Goal: Task Accomplishment & Management: Manage account settings

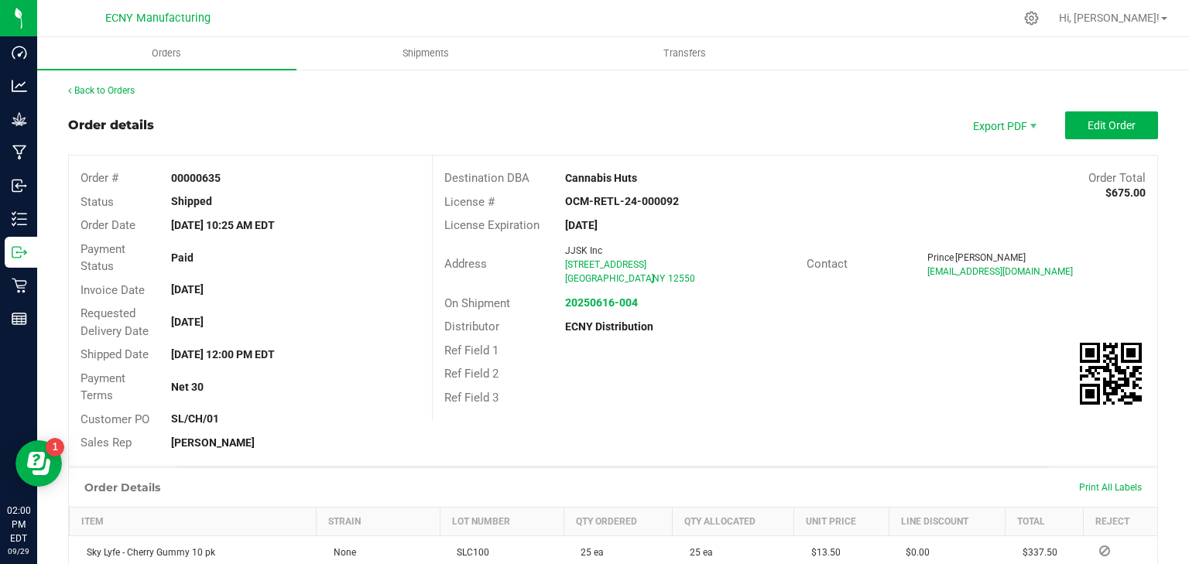
scroll to position [263, 0]
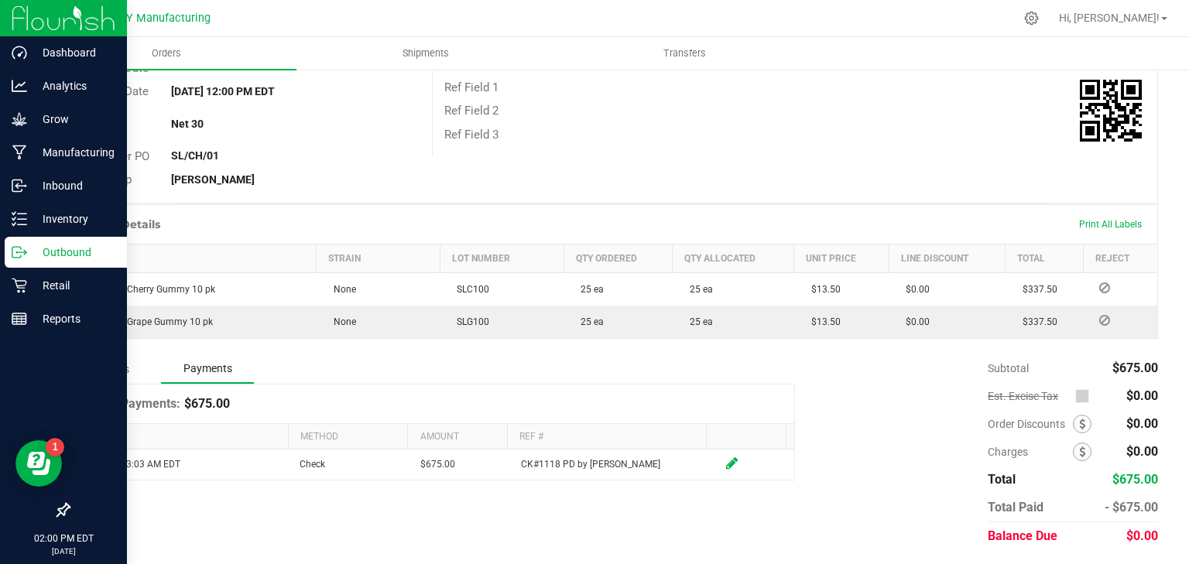
click at [32, 255] on p "Outbound" at bounding box center [73, 252] width 93 height 19
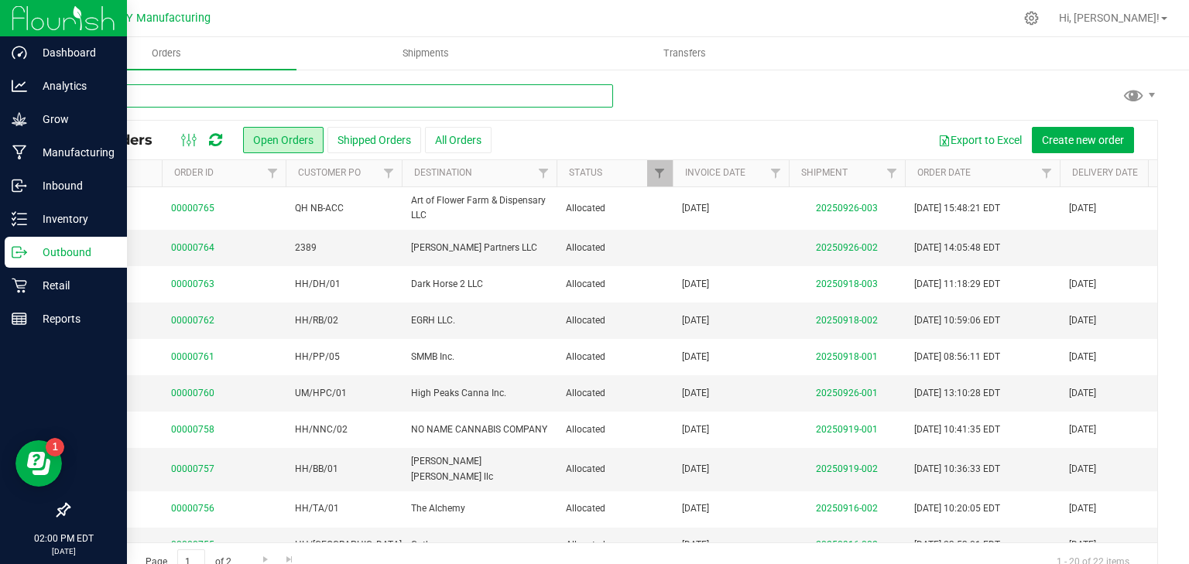
click at [231, 94] on input "text" at bounding box center [340, 95] width 545 height 23
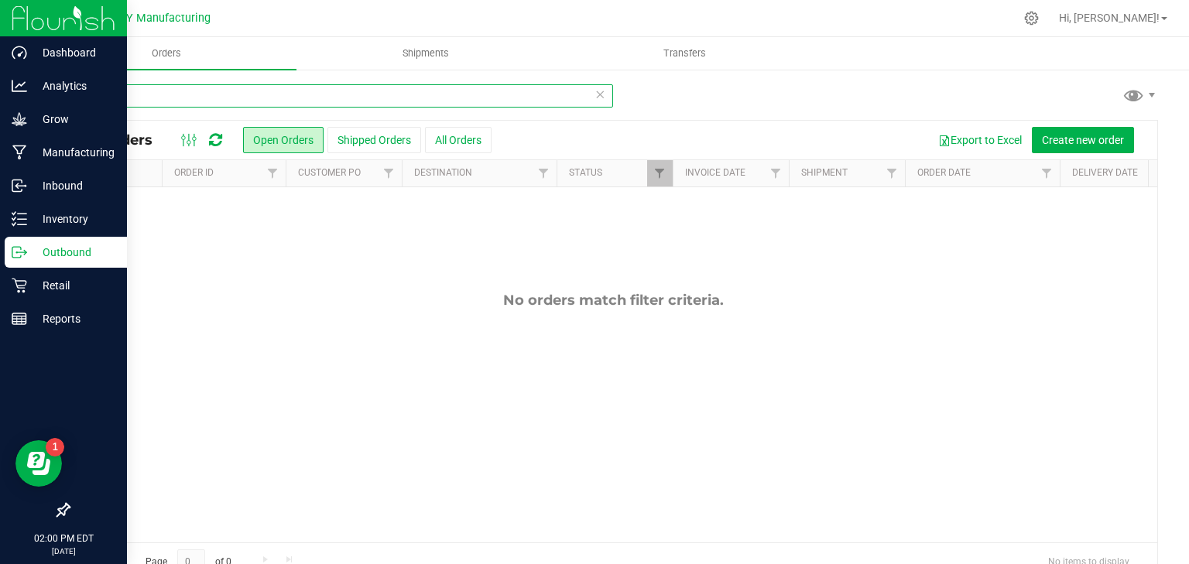
click at [225, 87] on input "kin" at bounding box center [340, 95] width 545 height 23
click at [260, 101] on input "[GEOGRAPHIC_DATA]" at bounding box center [340, 95] width 545 height 23
type input "kings"
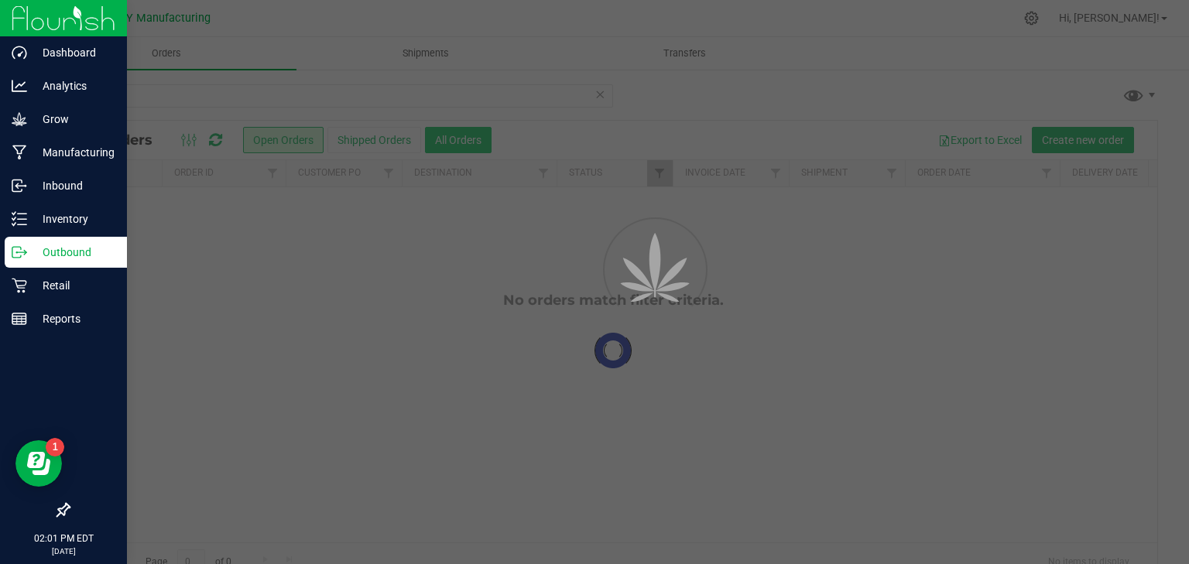
click at [437, 139] on div at bounding box center [594, 282] width 1189 height 564
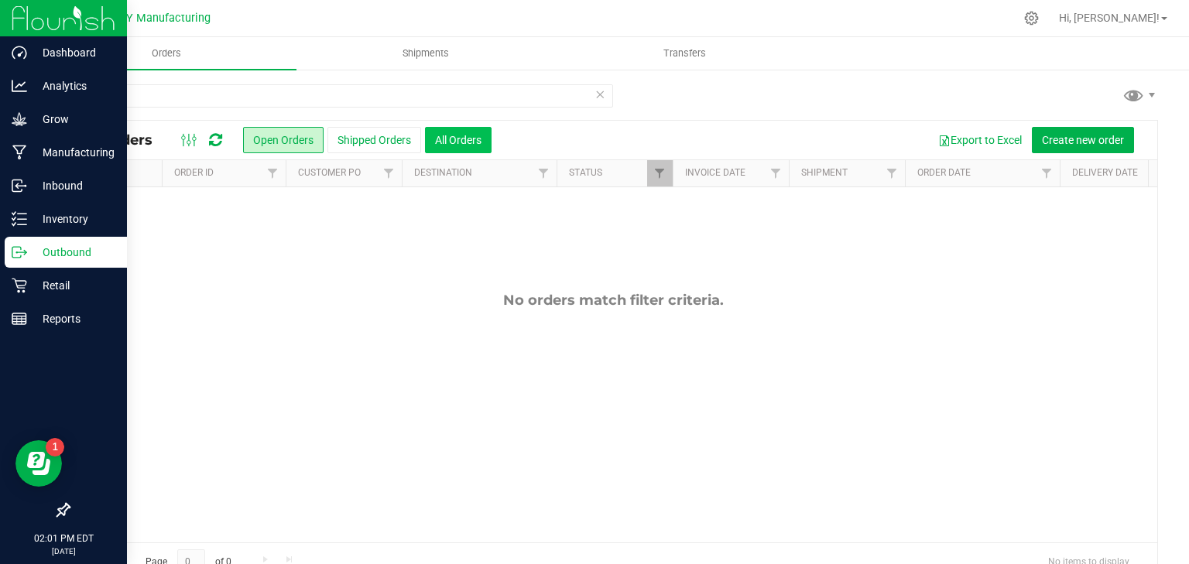
click at [455, 147] on button "All Orders" at bounding box center [458, 140] width 67 height 26
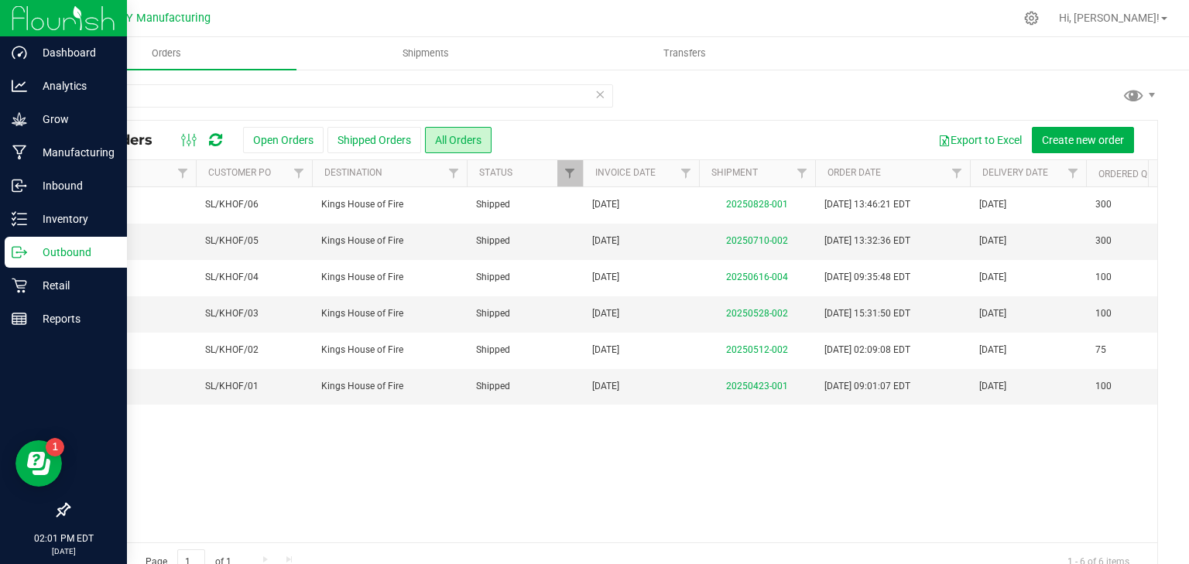
scroll to position [0, 648]
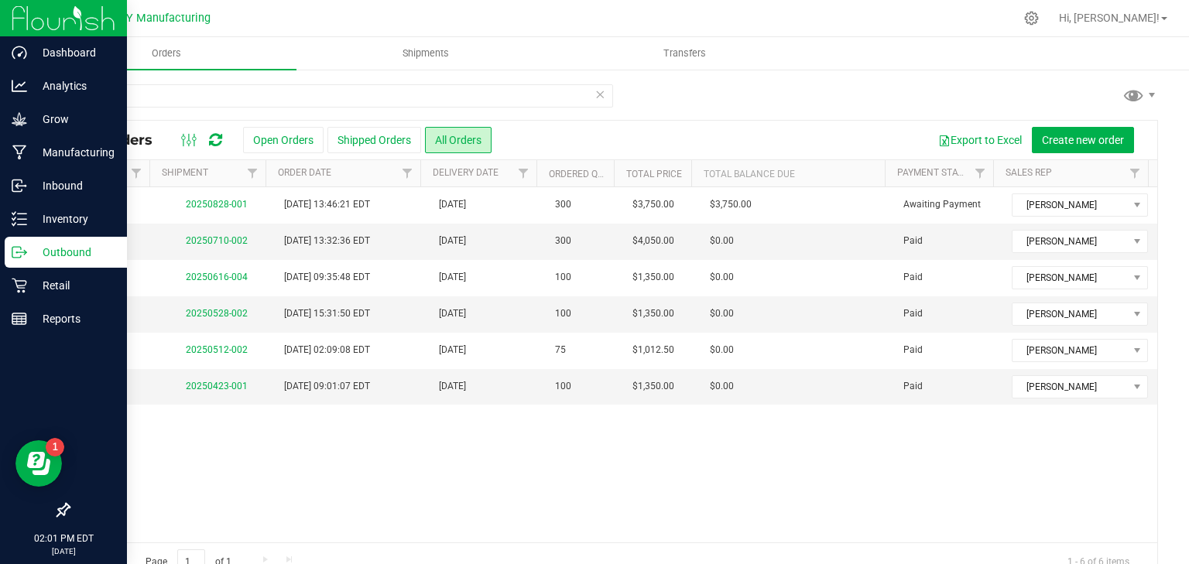
drag, startPoint x: 526, startPoint y: 533, endPoint x: 932, endPoint y: 520, distance: 405.9
click at [956, 529] on div "Action Action Clone order Mark as fully paid Order audit log Print COAs (single…" at bounding box center [613, 364] width 1089 height 355
click at [734, 488] on div "Action Action Clone order Mark as fully paid Order audit log Print COAs (single…" at bounding box center [613, 364] width 1089 height 355
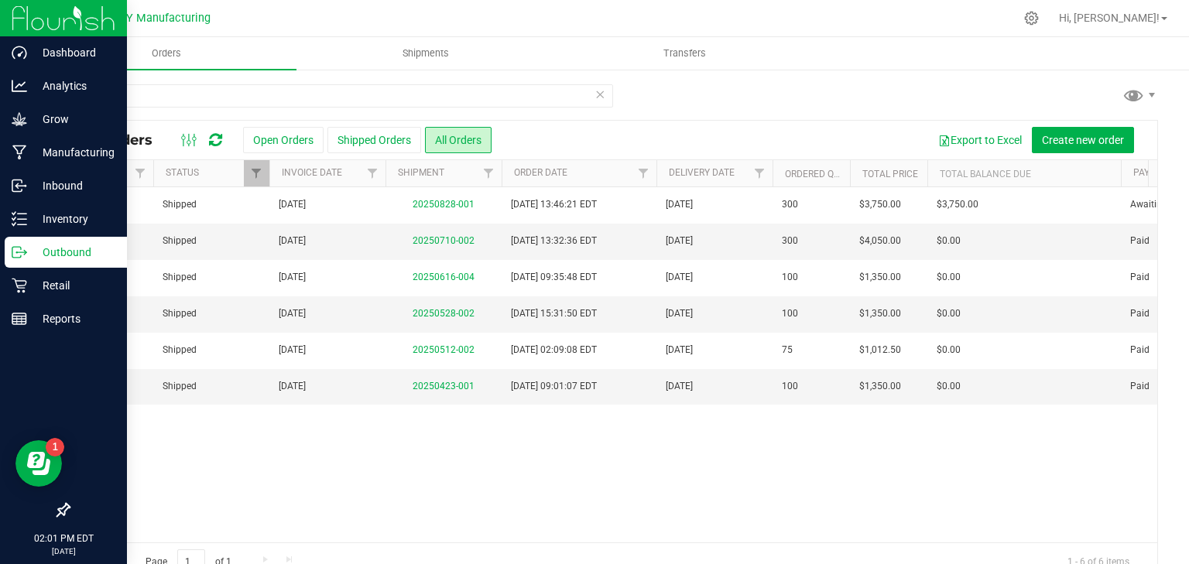
scroll to position [0, 0]
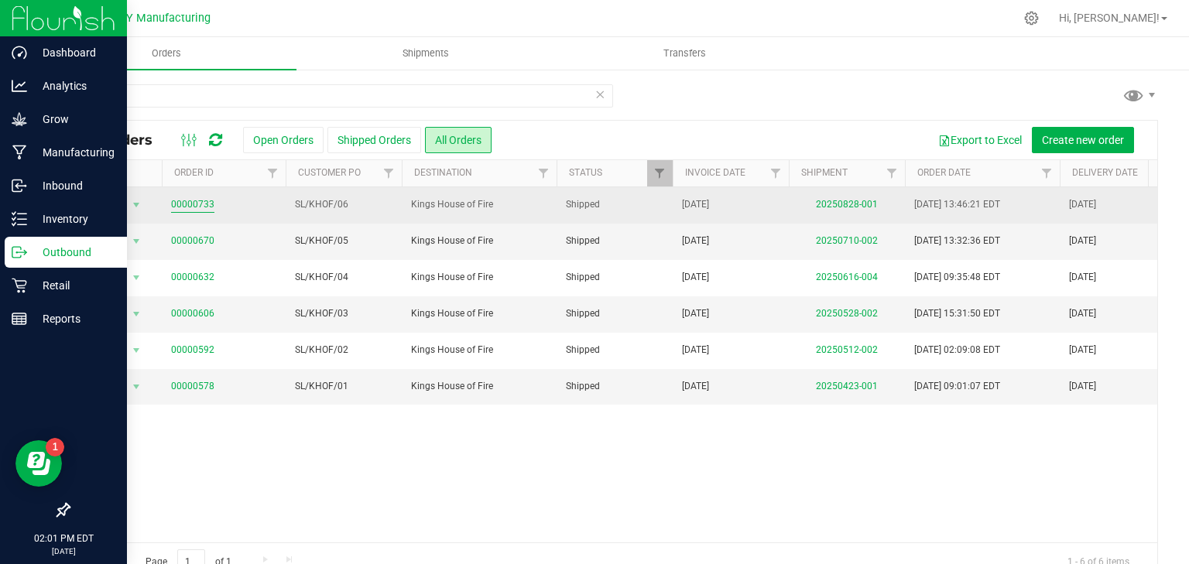
click at [209, 202] on link "00000733" at bounding box center [192, 204] width 43 height 15
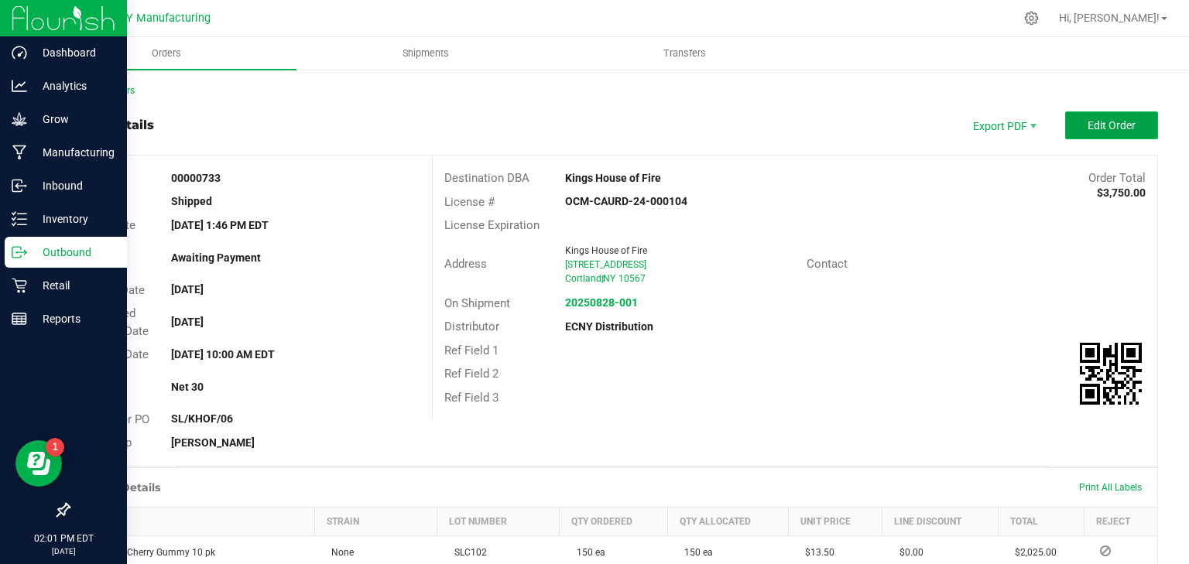
click at [1122, 129] on span "Edit Order" at bounding box center [1112, 125] width 48 height 12
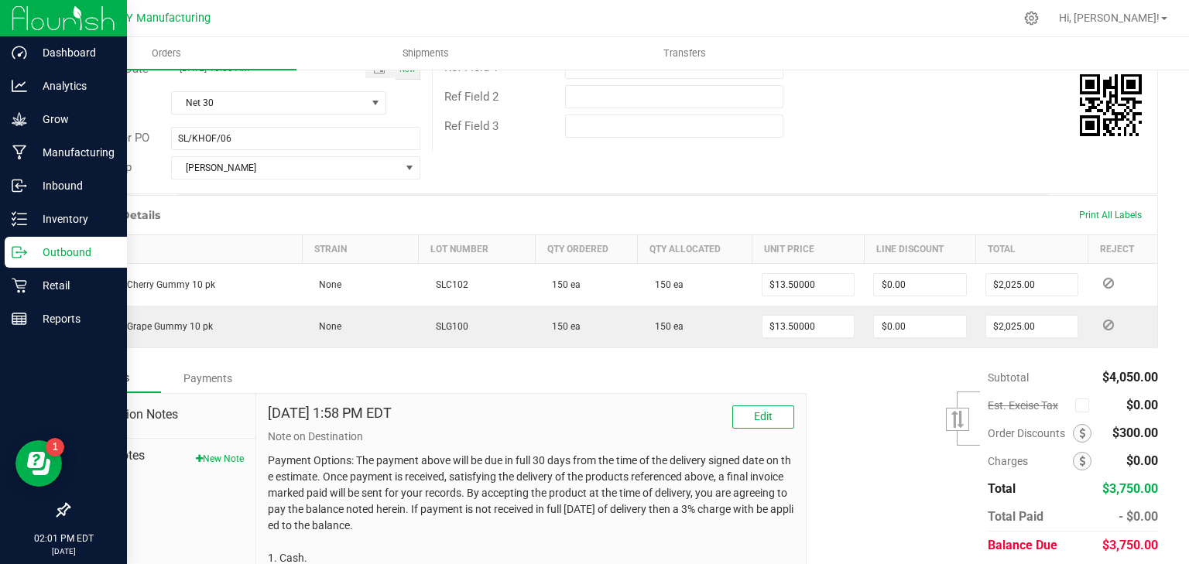
scroll to position [351, 0]
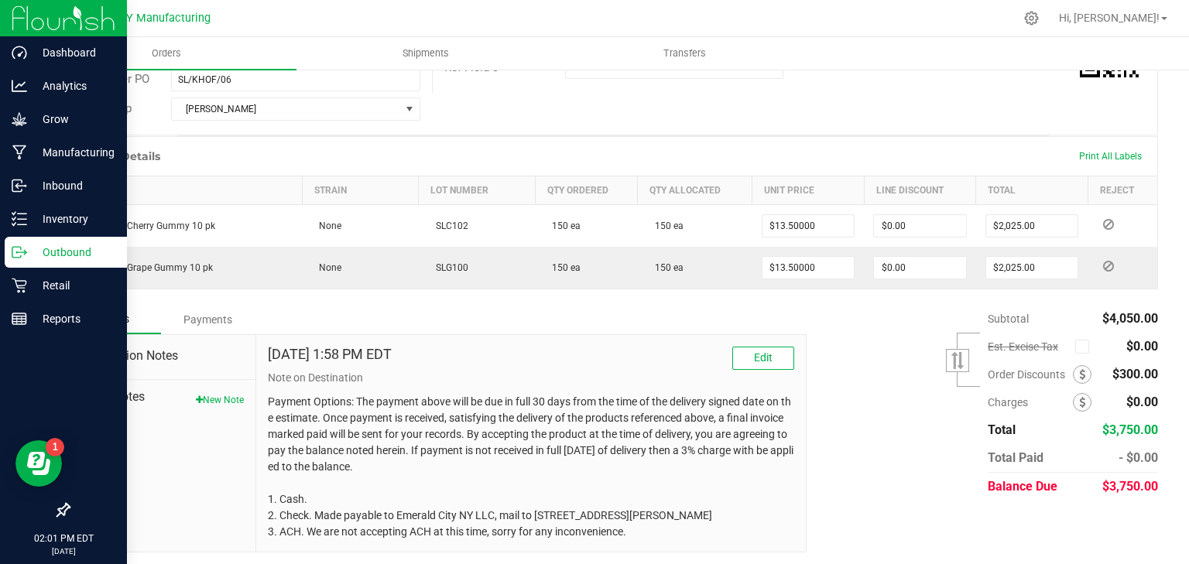
click at [223, 319] on div "Payments" at bounding box center [207, 320] width 93 height 28
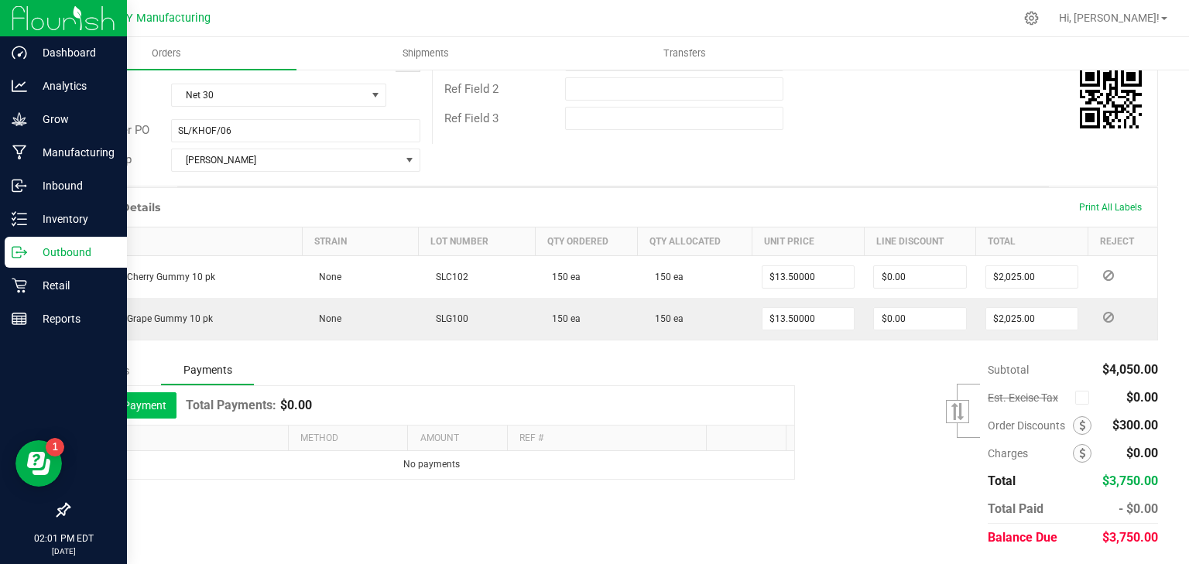
drag, startPoint x: 122, startPoint y: 406, endPoint x: 154, endPoint y: 413, distance: 33.4
click at [122, 406] on button "Add Payment" at bounding box center [129, 406] width 96 height 26
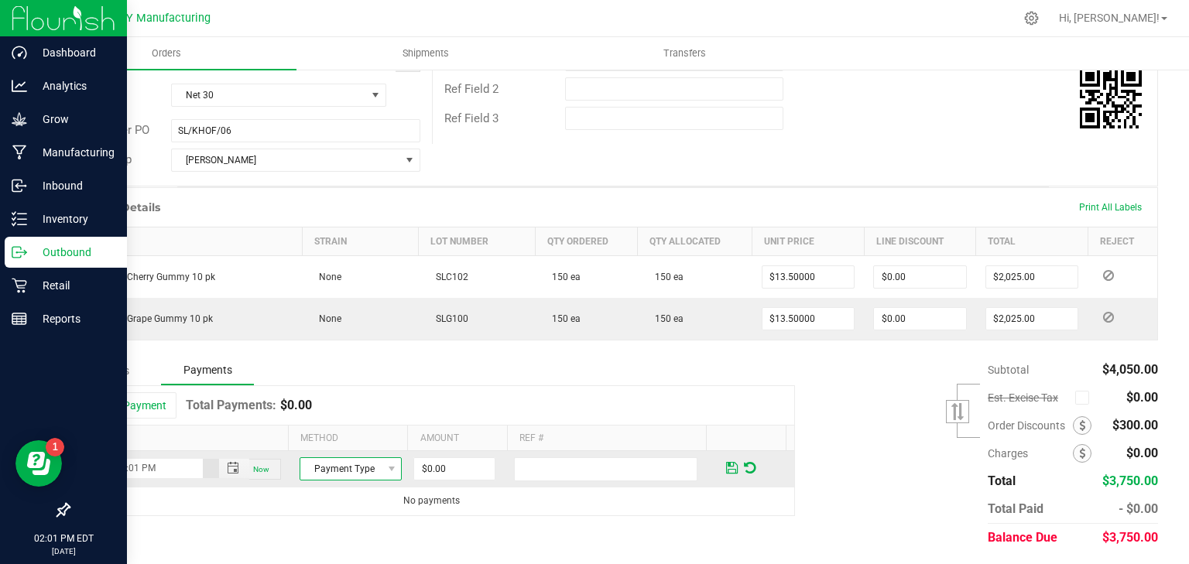
click at [333, 469] on span "Payment Type" at bounding box center [340, 469] width 81 height 22
click at [339, 424] on li "ACH & Bank Transfer" at bounding box center [345, 420] width 98 height 22
click at [430, 466] on input "0" at bounding box center [454, 469] width 81 height 22
click at [430, 462] on input "37500" at bounding box center [454, 469] width 81 height 22
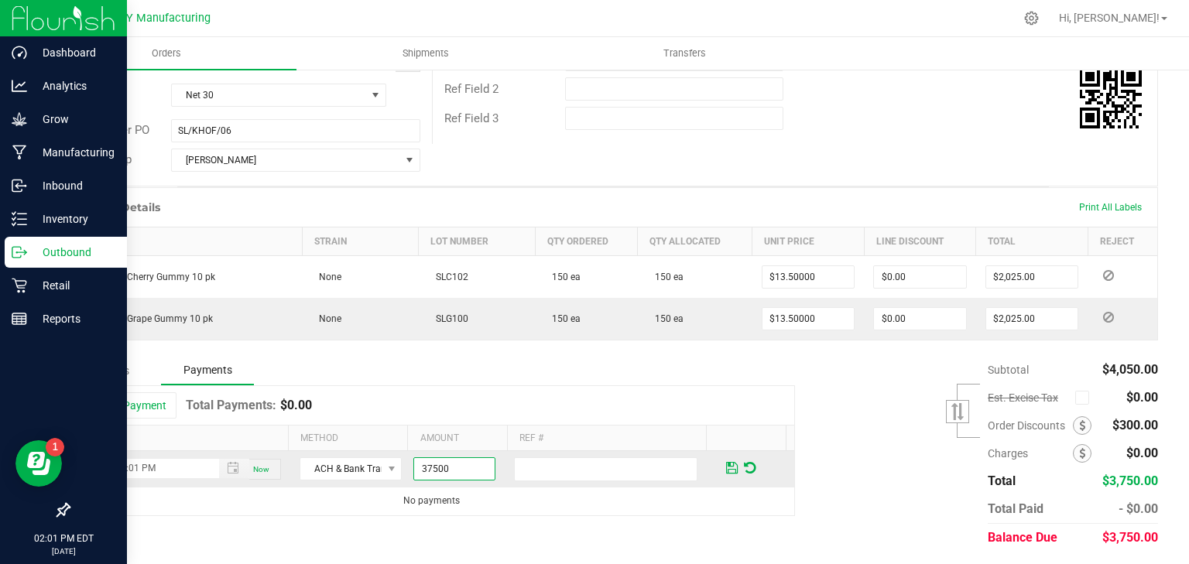
click at [430, 462] on input "37500" at bounding box center [454, 469] width 81 height 22
type input "$3,750.00"
type input "C"
type input "ACH PD BY [PERSON_NAME]"
click at [726, 470] on span at bounding box center [732, 468] width 12 height 14
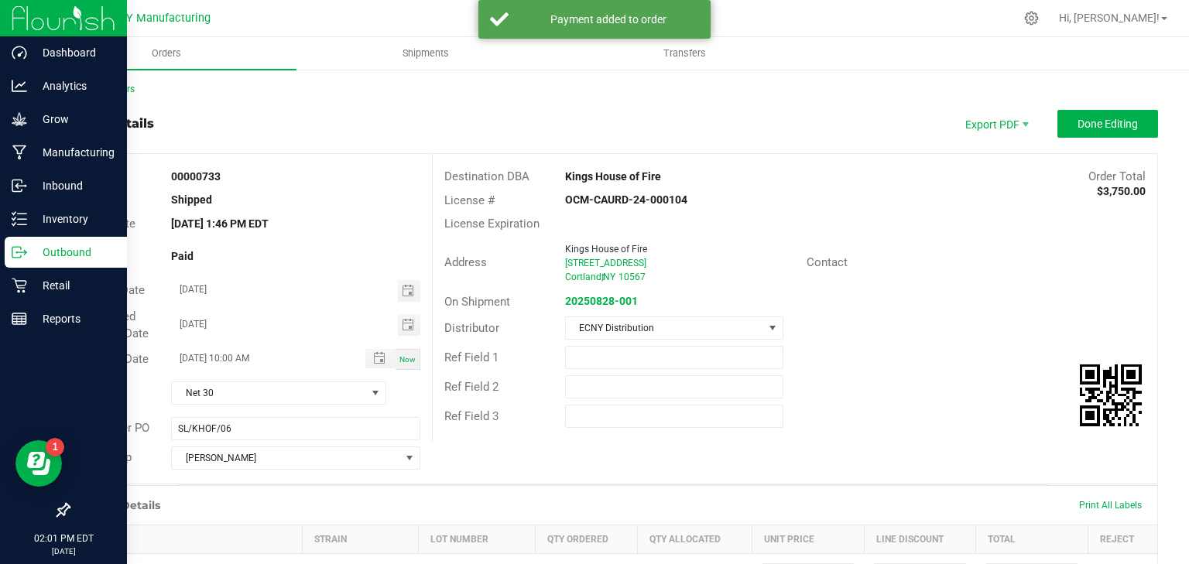
scroll to position [0, 0]
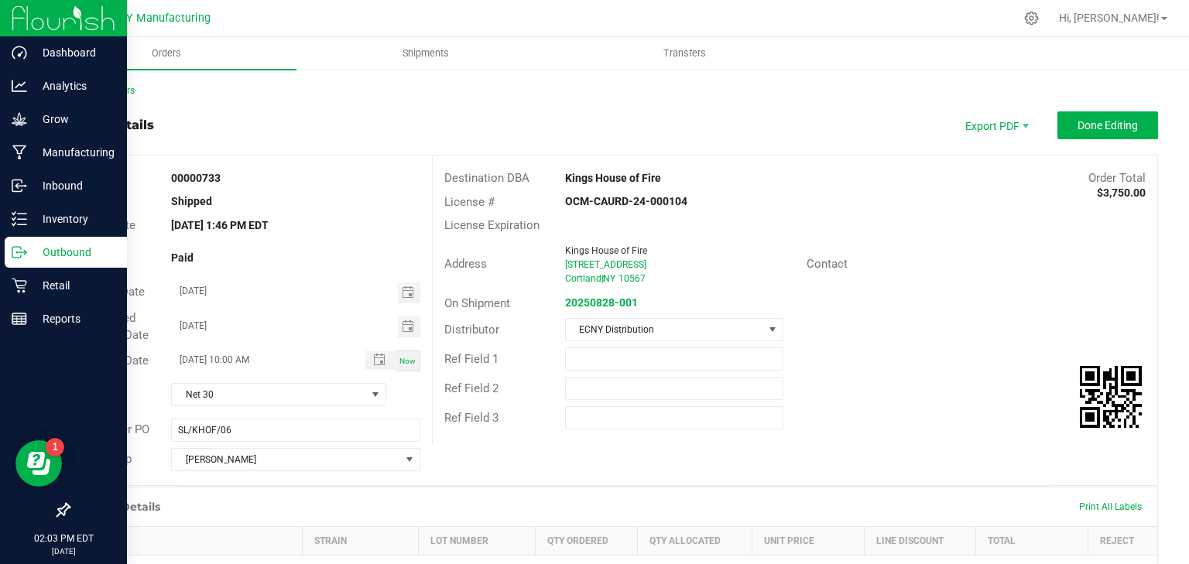
click at [108, 84] on div "Back to Orders" at bounding box center [613, 91] width 1090 height 14
click at [121, 94] on link "Back to Orders" at bounding box center [101, 90] width 67 height 11
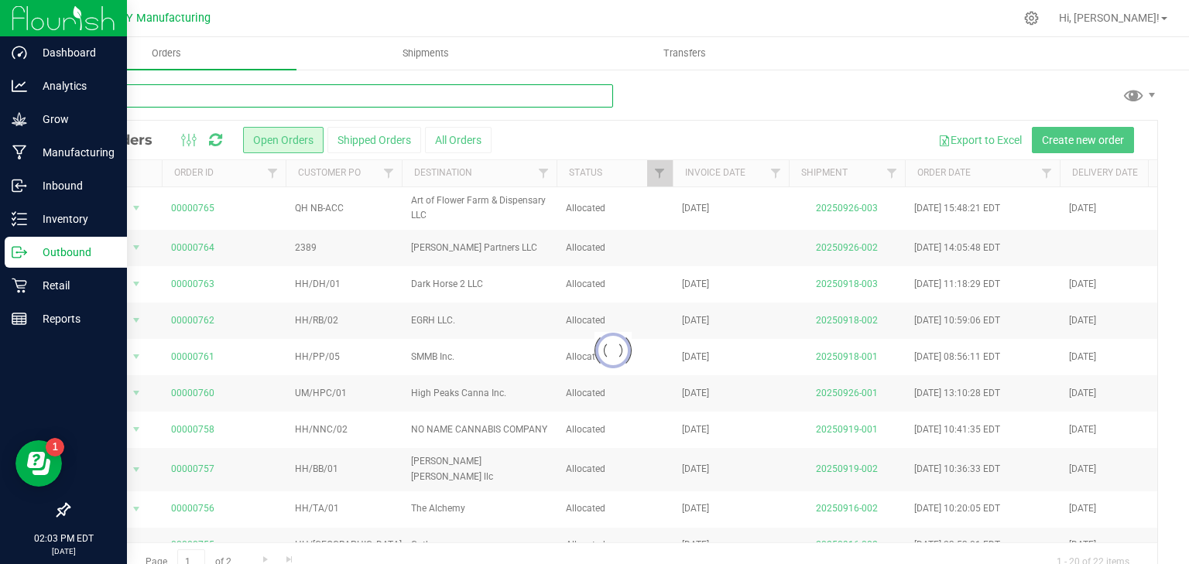
click at [164, 98] on input "text" at bounding box center [340, 95] width 545 height 23
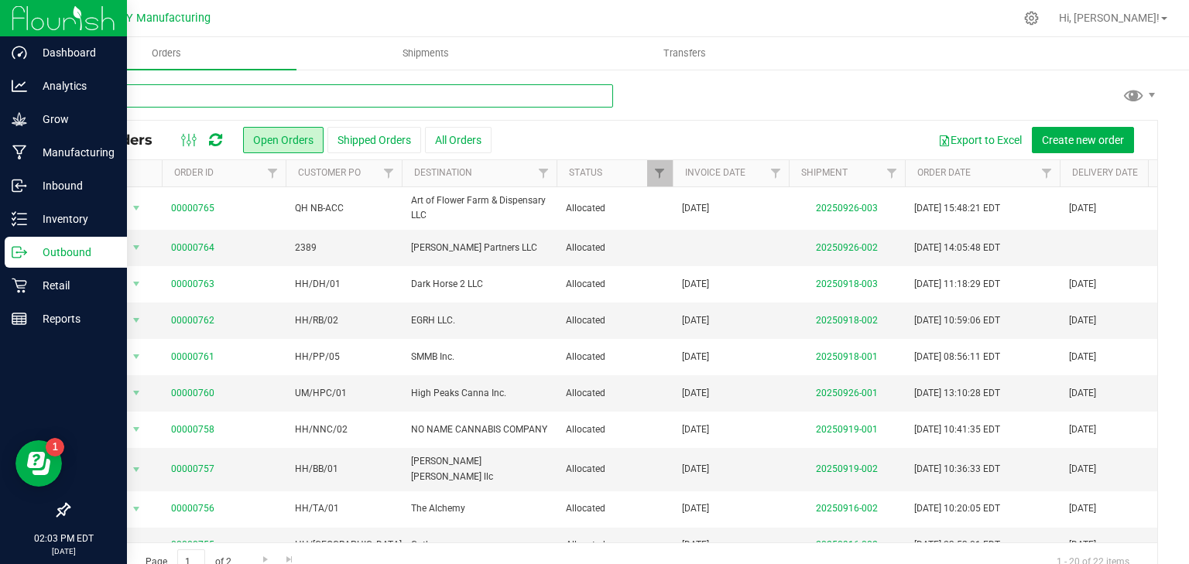
type input "qube"
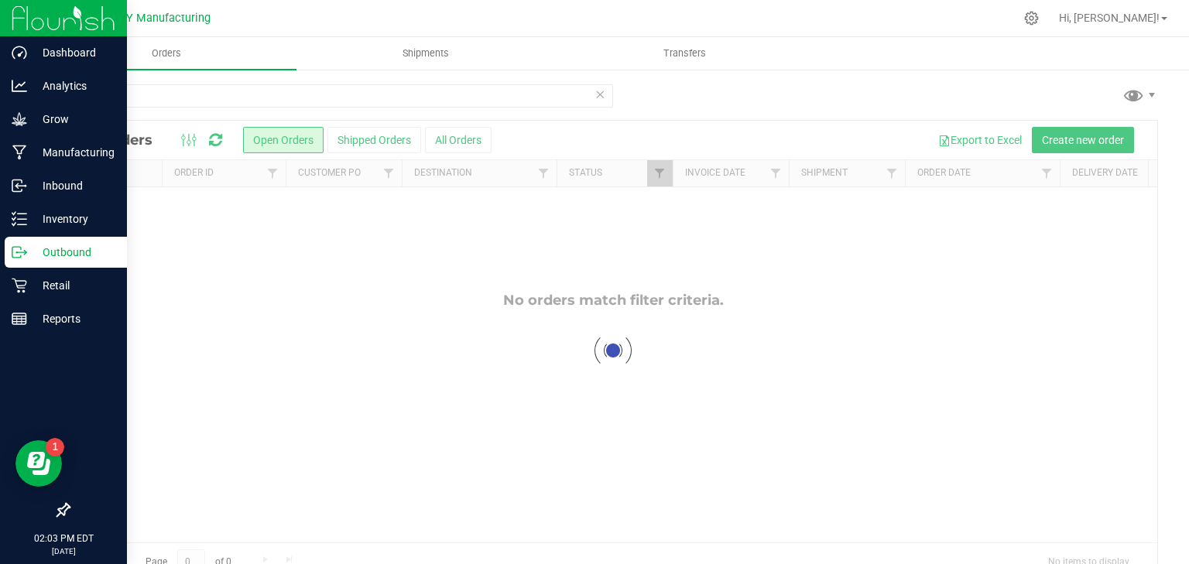
click at [466, 143] on button "All Orders" at bounding box center [458, 140] width 67 height 26
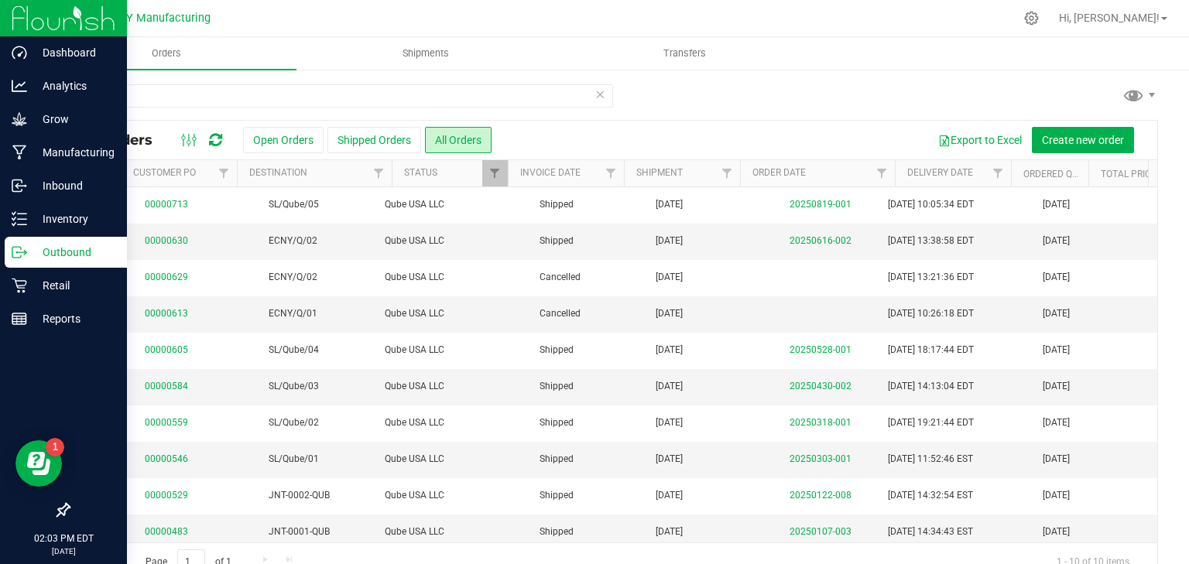
scroll to position [0, 26]
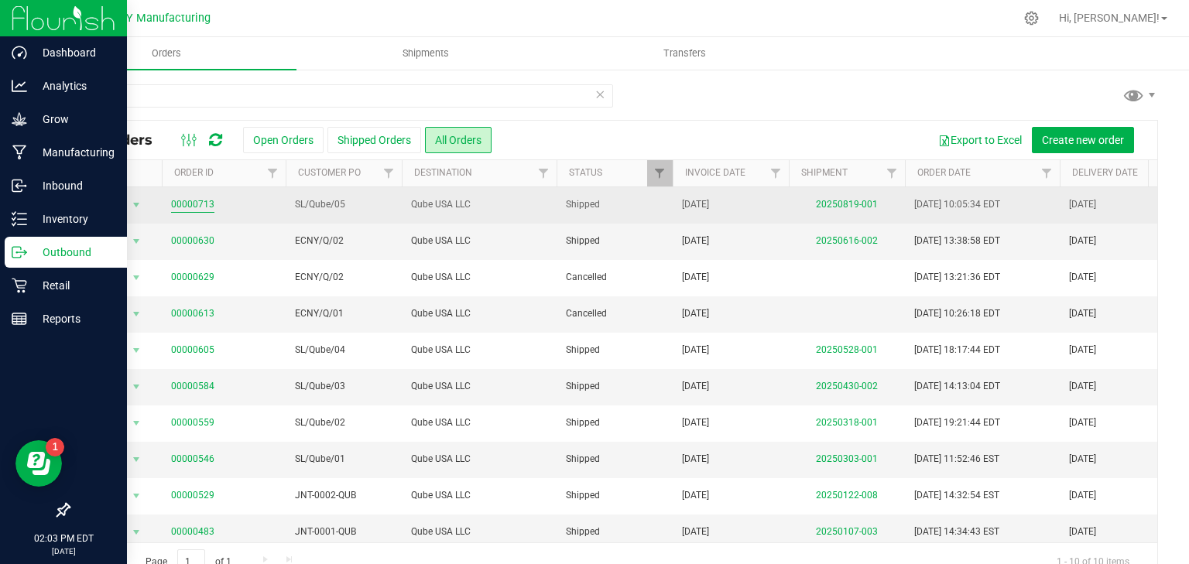
click at [177, 205] on link "00000713" at bounding box center [192, 204] width 43 height 15
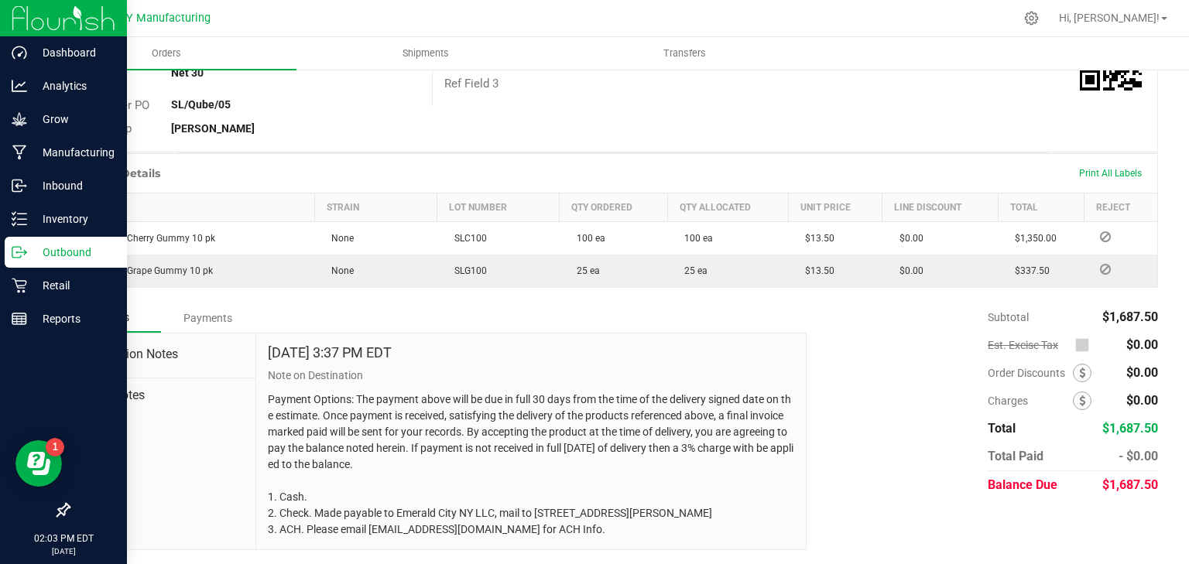
click at [211, 310] on div "Payments" at bounding box center [207, 318] width 93 height 28
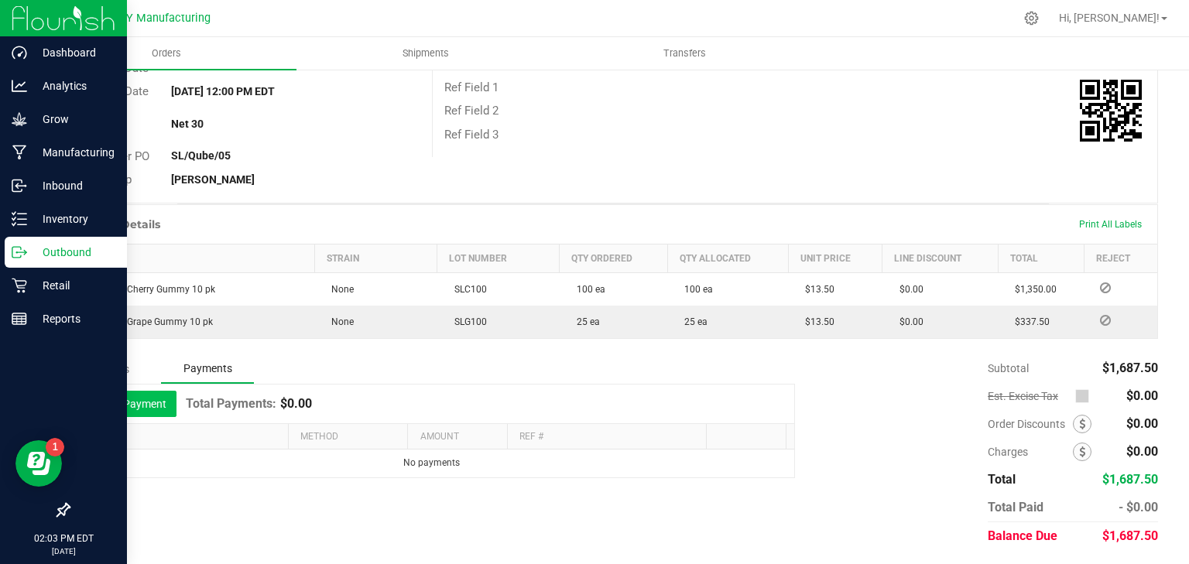
click at [119, 396] on button "Add Payment" at bounding box center [129, 404] width 96 height 26
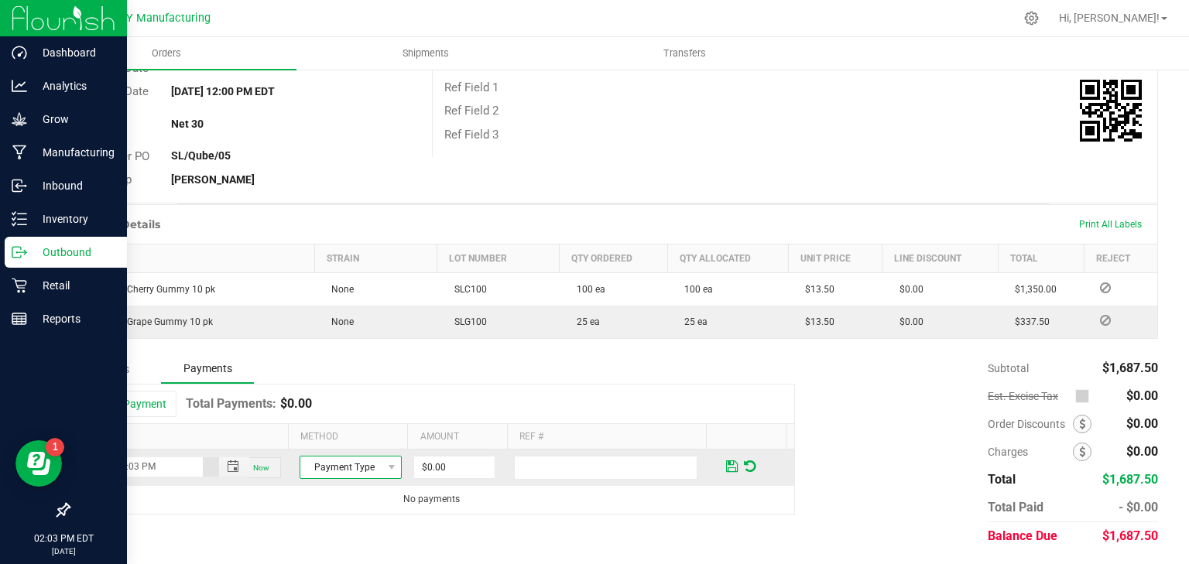
click at [369, 464] on span "Payment Type" at bounding box center [340, 468] width 81 height 22
click at [351, 421] on li "ACH & Bank Transfer" at bounding box center [345, 420] width 98 height 22
click at [445, 461] on input "0" at bounding box center [454, 468] width 81 height 22
type input "$1,687.50"
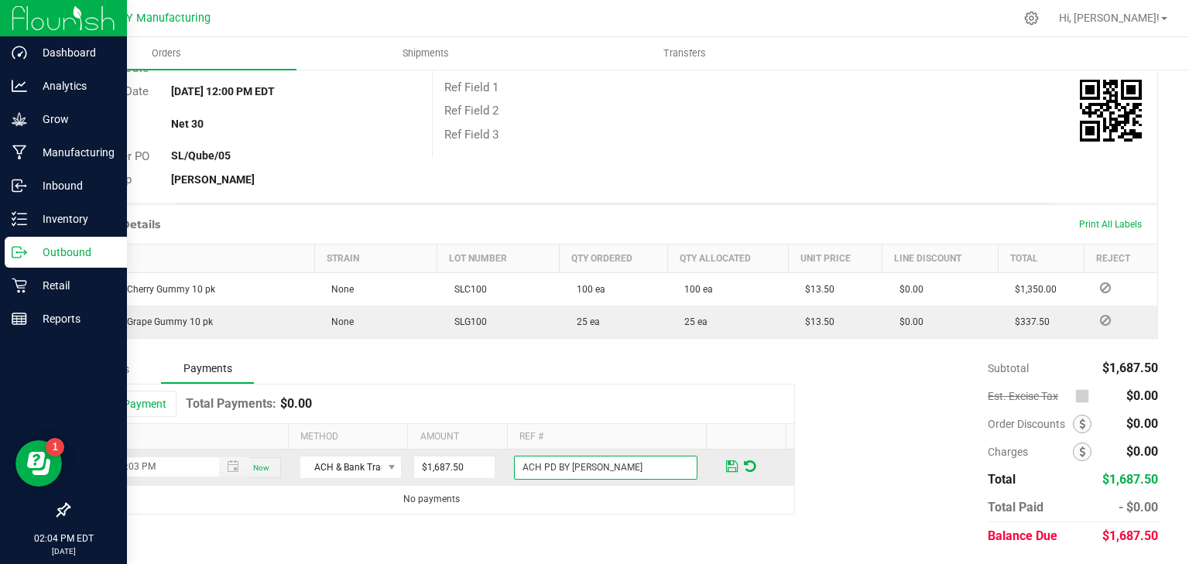
type input "ACH PD BY [PERSON_NAME]"
click at [726, 466] on span at bounding box center [732, 467] width 12 height 14
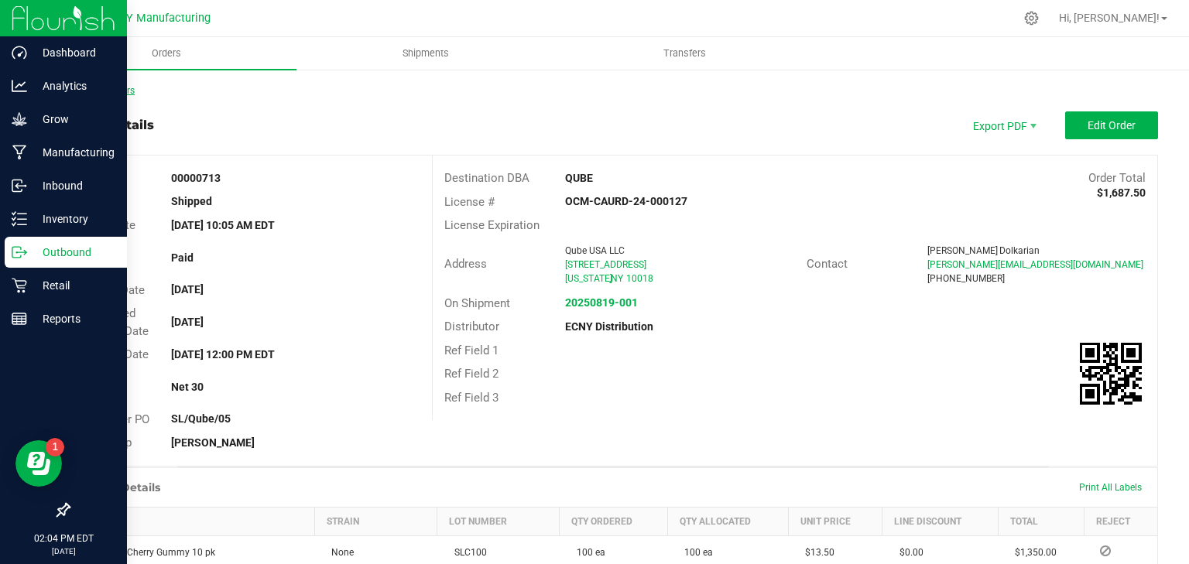
click at [124, 85] on link "Back to Orders" at bounding box center [101, 90] width 67 height 11
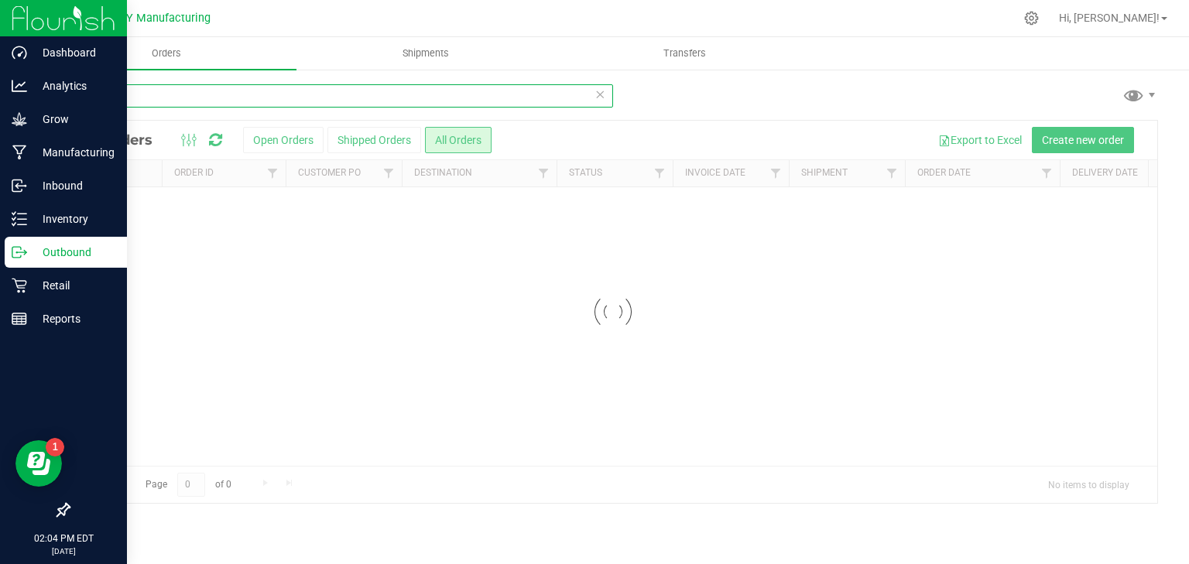
click at [165, 92] on input "qube" at bounding box center [340, 95] width 545 height 23
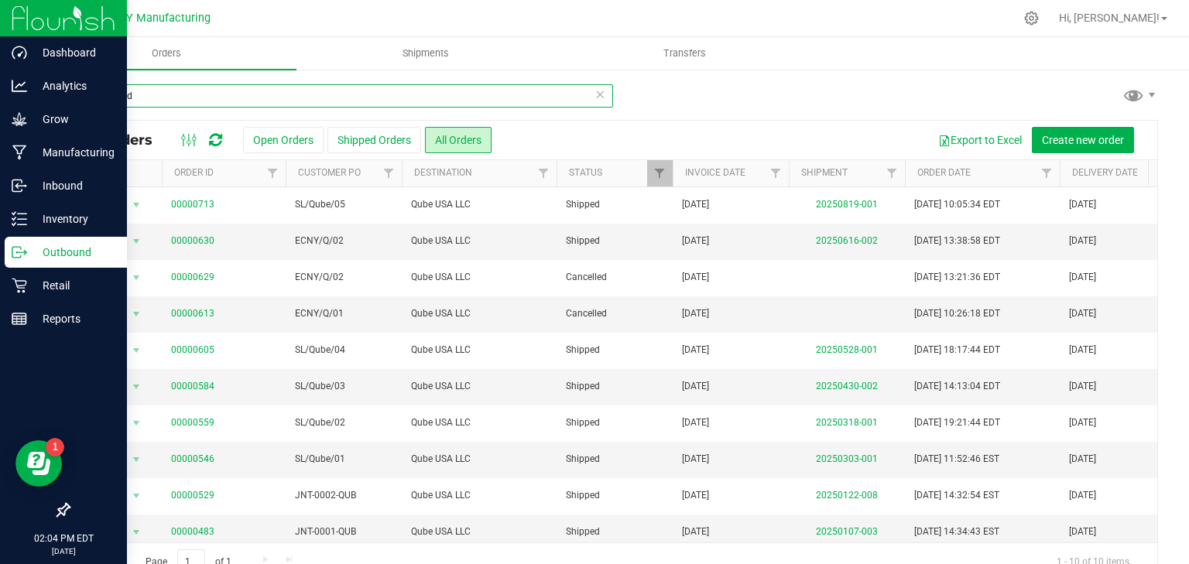
type input "grounded"
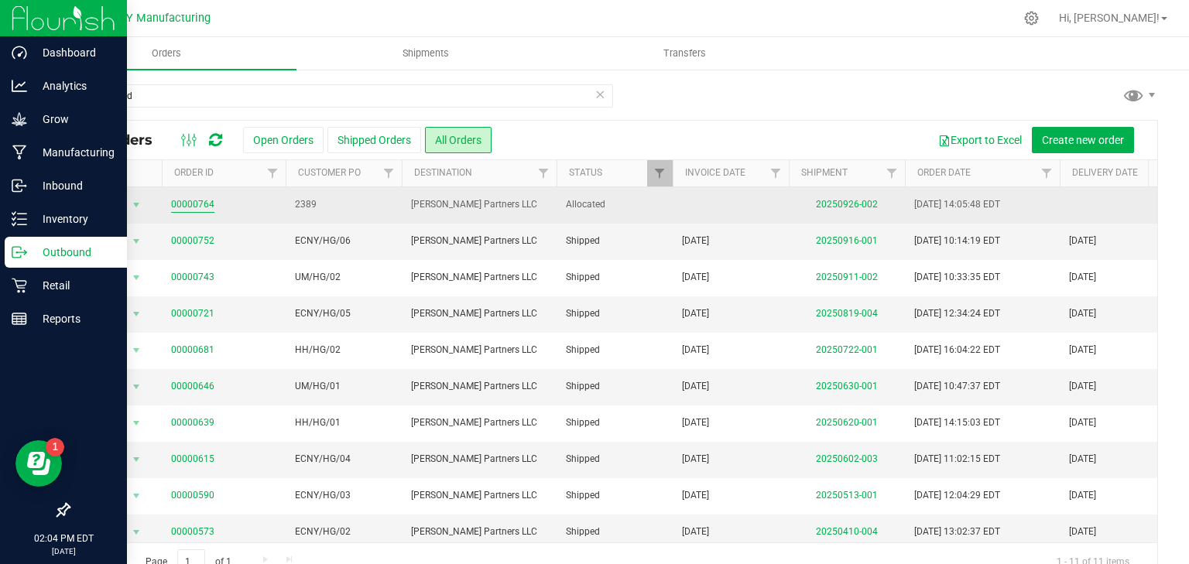
click at [186, 207] on link "00000764" at bounding box center [192, 204] width 43 height 15
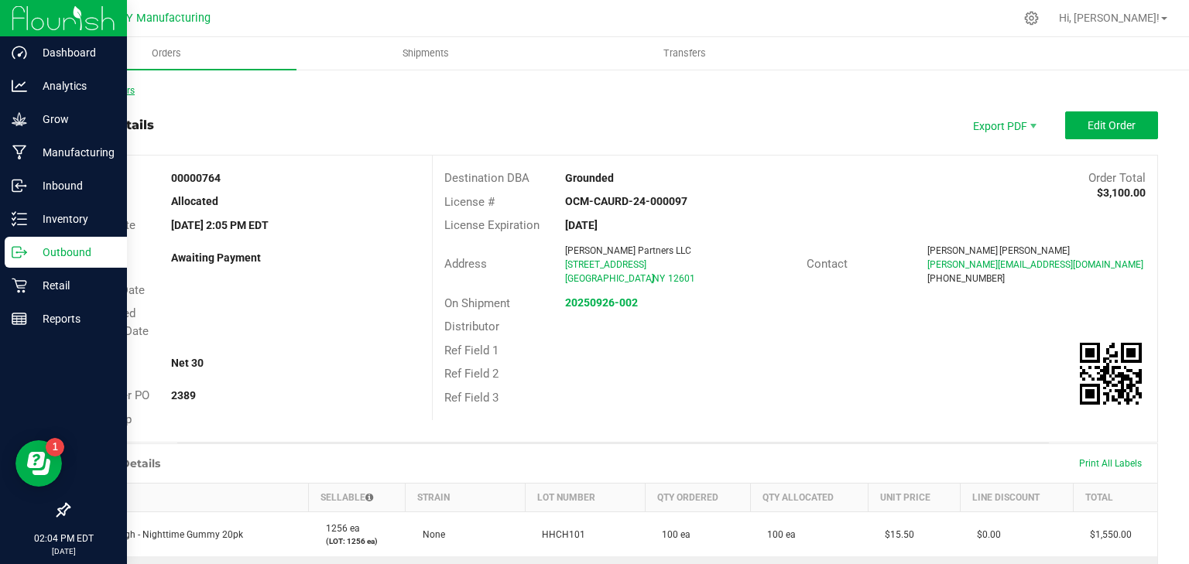
click at [94, 90] on link "Back to Orders" at bounding box center [101, 90] width 67 height 11
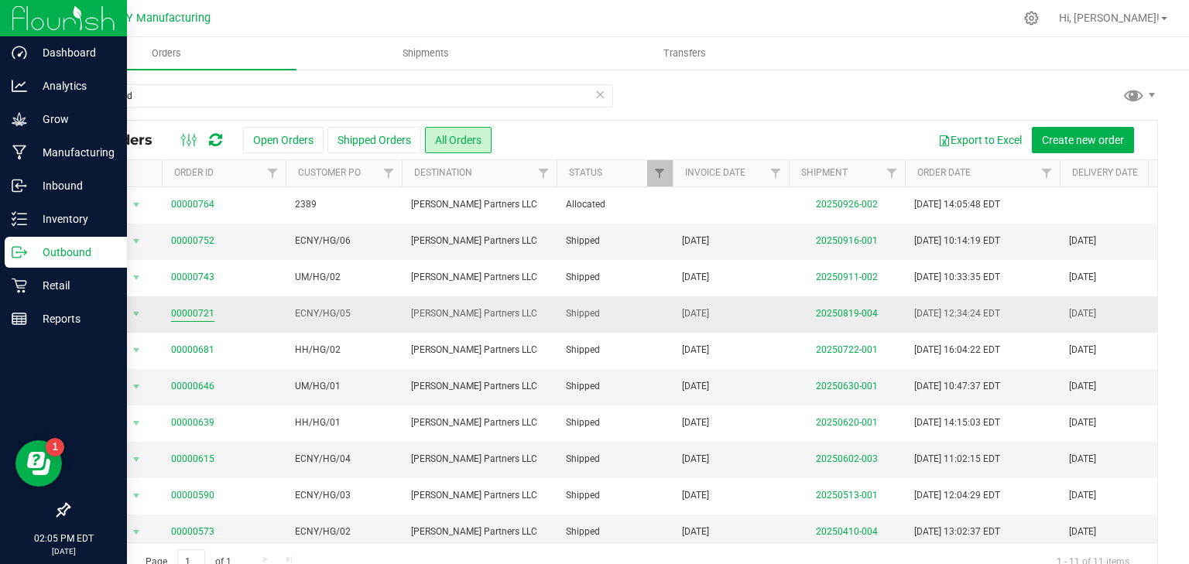
click at [210, 313] on link "00000721" at bounding box center [192, 314] width 43 height 15
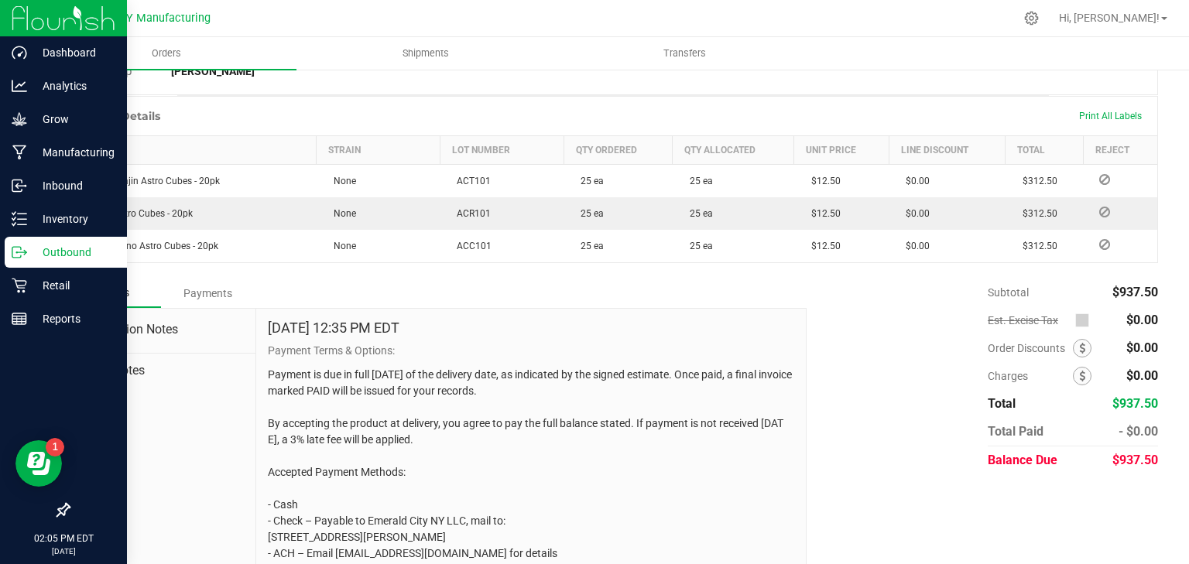
click at [214, 294] on div "Payments" at bounding box center [207, 293] width 93 height 28
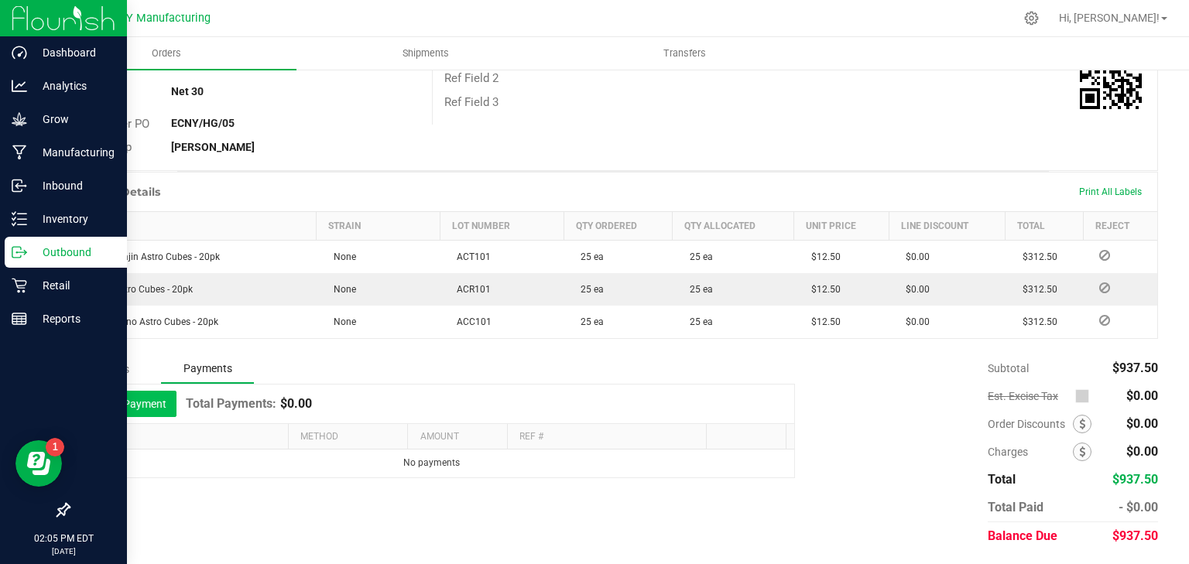
click at [158, 398] on button "Add Payment" at bounding box center [129, 404] width 96 height 26
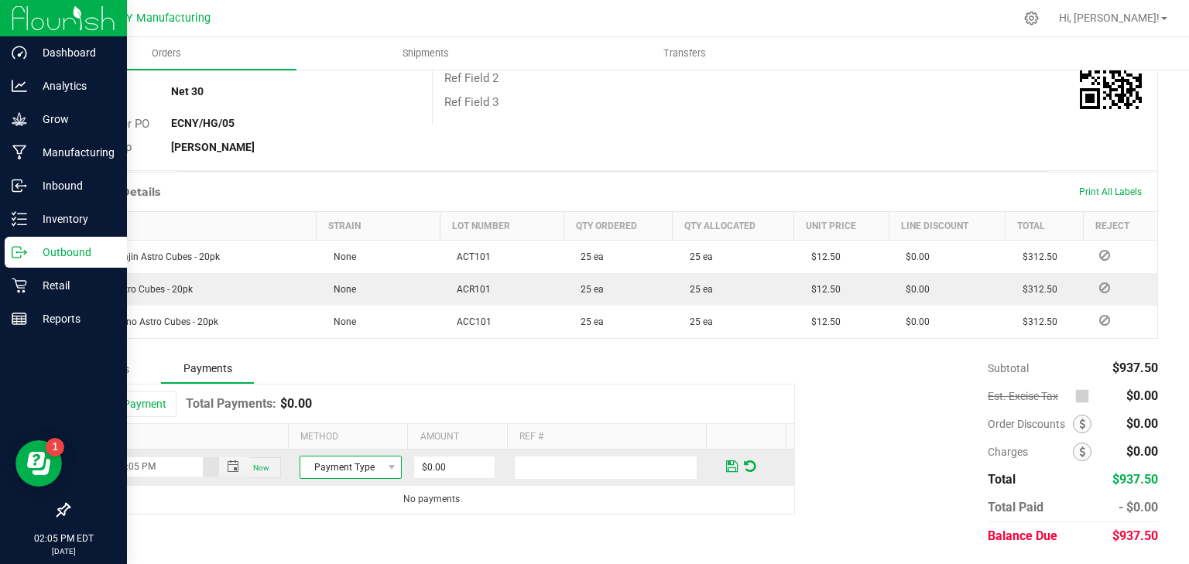
click at [371, 468] on span "Payment Type" at bounding box center [340, 468] width 81 height 22
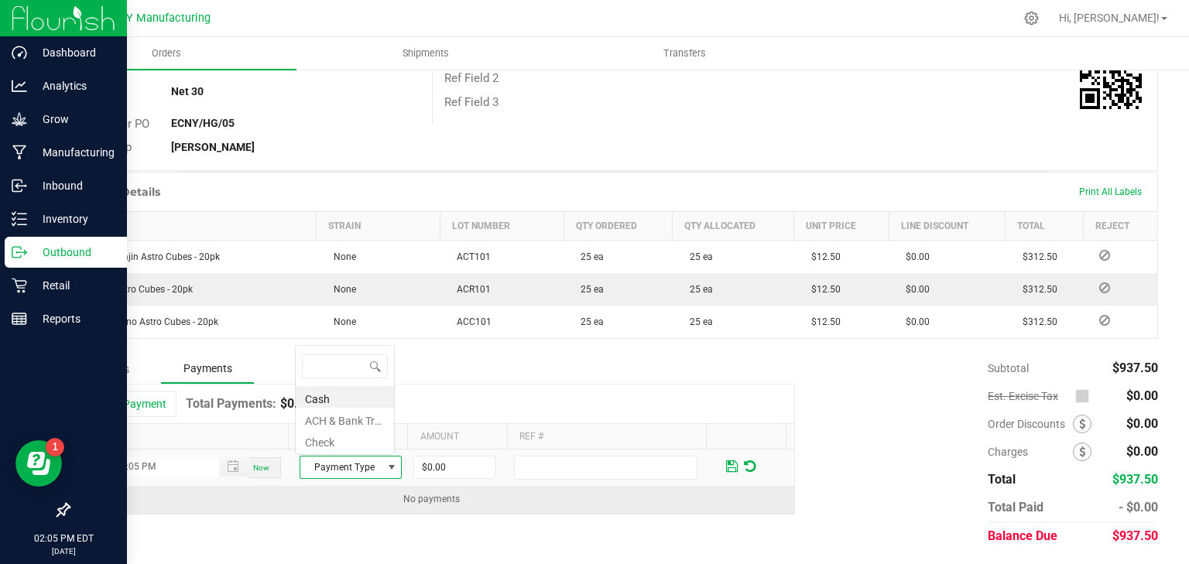
scroll to position [22, 99]
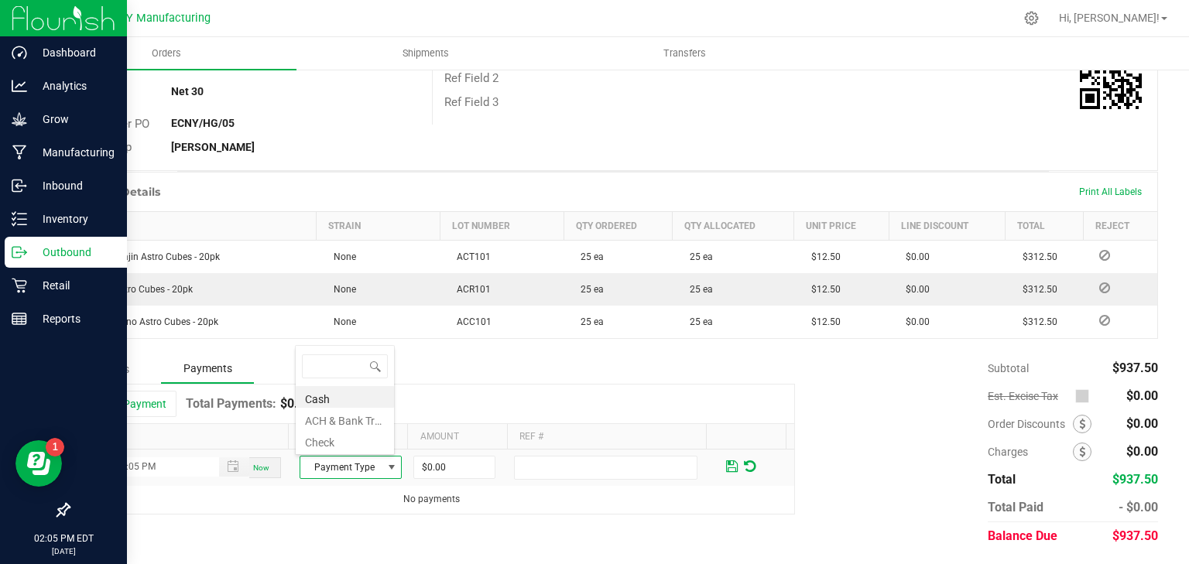
click at [345, 427] on li "ACH & Bank Transfer" at bounding box center [345, 419] width 98 height 22
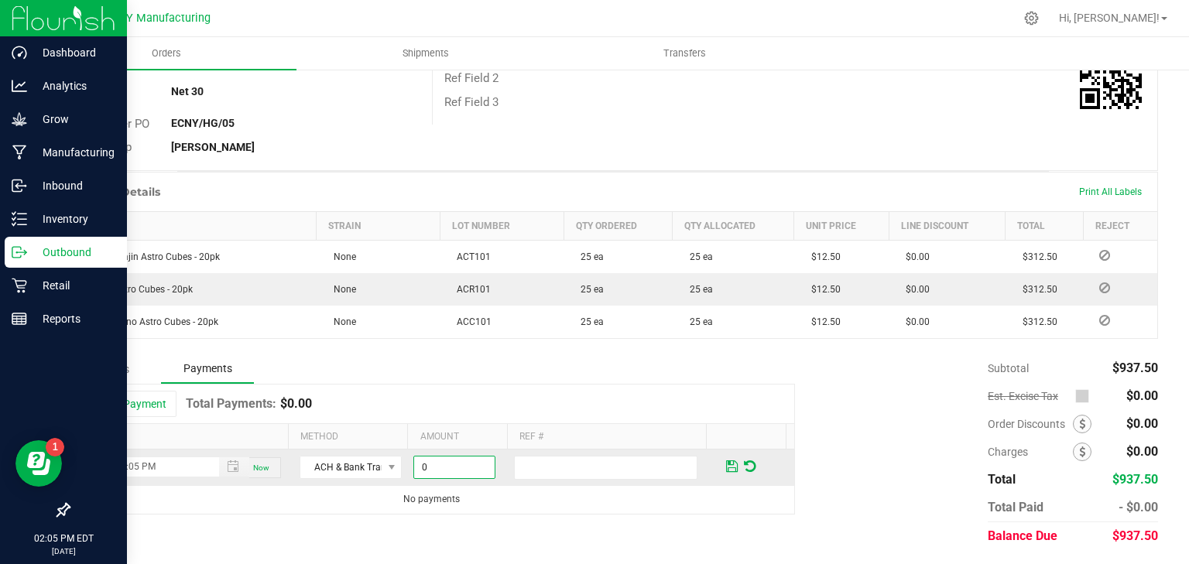
click at [448, 464] on input "0" at bounding box center [454, 468] width 81 height 22
type input "$937.50"
type input "ACH PD by [PERSON_NAME]"
click at [726, 465] on span at bounding box center [732, 467] width 12 height 14
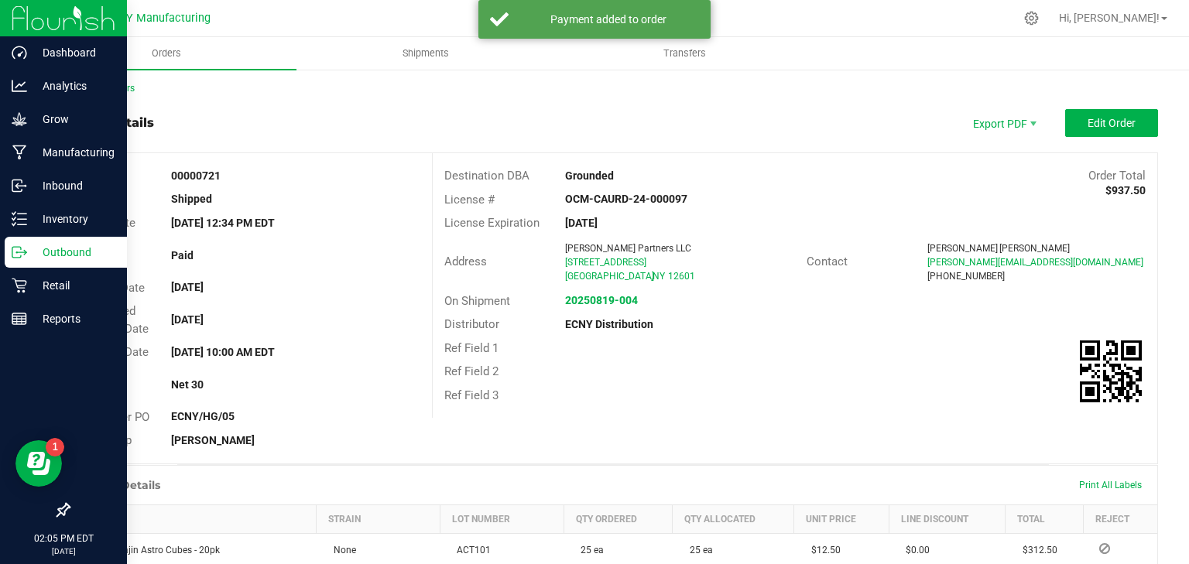
scroll to position [0, 0]
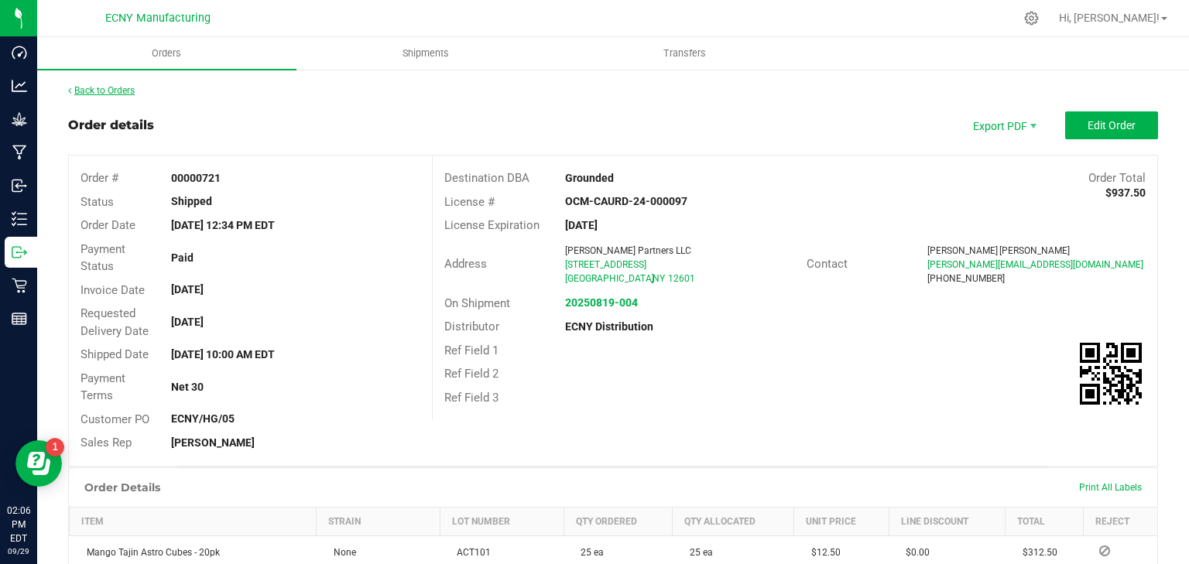
click at [115, 89] on link "Back to Orders" at bounding box center [101, 90] width 67 height 11
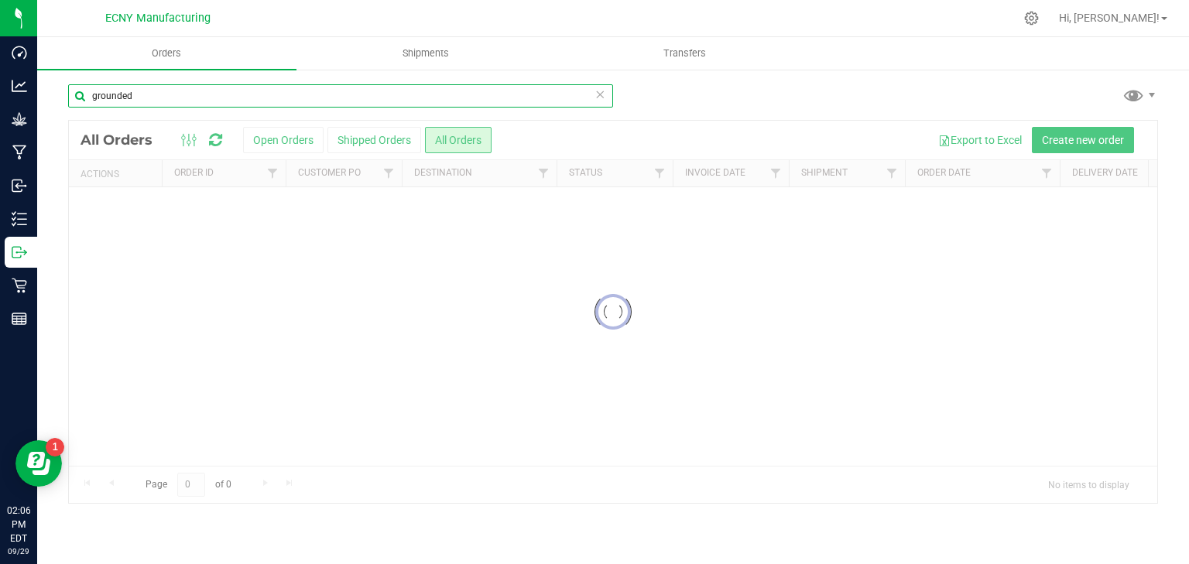
click at [180, 99] on input "grounded" at bounding box center [340, 95] width 545 height 23
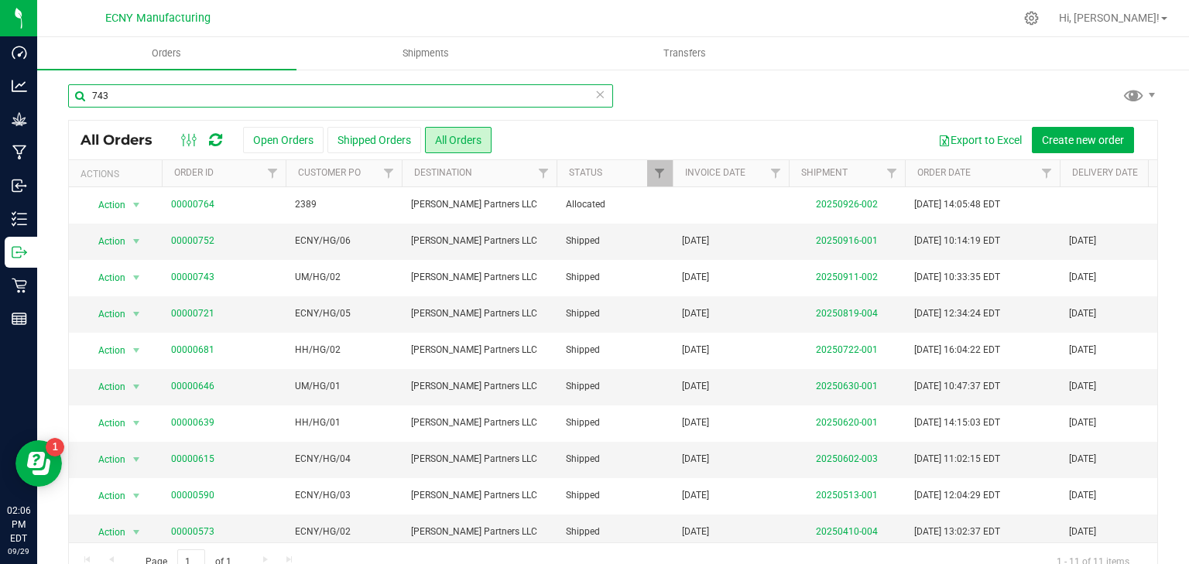
type input "743"
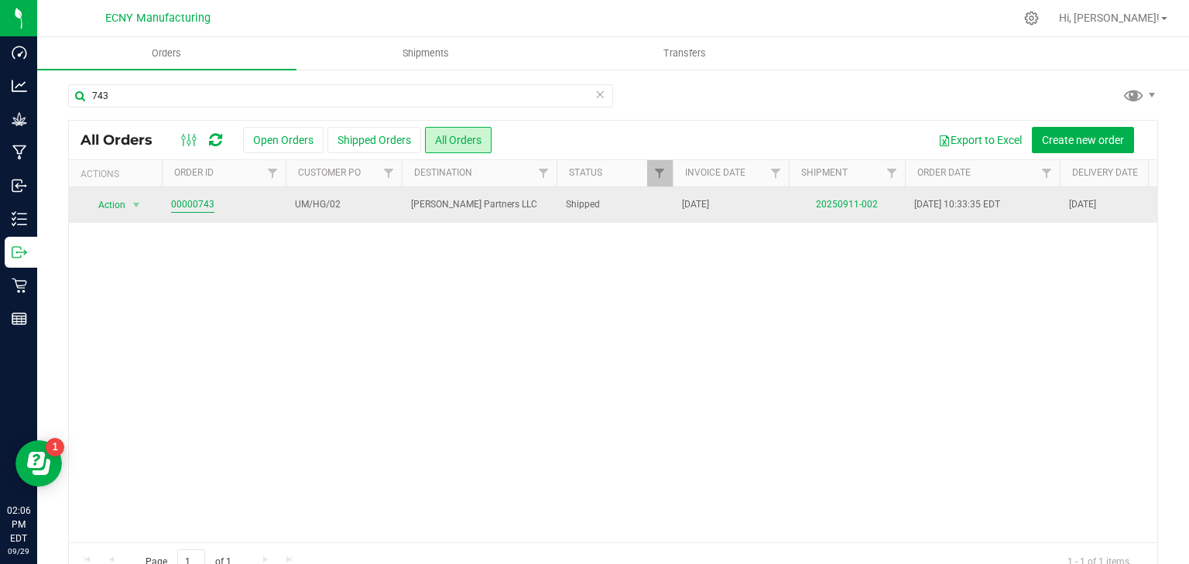
drag, startPoint x: 180, startPoint y: 207, endPoint x: 190, endPoint y: 205, distance: 10.9
click at [190, 205] on link "00000743" at bounding box center [192, 204] width 43 height 15
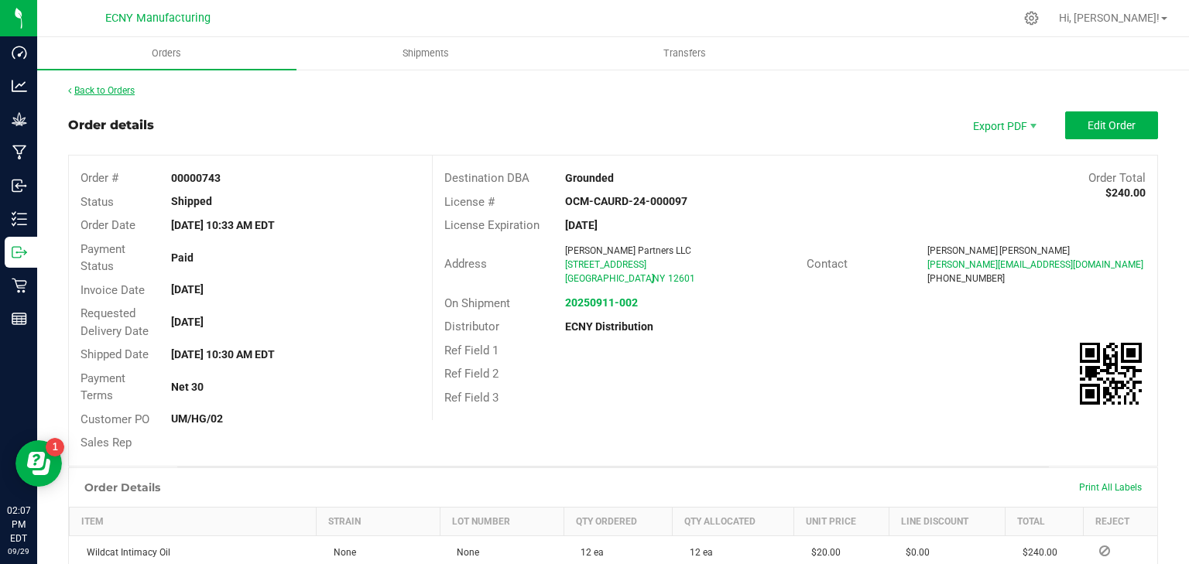
click at [130, 90] on link "Back to Orders" at bounding box center [101, 90] width 67 height 11
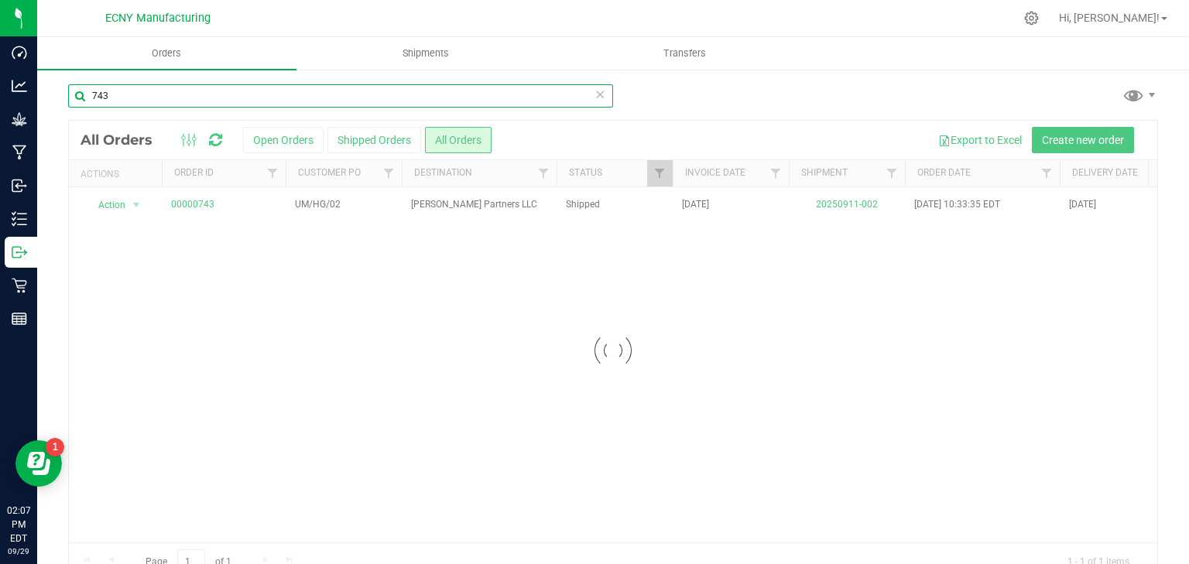
click at [186, 102] on input "743" at bounding box center [340, 95] width 545 height 23
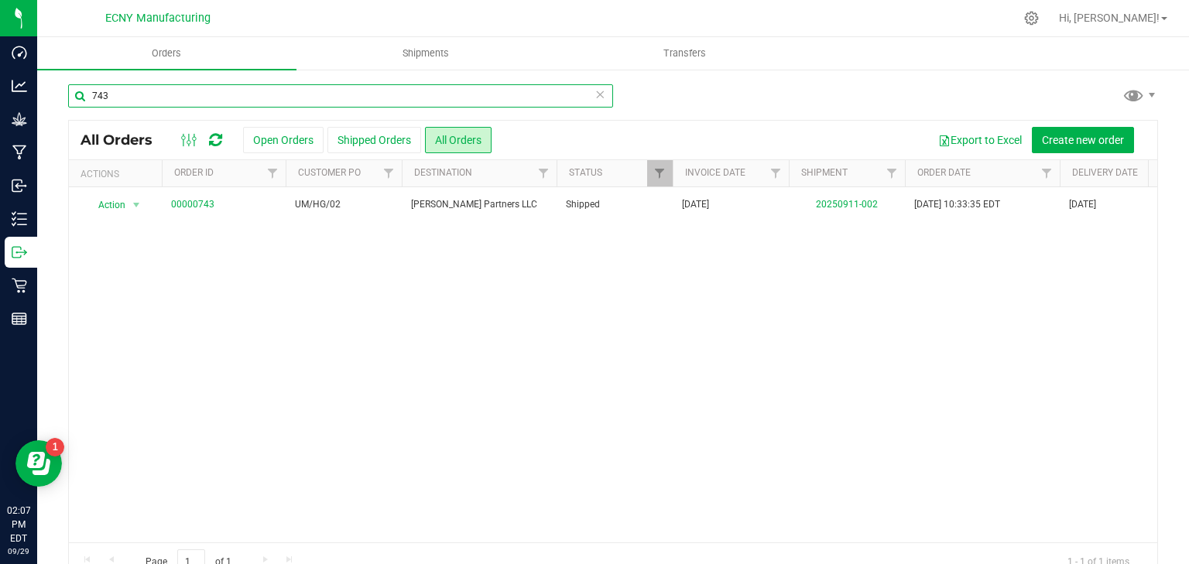
click at [186, 102] on input "743" at bounding box center [340, 95] width 545 height 23
type input "HERbal"
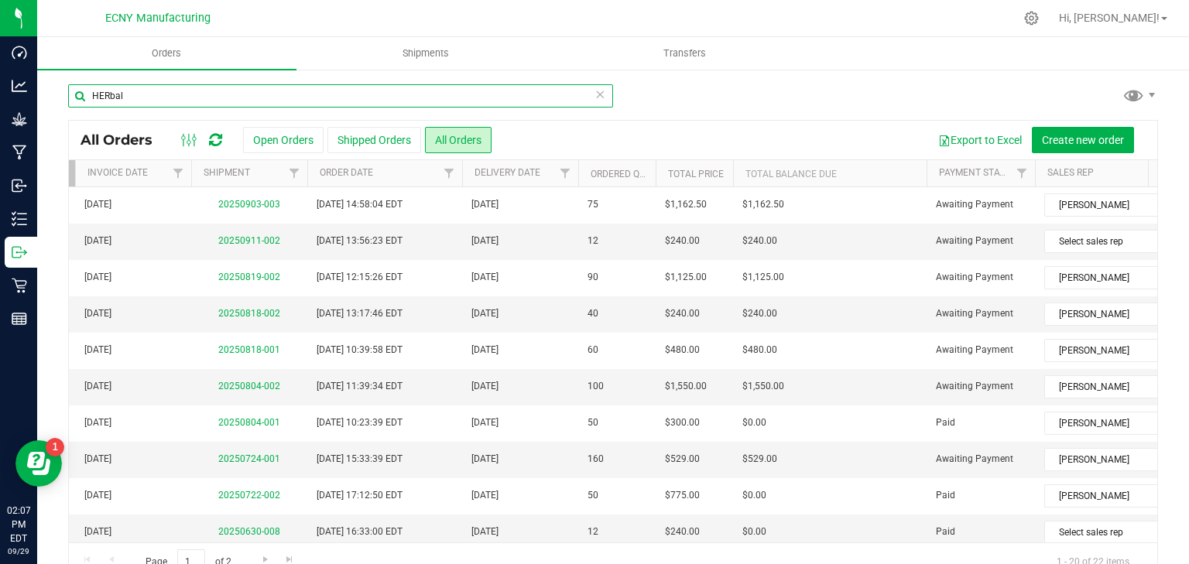
scroll to position [0, 648]
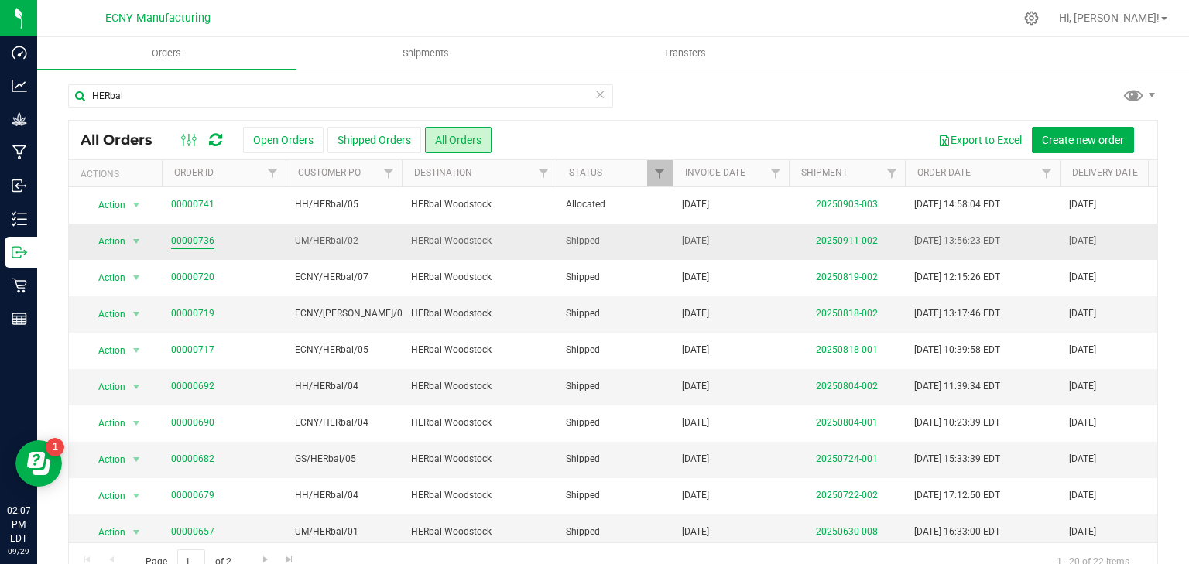
click at [190, 237] on link "00000736" at bounding box center [192, 241] width 43 height 15
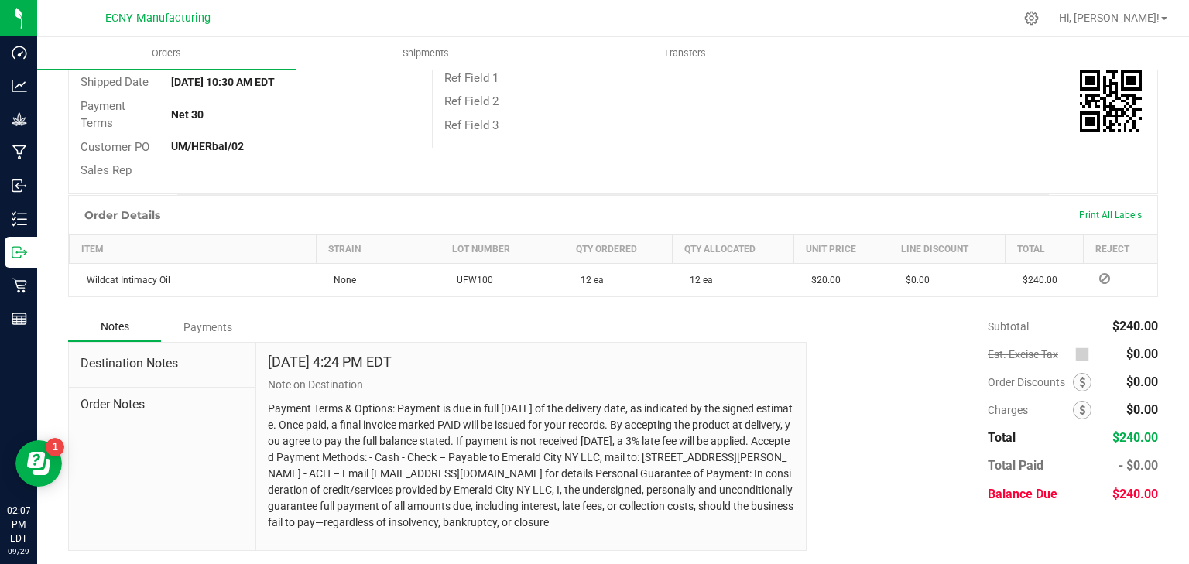
click at [220, 323] on div "Payments" at bounding box center [207, 328] width 93 height 28
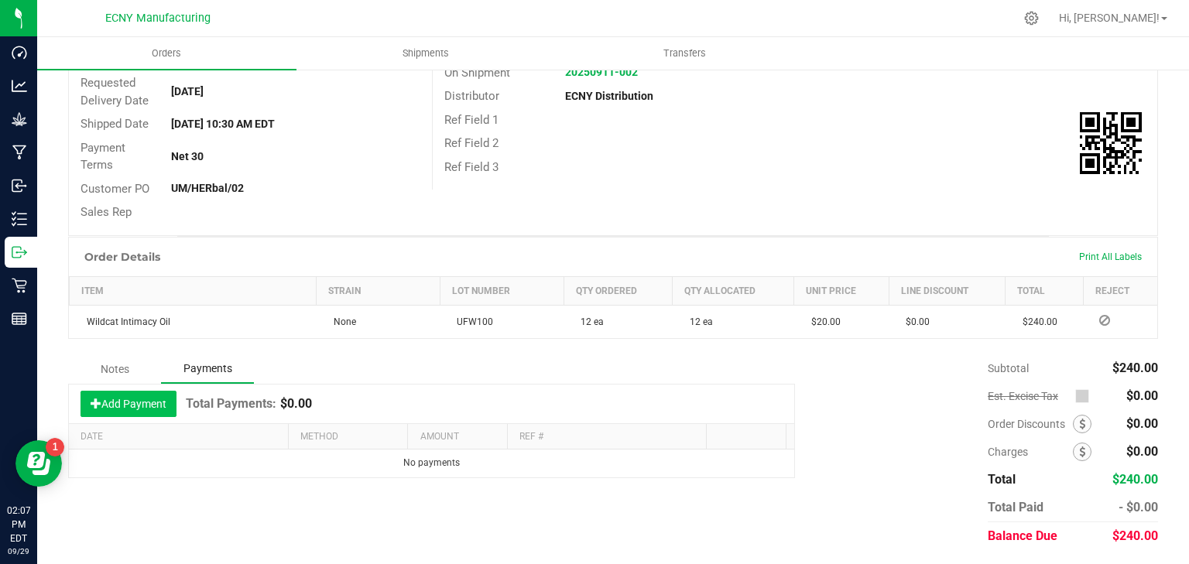
click at [127, 397] on button "Add Payment" at bounding box center [129, 404] width 96 height 26
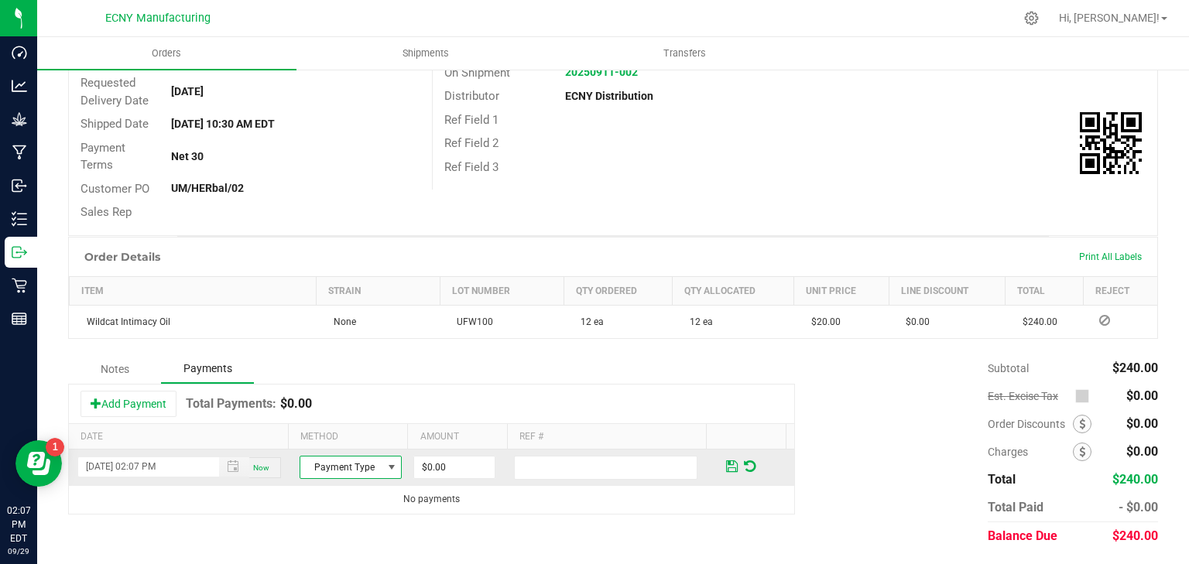
click at [336, 463] on span "Payment Type" at bounding box center [340, 468] width 81 height 22
click at [339, 420] on li "ACH & Bank Transfer" at bounding box center [345, 419] width 98 height 22
click at [458, 468] on input "0" at bounding box center [454, 468] width 81 height 22
type input "$240.00"
type input "ACH PD by [PERSON_NAME]"
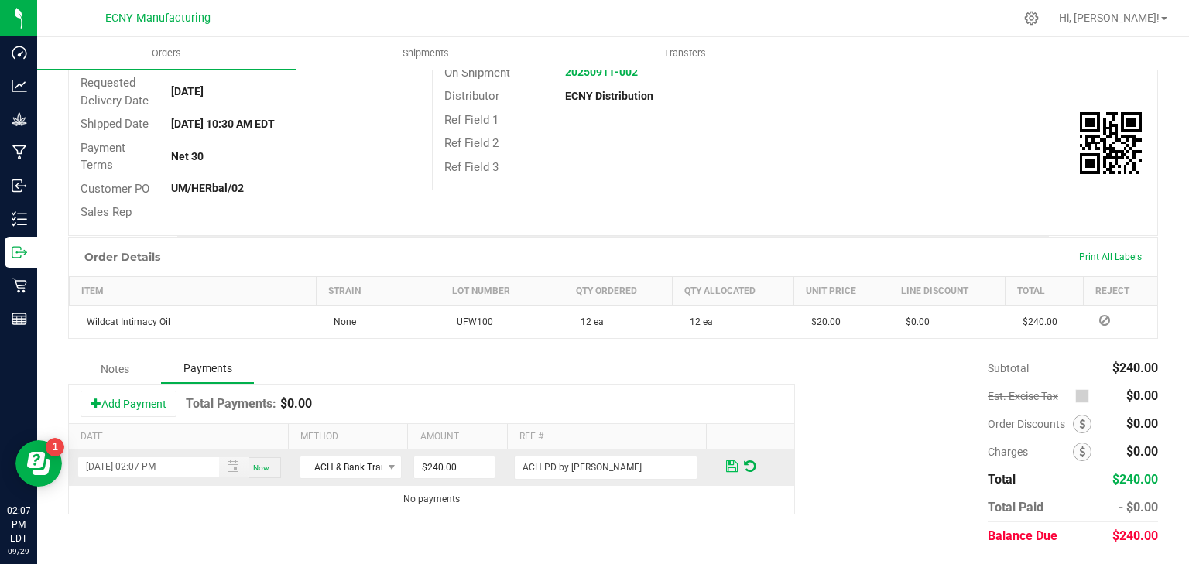
click at [726, 465] on span at bounding box center [732, 467] width 12 height 14
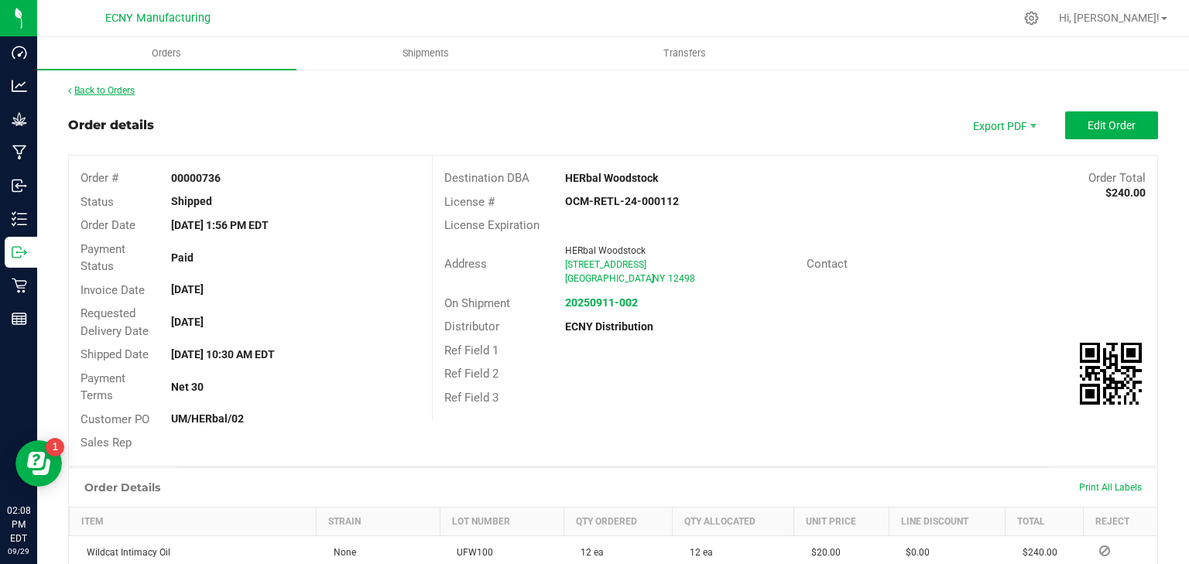
click at [105, 85] on link "Back to Orders" at bounding box center [101, 90] width 67 height 11
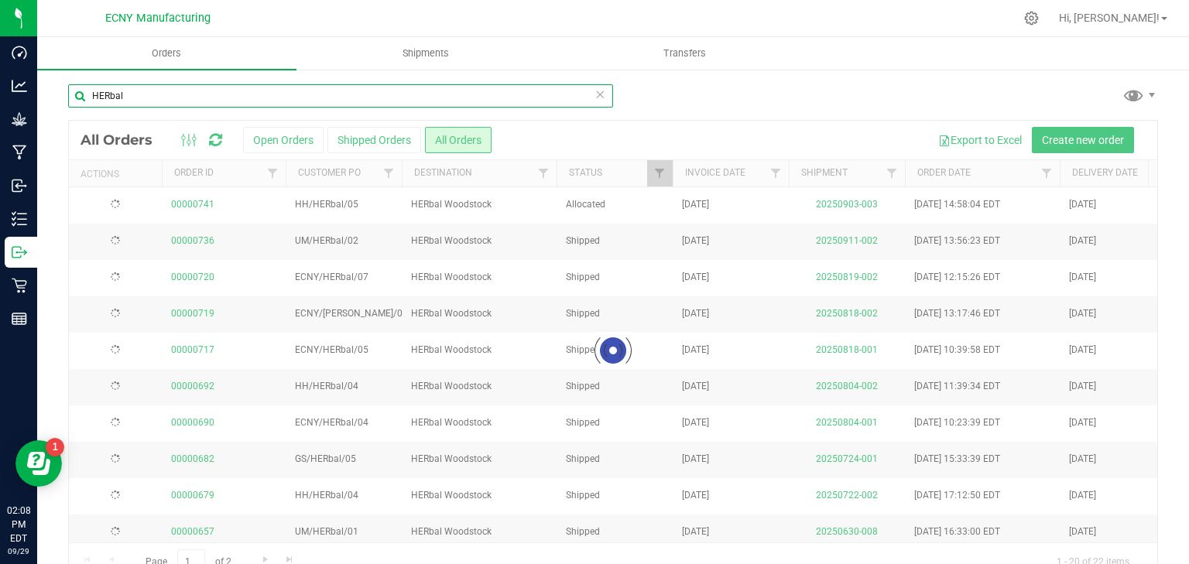
click at [139, 95] on input "HERbal" at bounding box center [340, 95] width 545 height 23
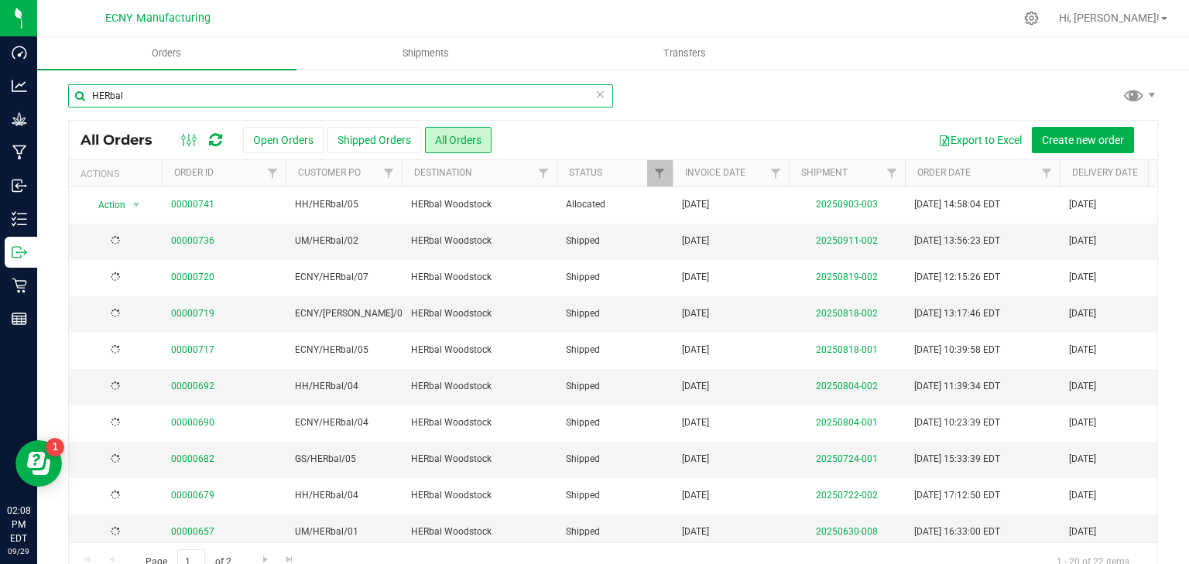
click at [139, 95] on input "HERbal" at bounding box center [340, 95] width 545 height 23
type input "703"
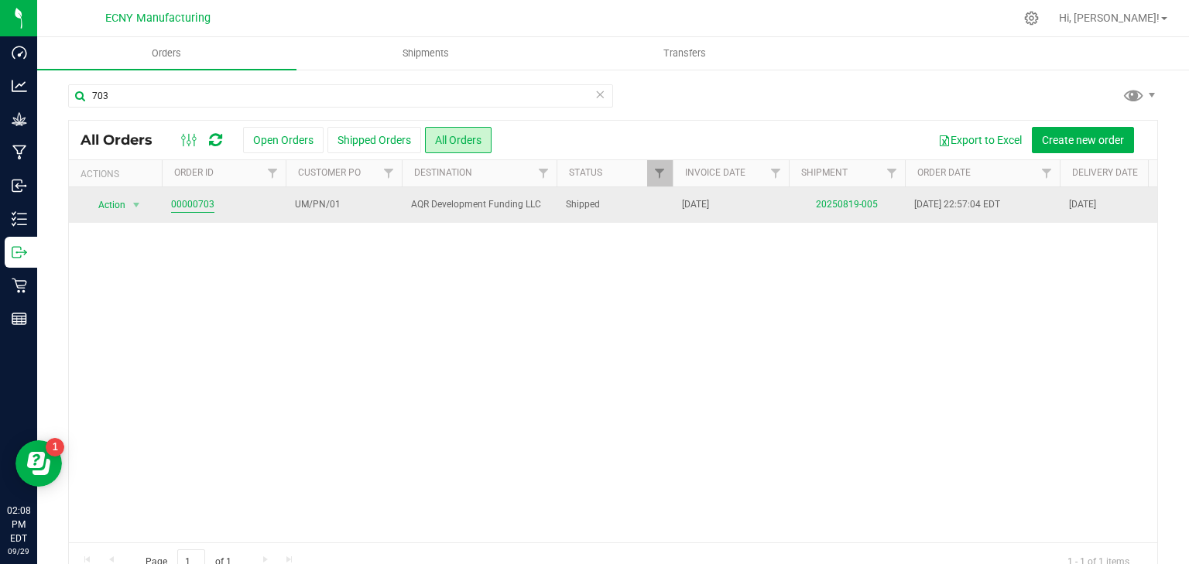
click at [192, 201] on link "00000703" at bounding box center [192, 204] width 43 height 15
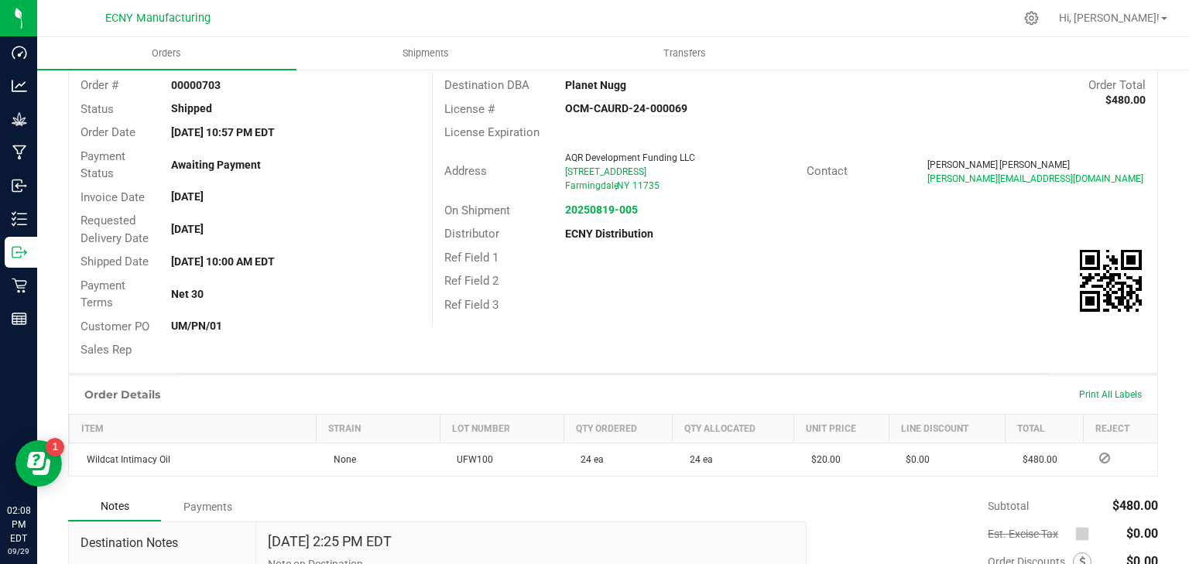
scroll to position [310, 0]
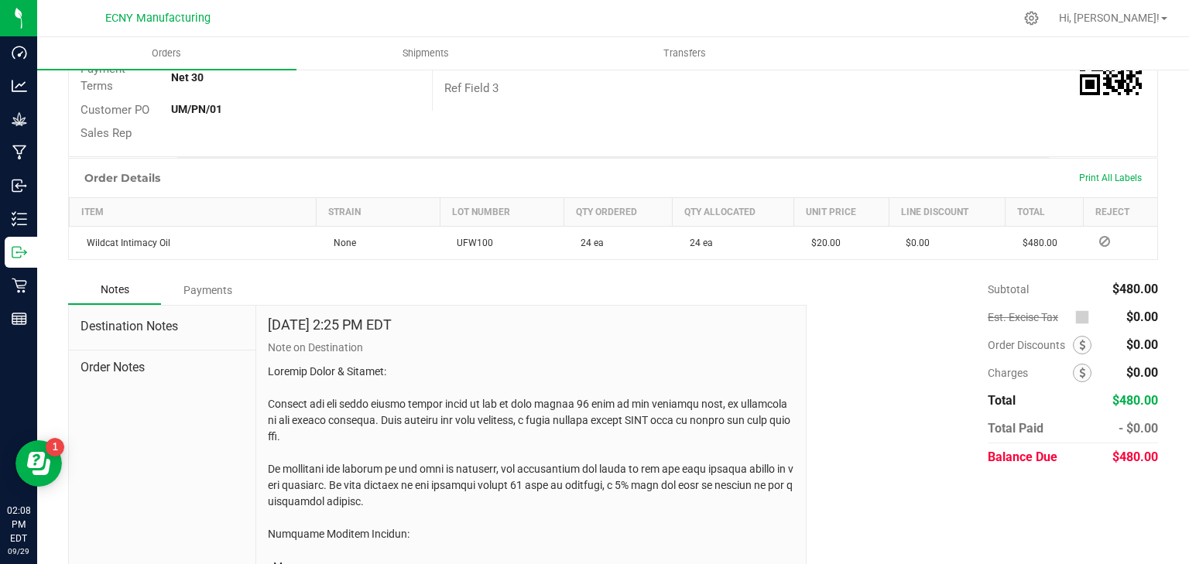
click at [214, 287] on div "Payments" at bounding box center [207, 290] width 93 height 28
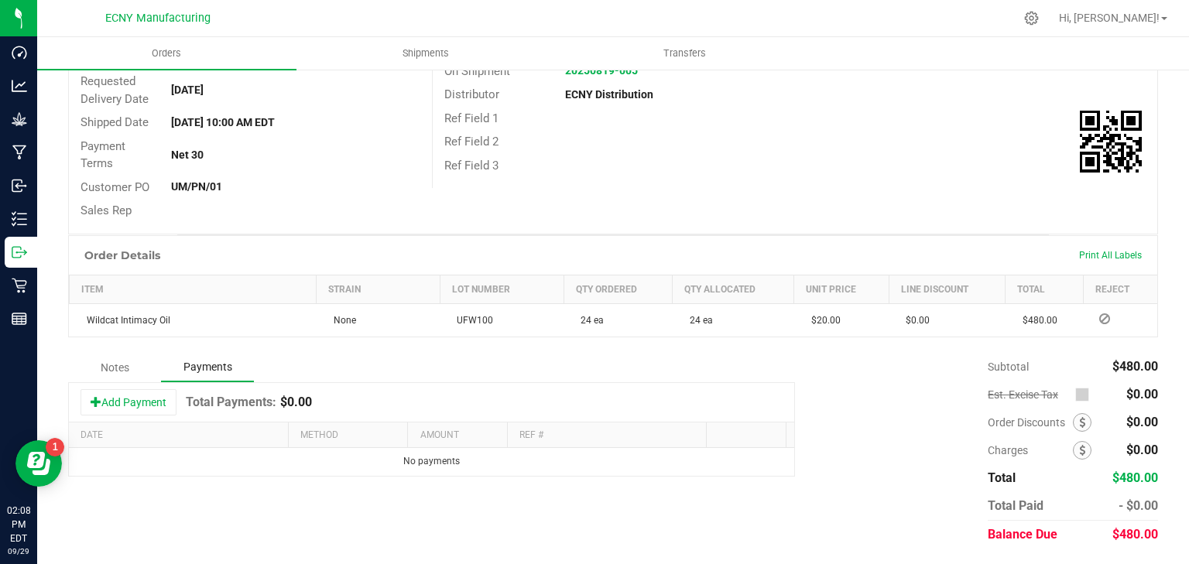
scroll to position [231, 0]
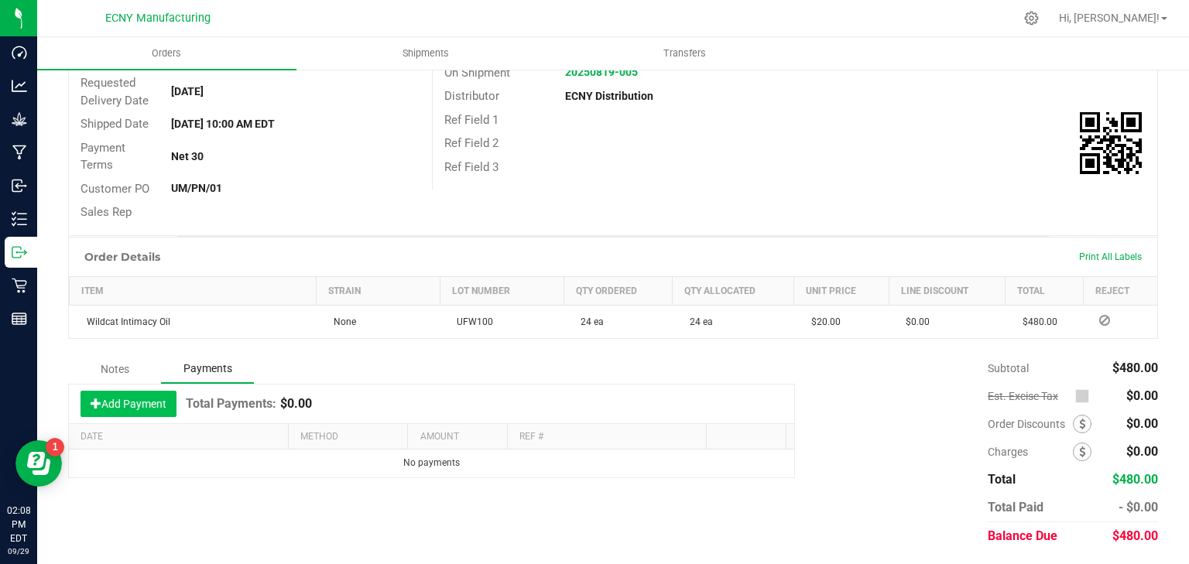
drag, startPoint x: 127, startPoint y: 413, endPoint x: 130, endPoint y: 404, distance: 9.1
click at [127, 412] on button "Add Payment" at bounding box center [129, 404] width 96 height 26
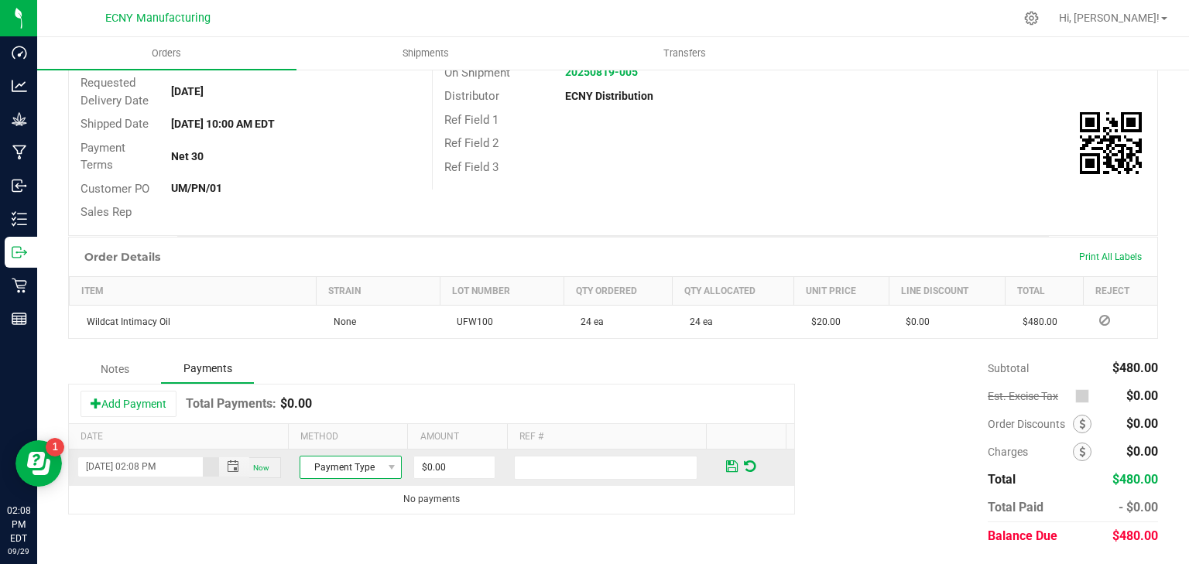
click at [345, 474] on span "Payment Type" at bounding box center [340, 468] width 81 height 22
click at [344, 417] on li "ACH & Bank Transfer" at bounding box center [345, 419] width 98 height 22
click at [447, 464] on input "0" at bounding box center [454, 468] width 81 height 22
type input "$480.00"
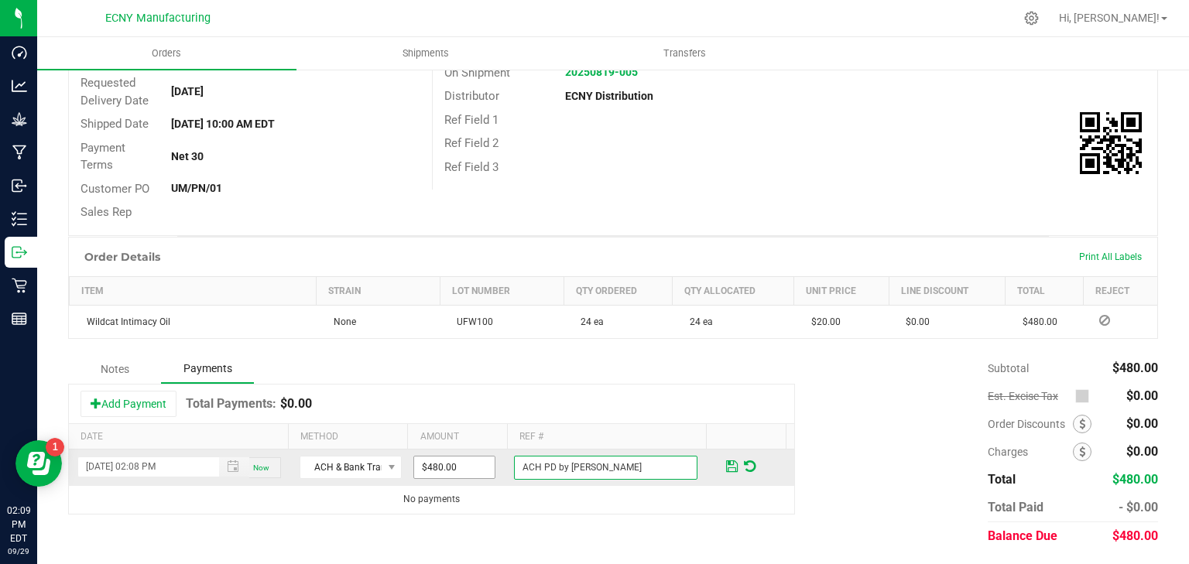
type input "ACH PD by [PERSON_NAME]"
click at [81, 391] on button "Add Payment" at bounding box center [129, 404] width 96 height 26
type input "[DATE] 02:09 PM"
type input "$0.00"
click at [452, 465] on input "0" at bounding box center [454, 468] width 81 height 22
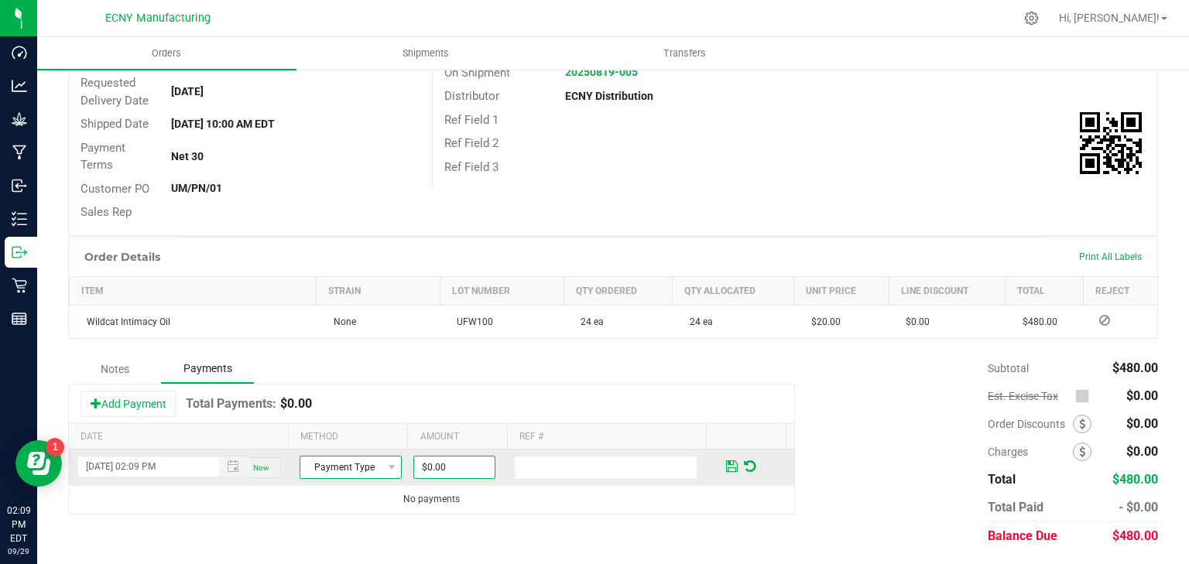
click at [347, 467] on span "Payment Type" at bounding box center [340, 468] width 81 height 22
click at [355, 427] on li "ACH & Bank Transfer" at bounding box center [345, 419] width 98 height 22
click at [451, 463] on input "0" at bounding box center [454, 468] width 81 height 22
type input "$480.00"
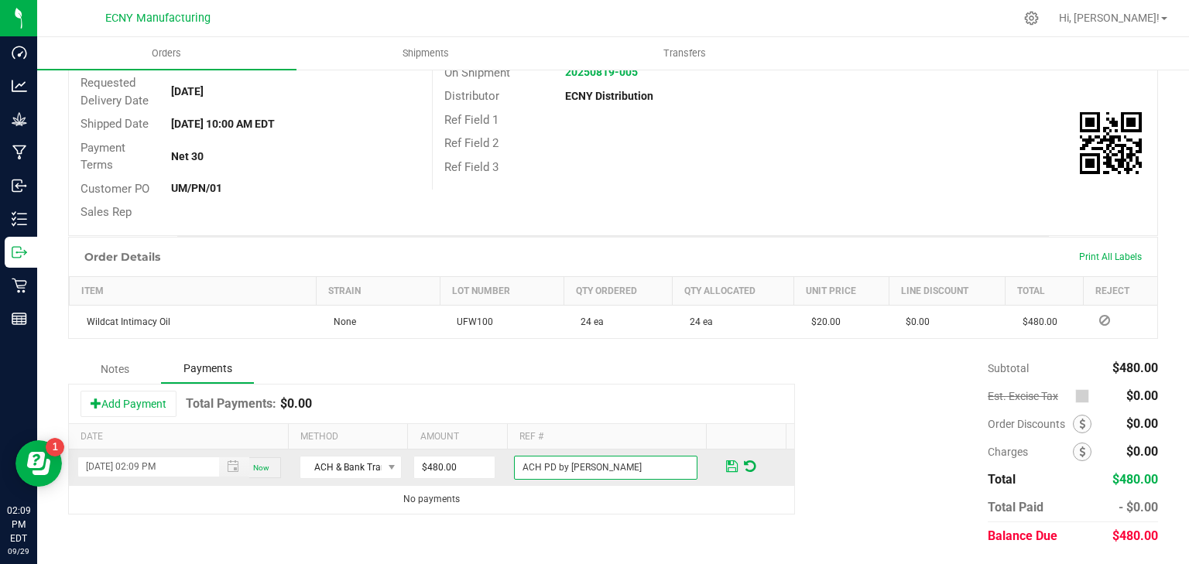
type input "ACH PD by [PERSON_NAME]"
click at [726, 465] on span at bounding box center [732, 467] width 12 height 14
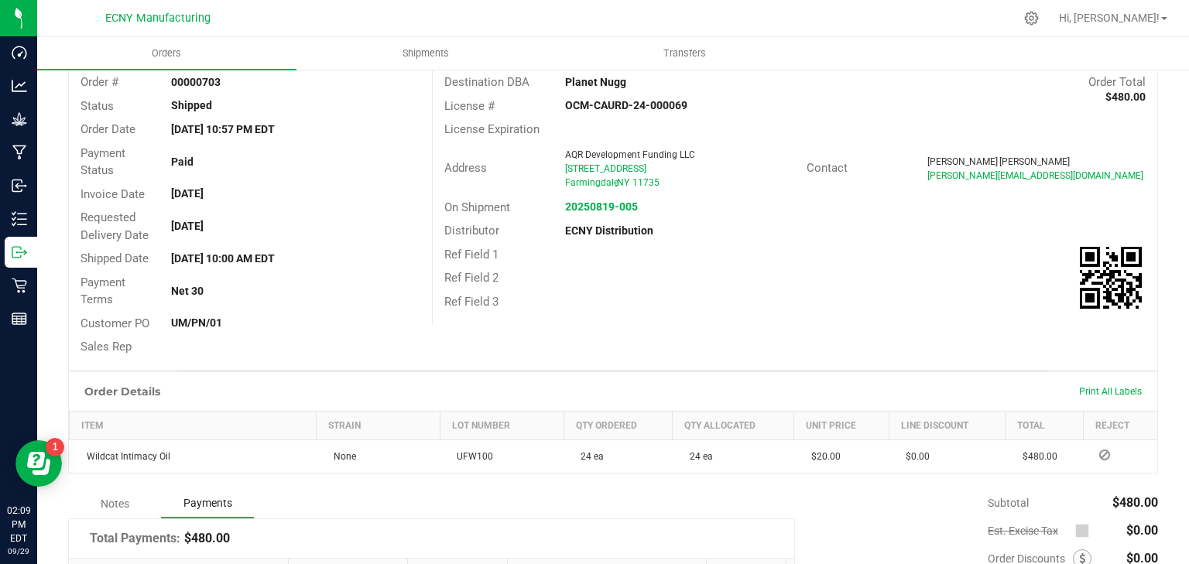
scroll to position [0, 0]
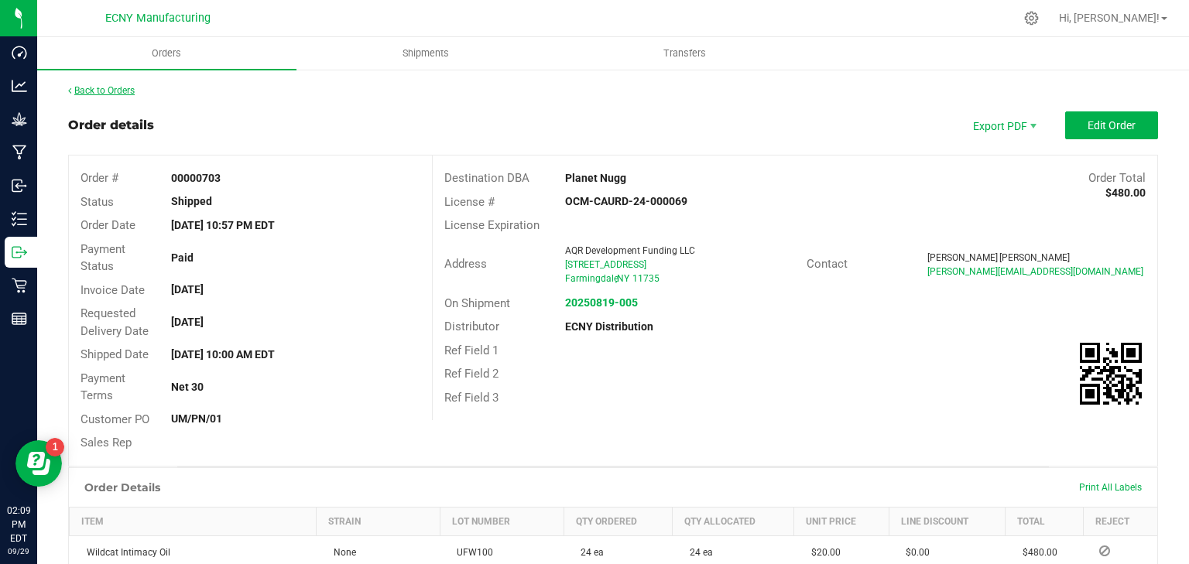
click at [101, 95] on link "Back to Orders" at bounding box center [101, 90] width 67 height 11
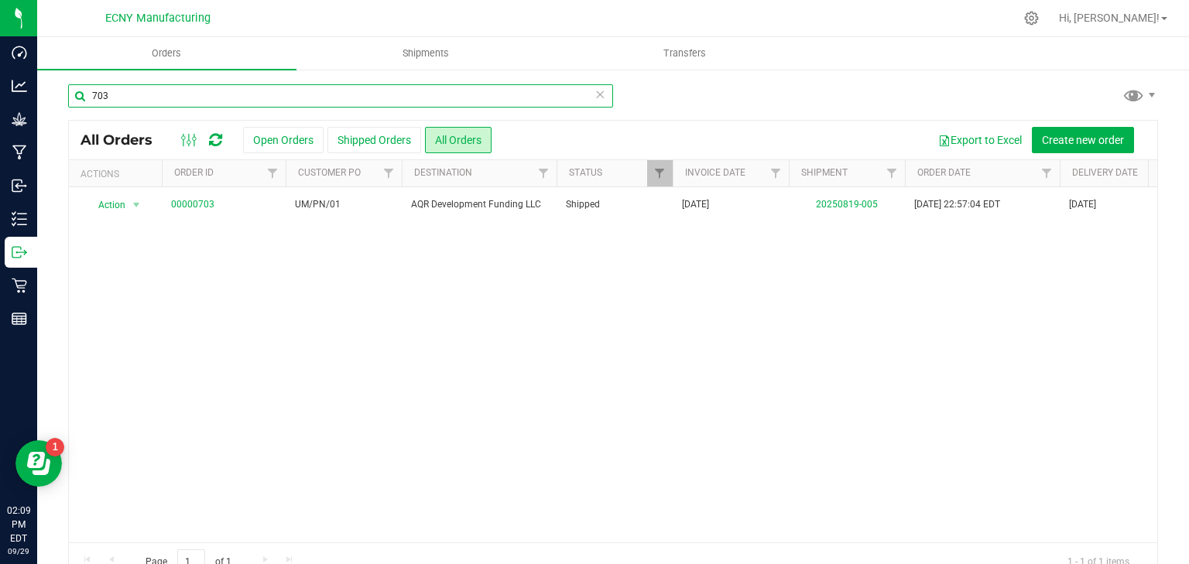
click at [182, 99] on input "703" at bounding box center [340, 95] width 545 height 23
type input "652"
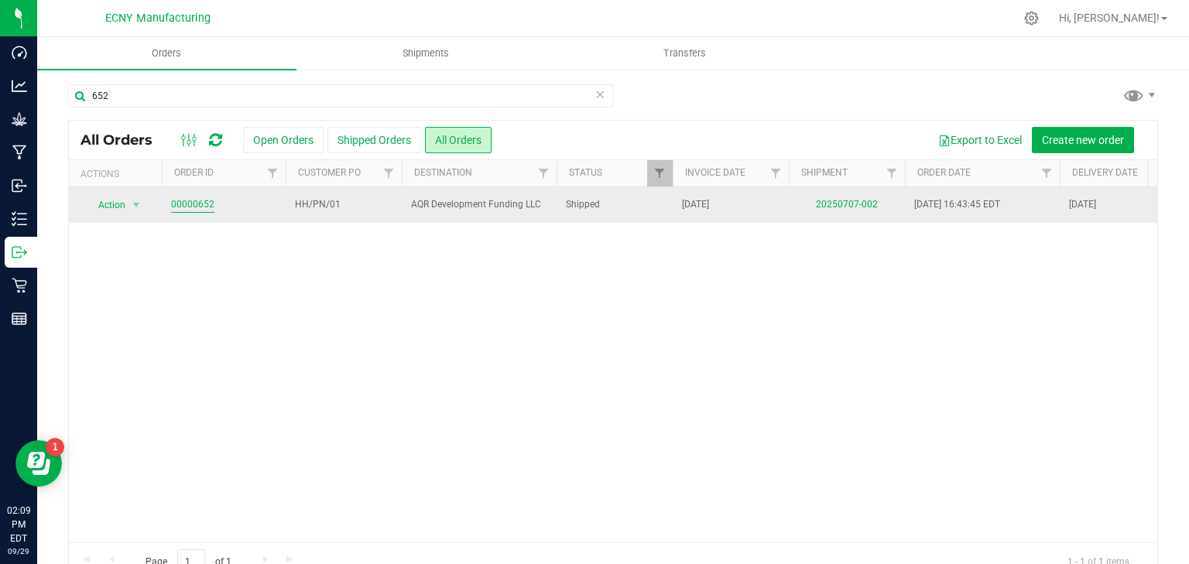
click at [204, 206] on link "00000652" at bounding box center [192, 204] width 43 height 15
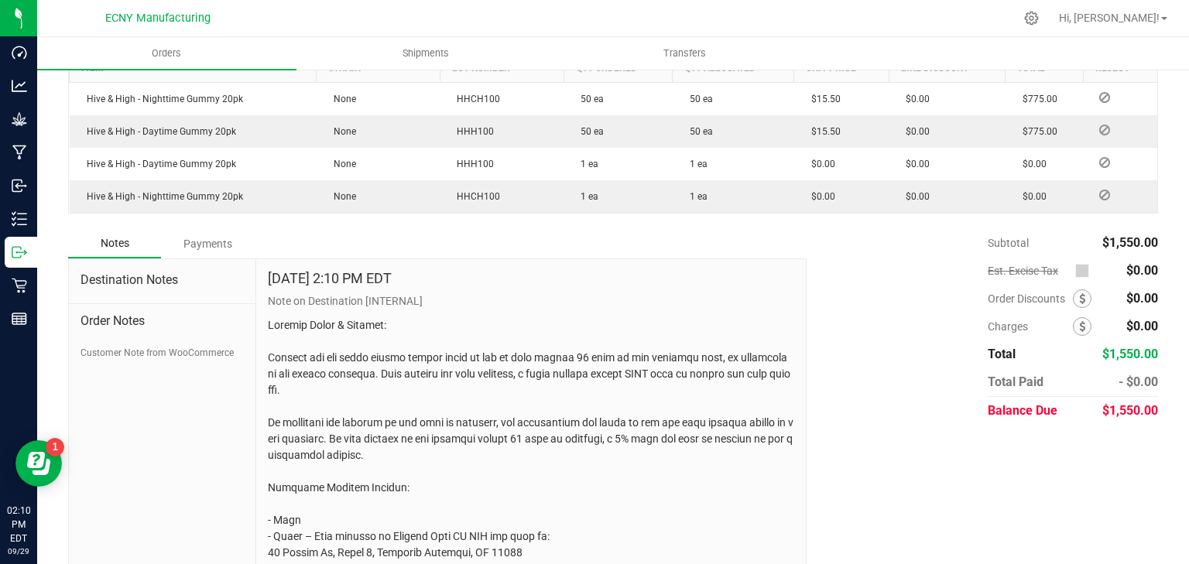
scroll to position [496, 0]
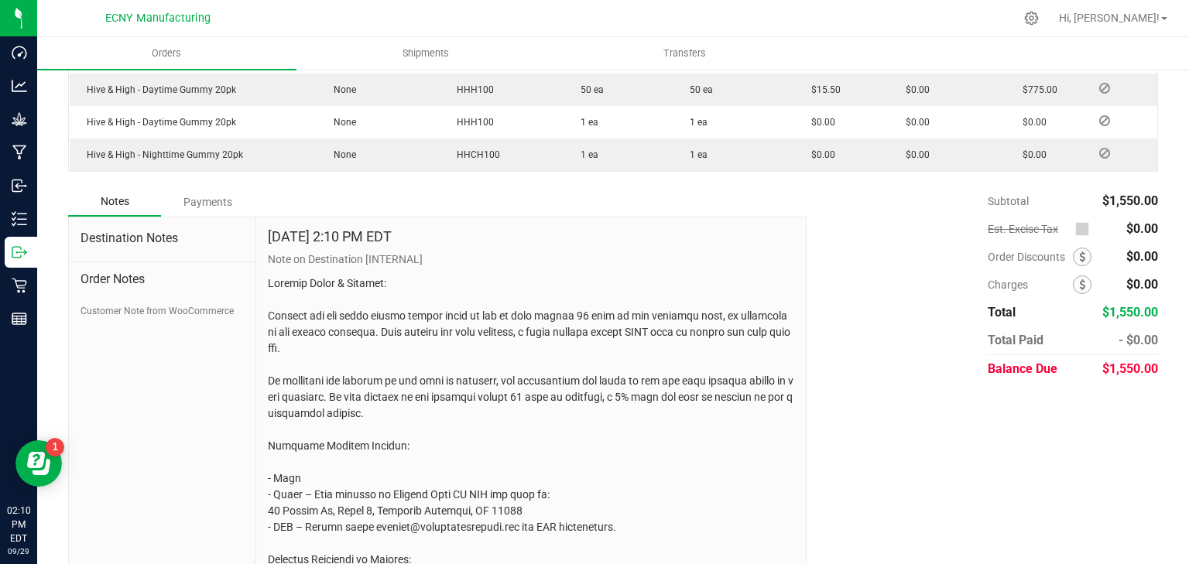
click at [207, 201] on div "Payments" at bounding box center [207, 202] width 93 height 28
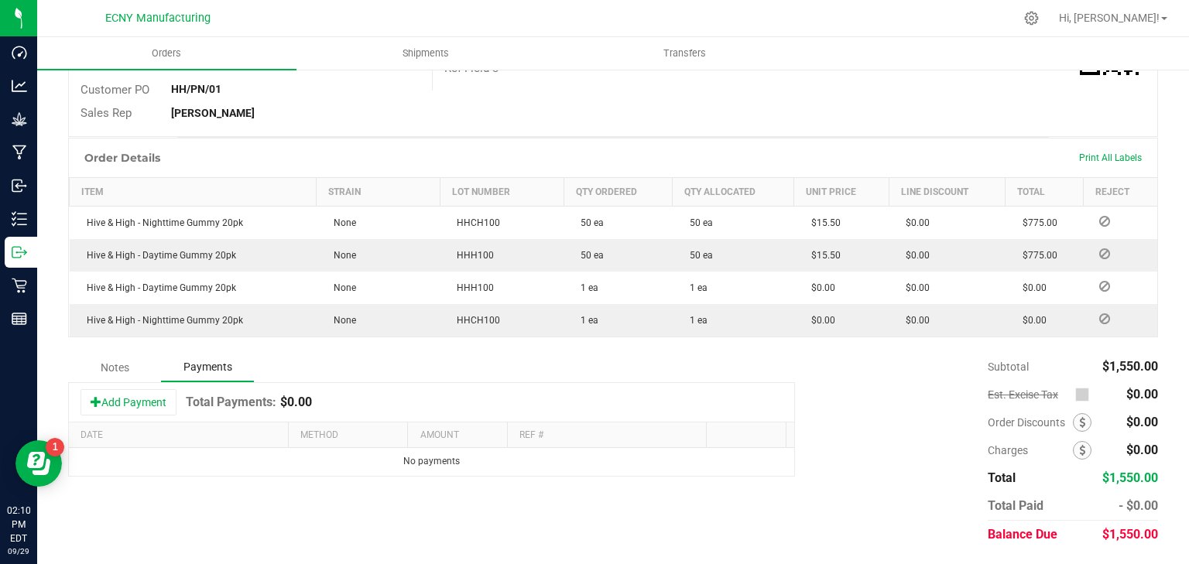
scroll to position [328, 0]
click at [148, 397] on button "Add Payment" at bounding box center [129, 404] width 96 height 26
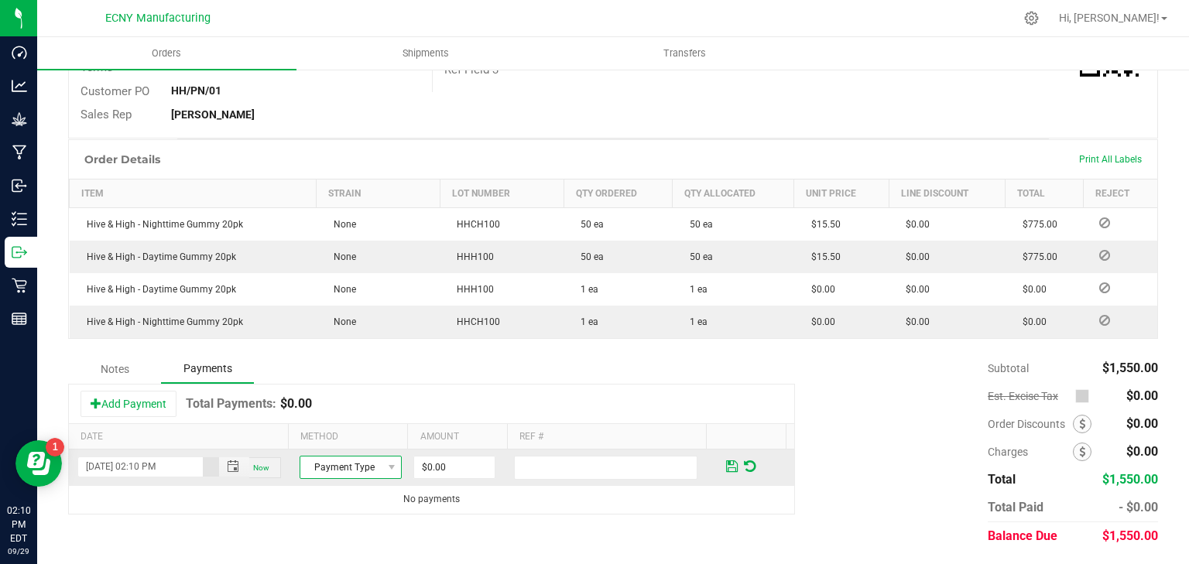
click at [355, 468] on span "Payment Type" at bounding box center [340, 468] width 81 height 22
click at [341, 420] on li "ACH & Bank Transfer" at bounding box center [345, 420] width 98 height 22
click at [441, 458] on input "0" at bounding box center [454, 468] width 81 height 22
type input "$1,550.00"
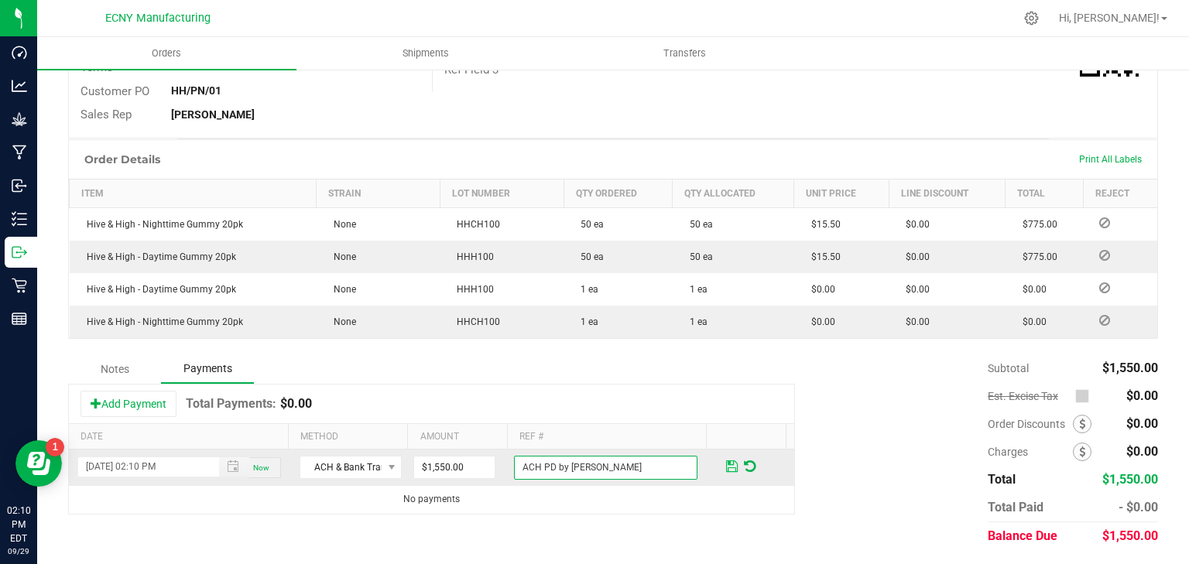
type input "ACH PD by [PERSON_NAME]"
click at [726, 461] on span at bounding box center [732, 467] width 12 height 14
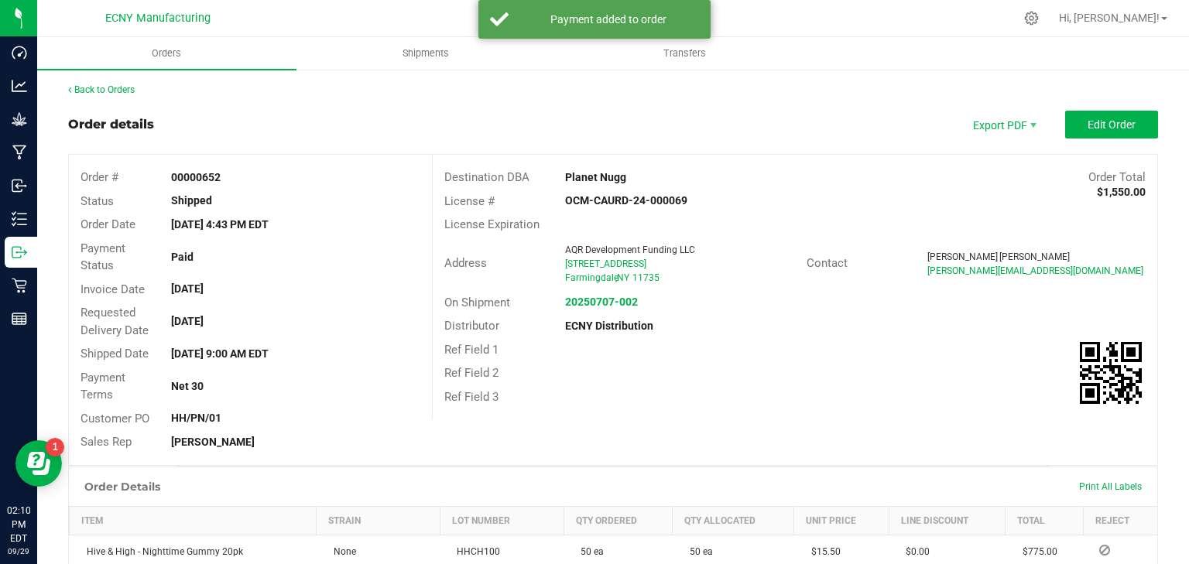
scroll to position [0, 0]
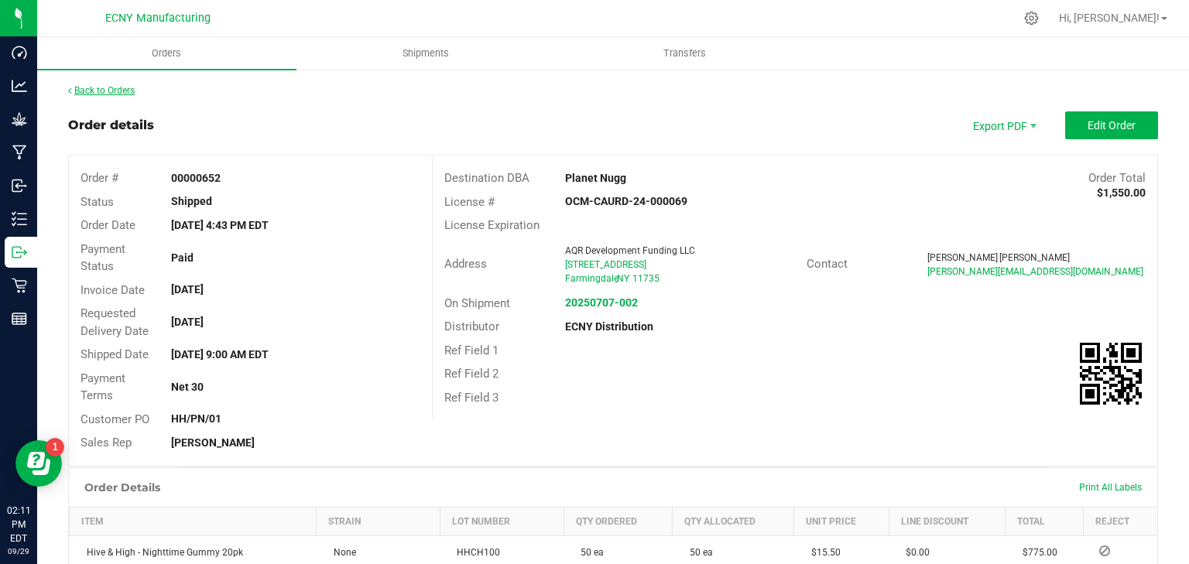
click at [99, 90] on link "Back to Orders" at bounding box center [101, 90] width 67 height 11
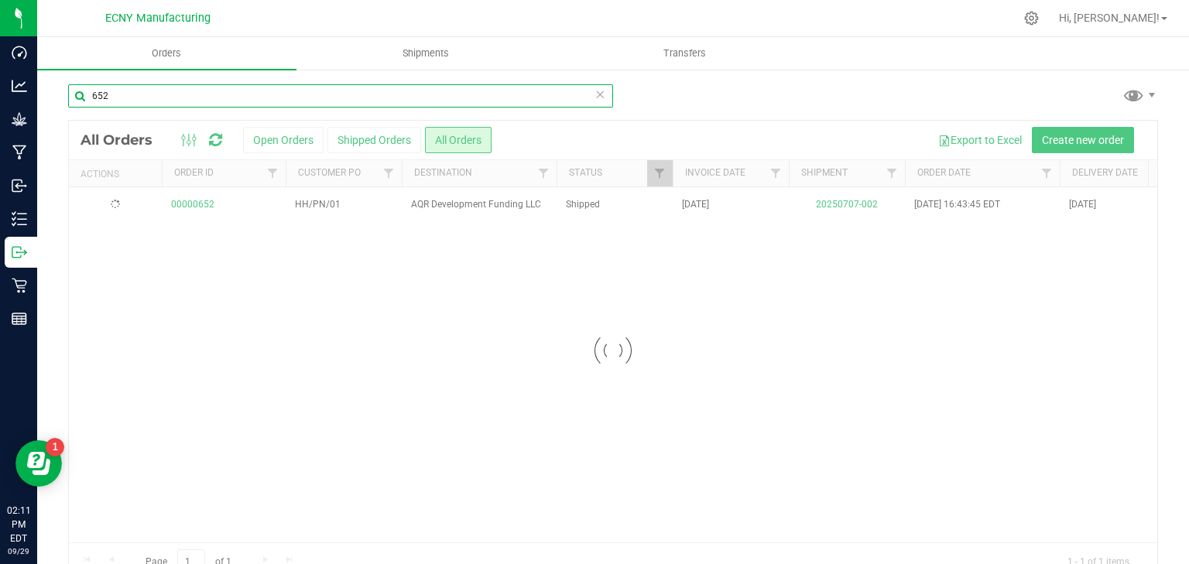
click at [349, 101] on input "652" at bounding box center [340, 95] width 545 height 23
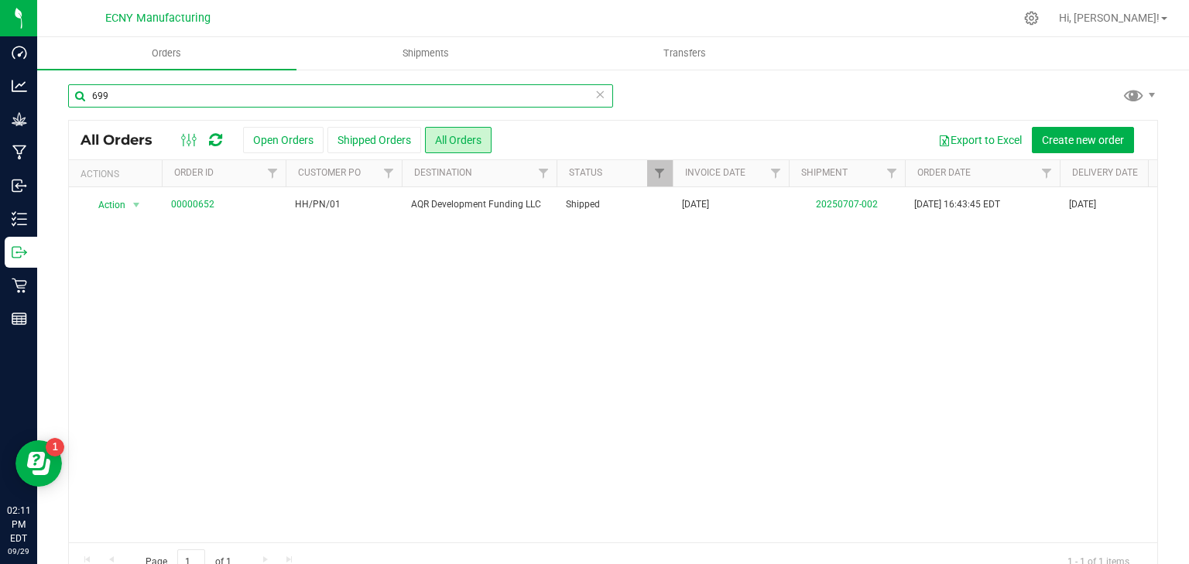
type input "699"
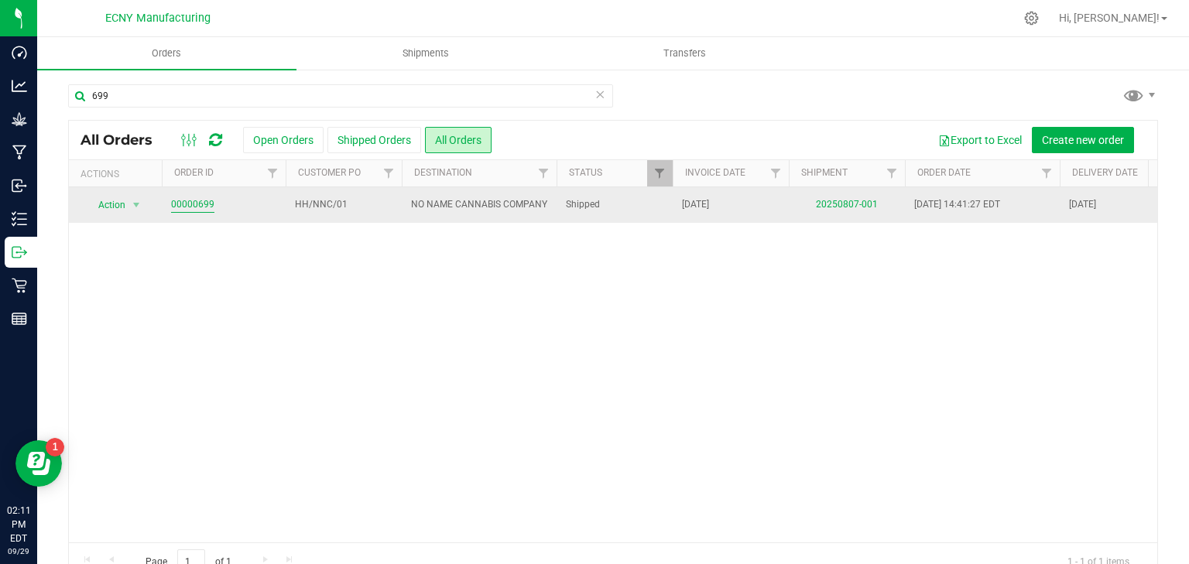
click at [199, 204] on link "00000699" at bounding box center [192, 204] width 43 height 15
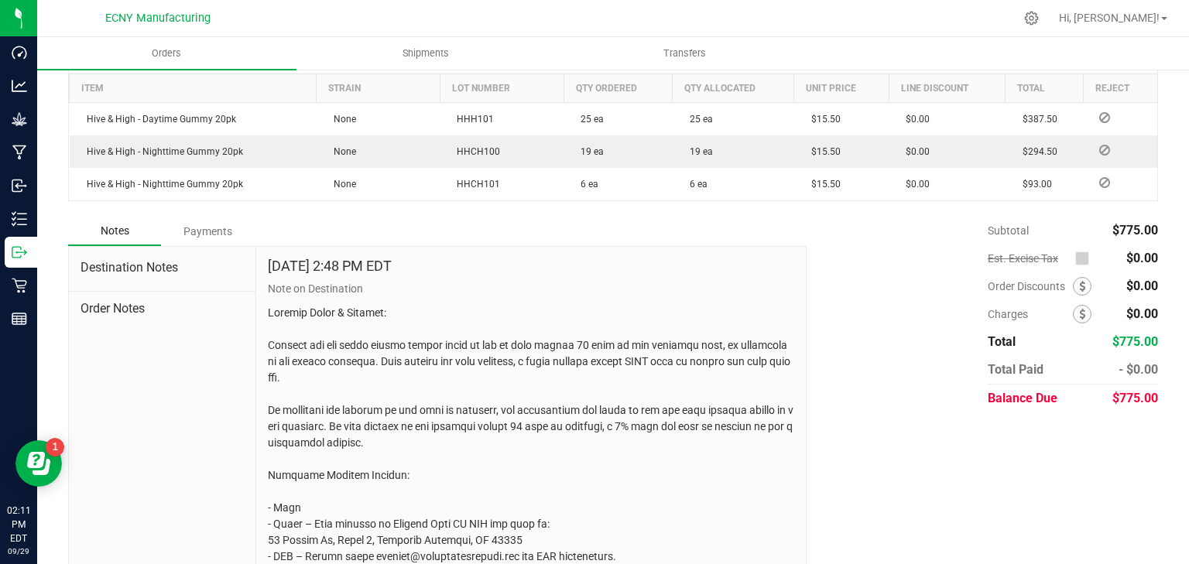
click at [218, 235] on div "Payments" at bounding box center [207, 232] width 93 height 28
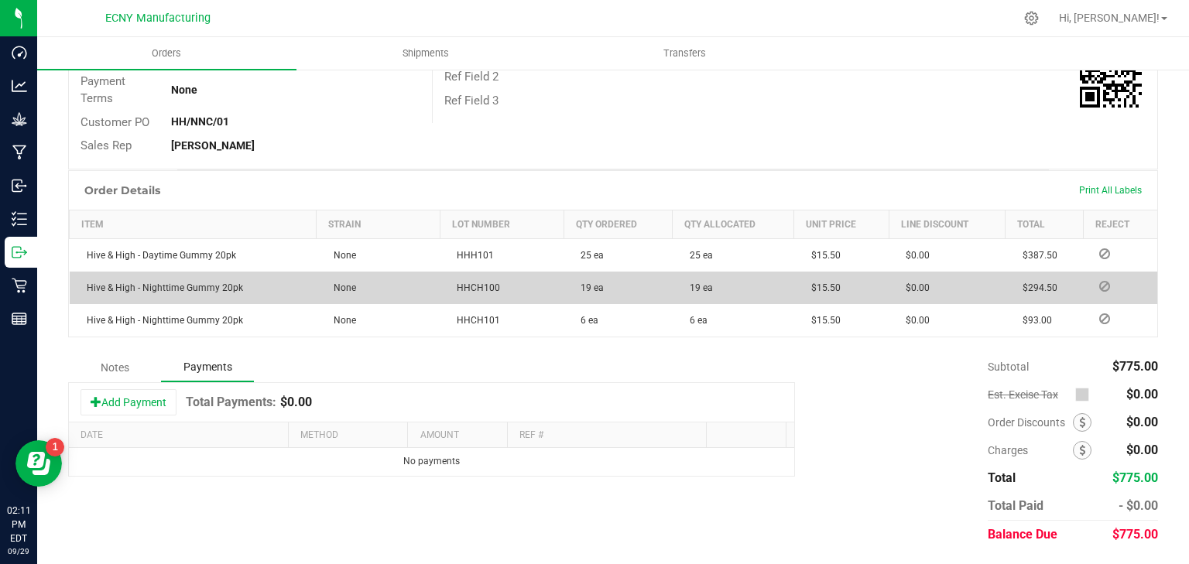
scroll to position [296, 0]
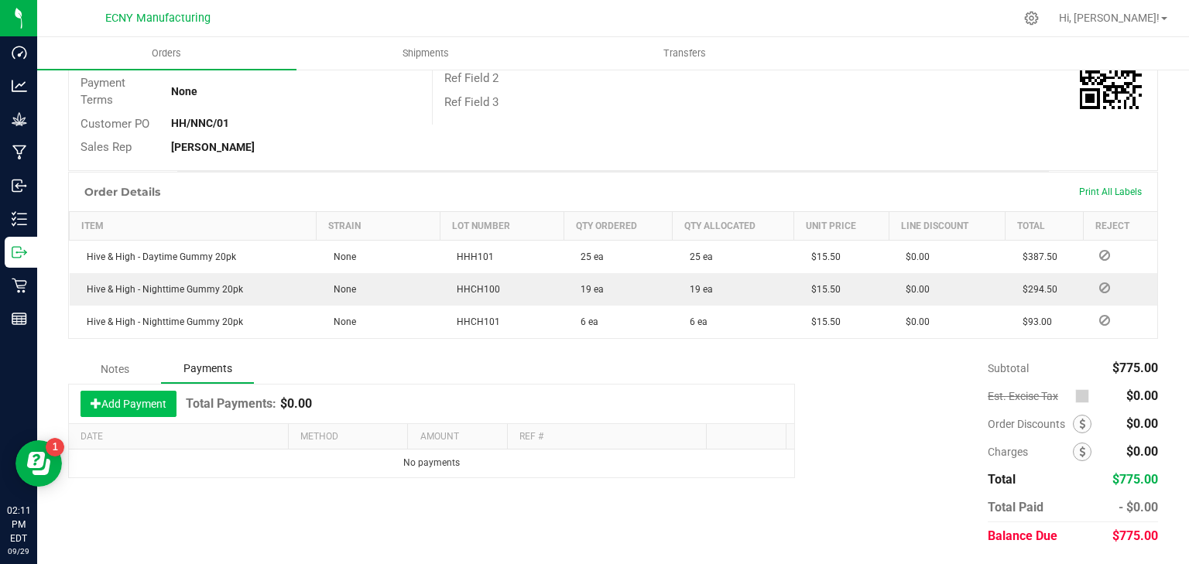
click at [160, 409] on button "Add Payment" at bounding box center [129, 404] width 96 height 26
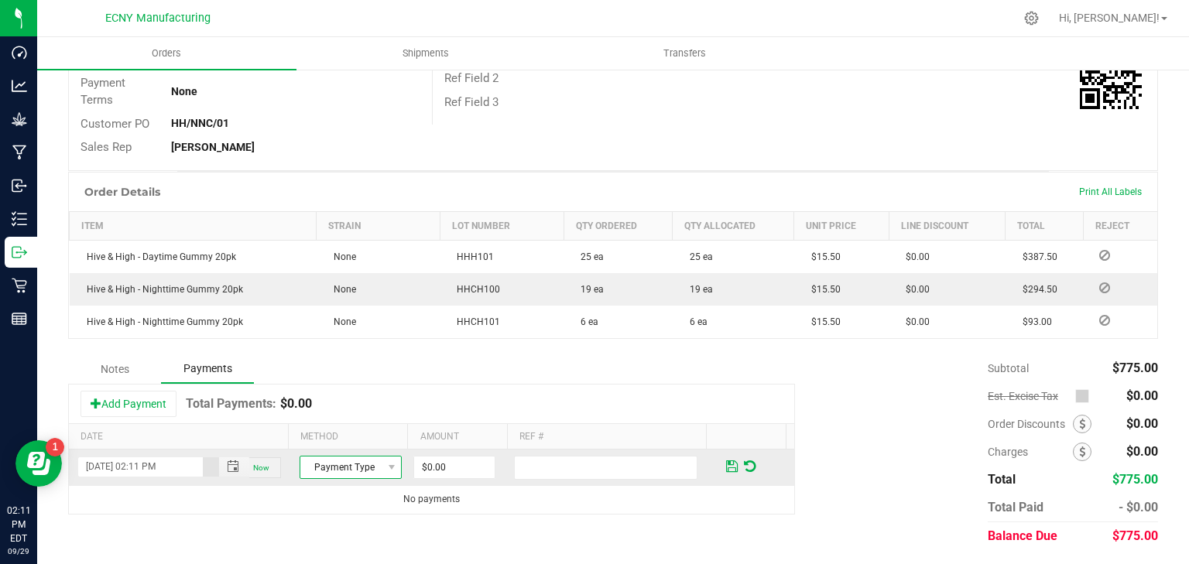
click at [363, 471] on span "Payment Type" at bounding box center [340, 468] width 81 height 22
click at [350, 417] on li "ACH & Bank Transfer" at bounding box center [345, 419] width 98 height 22
click at [454, 467] on input "0" at bounding box center [454, 468] width 81 height 22
type input "$775.00"
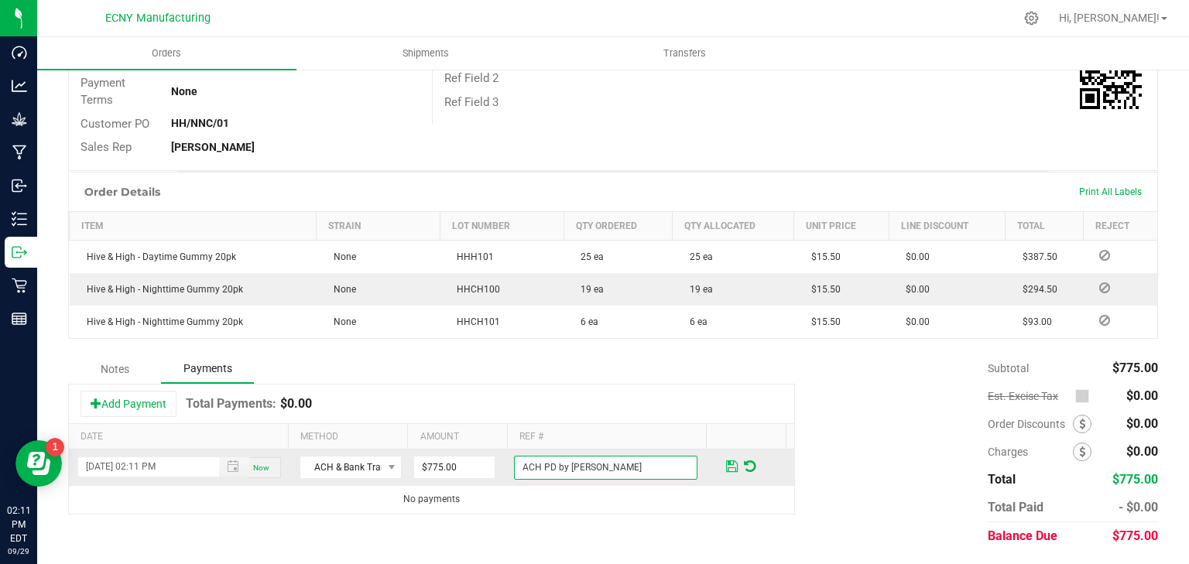
type input "ACH PD by [PERSON_NAME]"
click at [726, 463] on span at bounding box center [732, 467] width 12 height 14
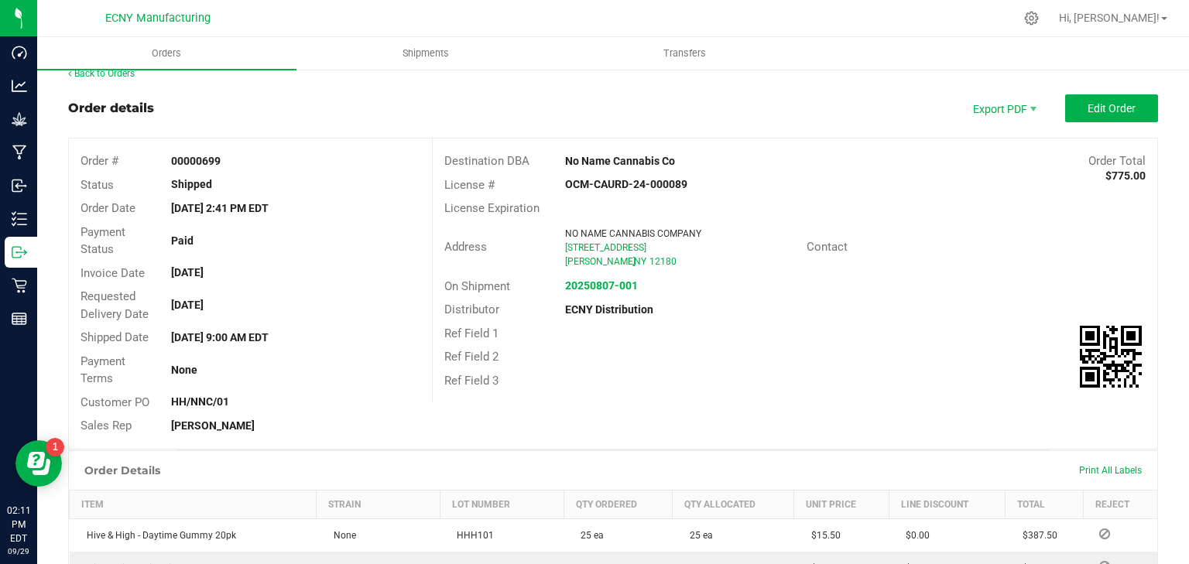
scroll to position [0, 0]
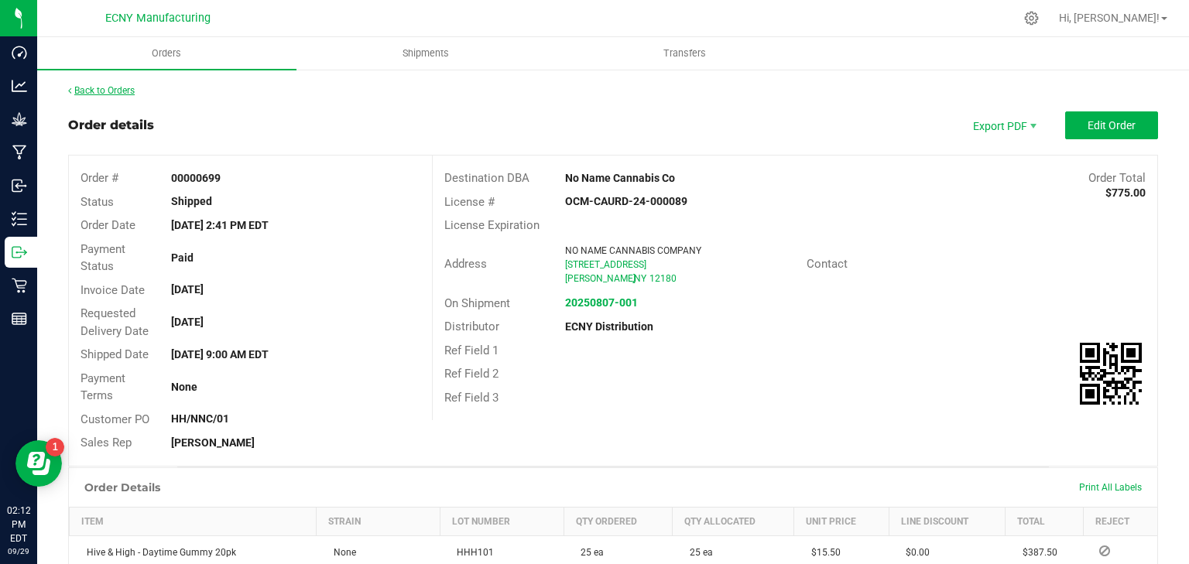
click at [132, 90] on link "Back to Orders" at bounding box center [101, 90] width 67 height 11
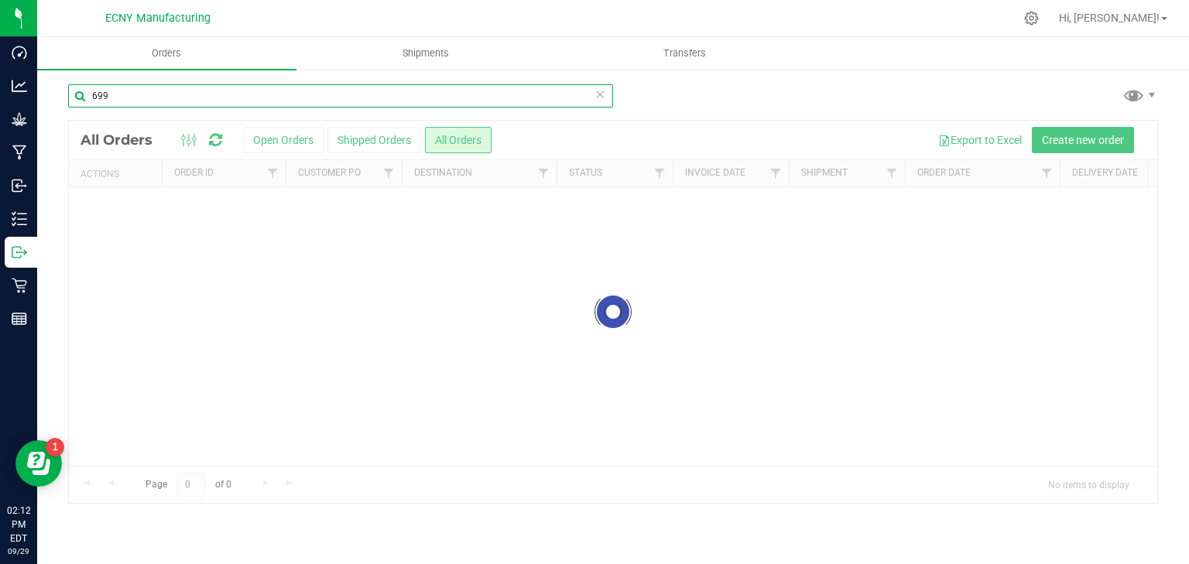
click at [177, 99] on input "699" at bounding box center [340, 95] width 545 height 23
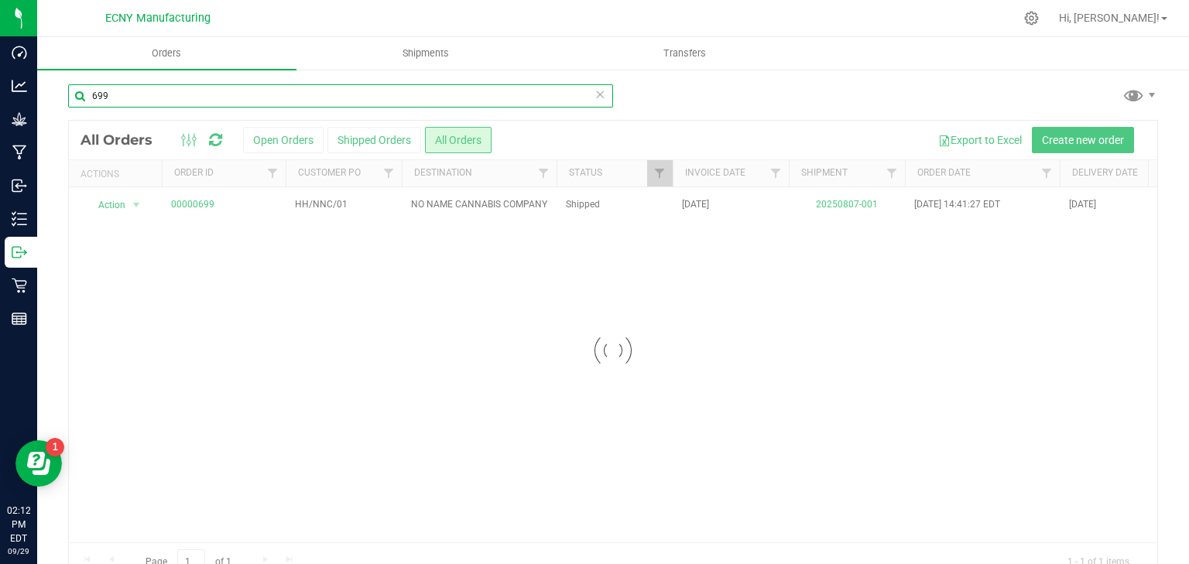
click at [177, 99] on input "699" at bounding box center [340, 95] width 545 height 23
type input "710"
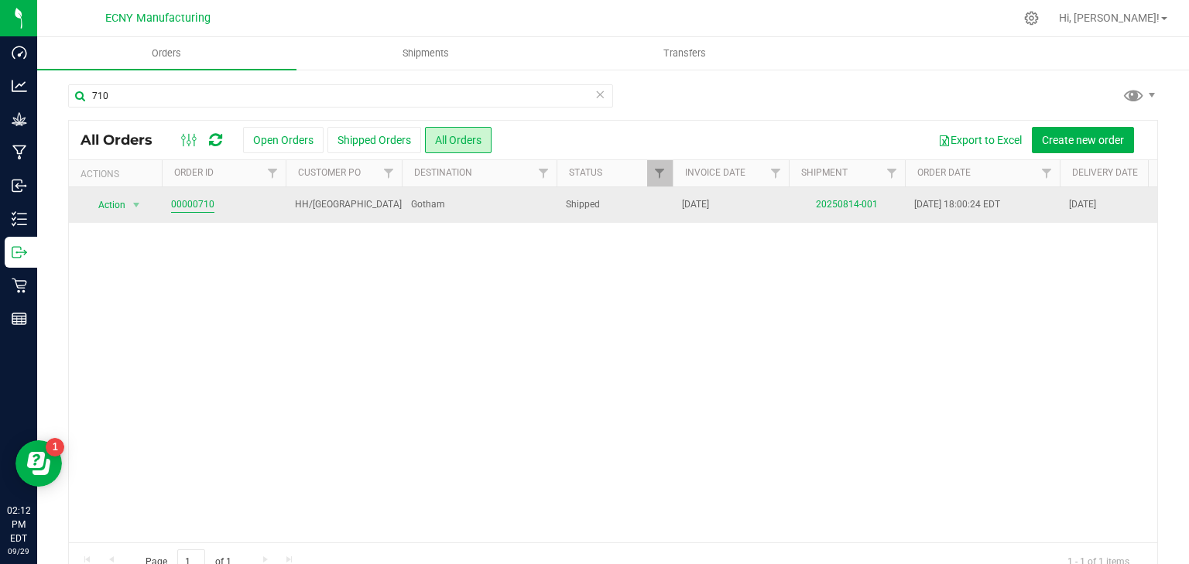
click at [179, 207] on link "00000710" at bounding box center [192, 204] width 43 height 15
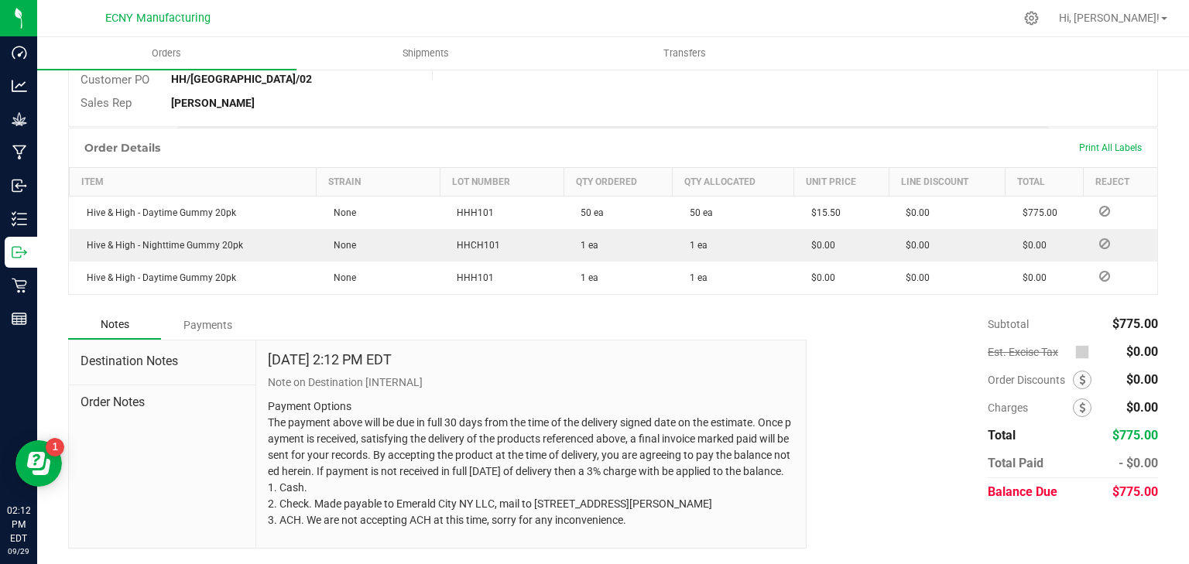
click at [207, 316] on div "Payments" at bounding box center [207, 325] width 93 height 28
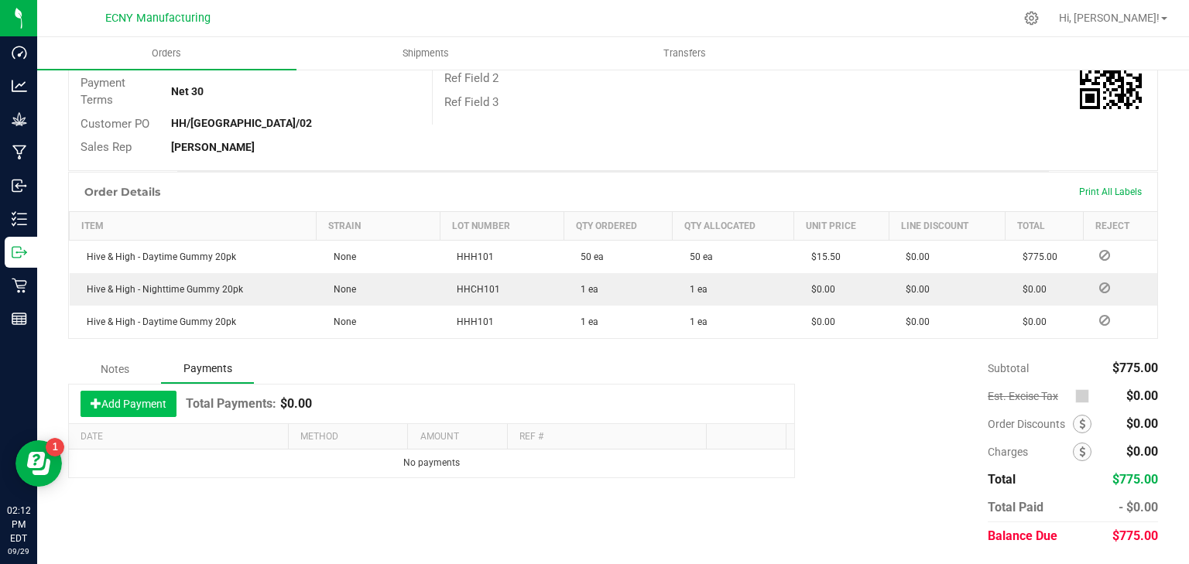
click at [153, 409] on button "Add Payment" at bounding box center [129, 404] width 96 height 26
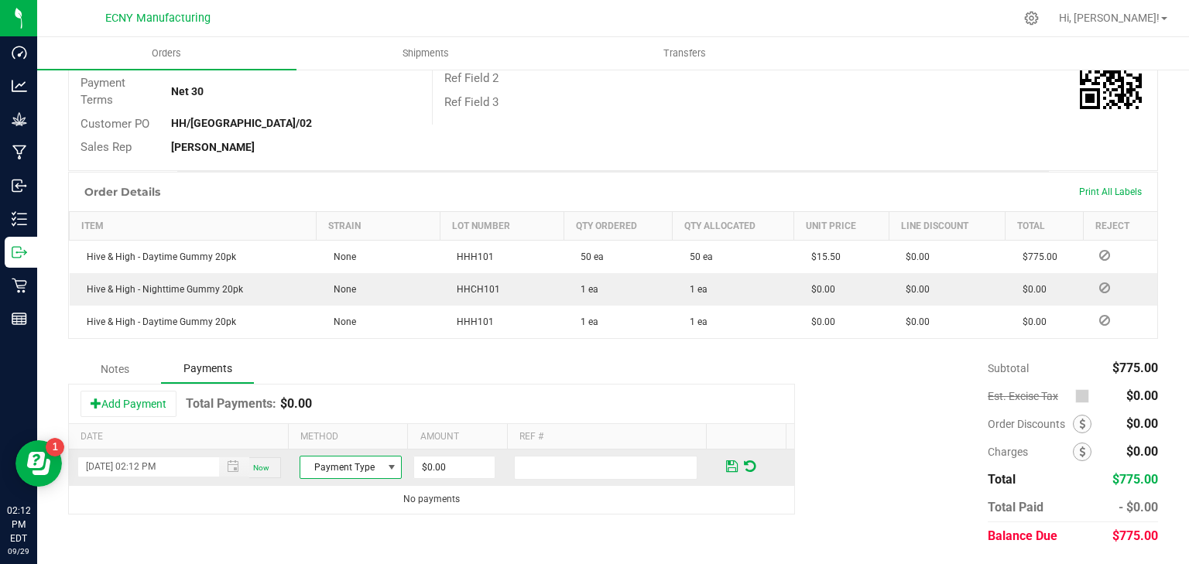
click at [326, 464] on span "Payment Type" at bounding box center [340, 468] width 81 height 22
click at [338, 422] on li "ACH & Bank Transfer" at bounding box center [345, 419] width 98 height 22
click at [440, 462] on input "0" at bounding box center [454, 468] width 81 height 22
type input "$775.00"
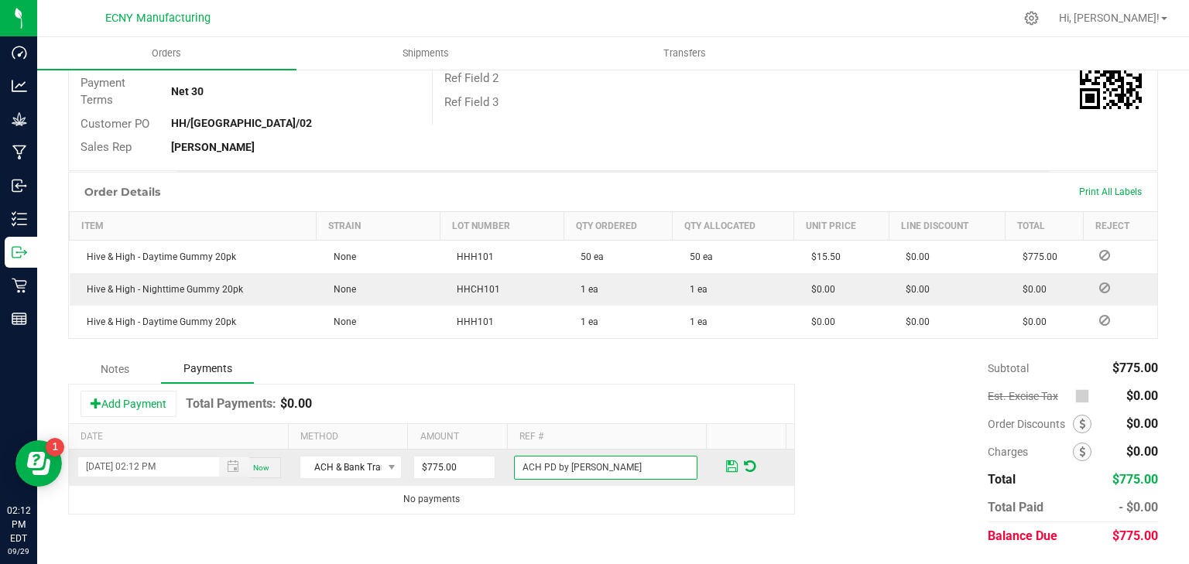
type input "ACH PD by [PERSON_NAME]"
click at [725, 468] on span at bounding box center [732, 466] width 18 height 22
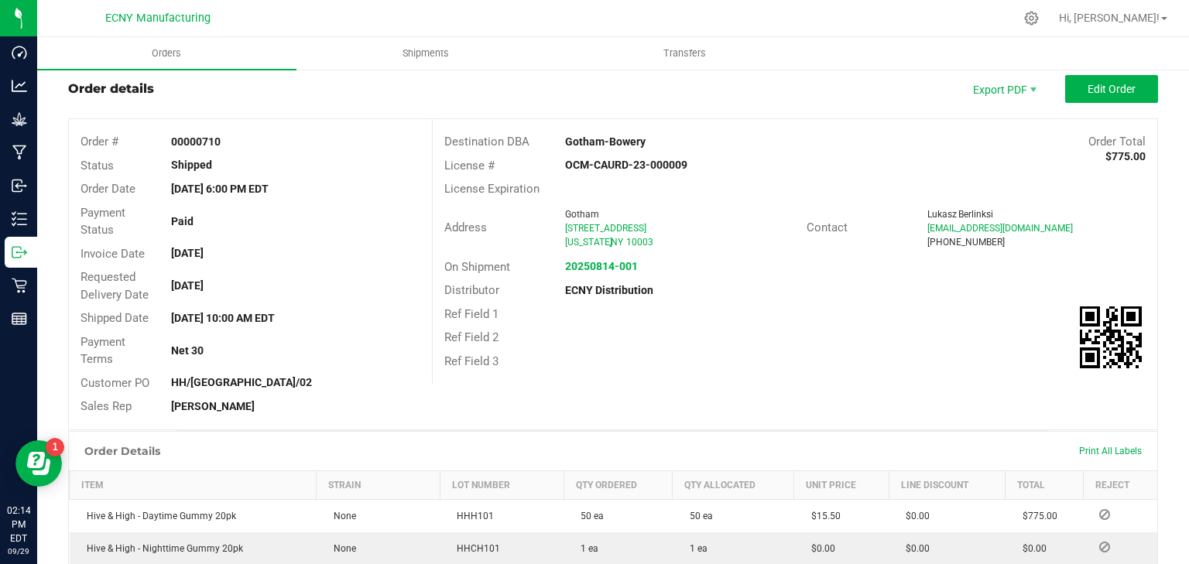
scroll to position [0, 0]
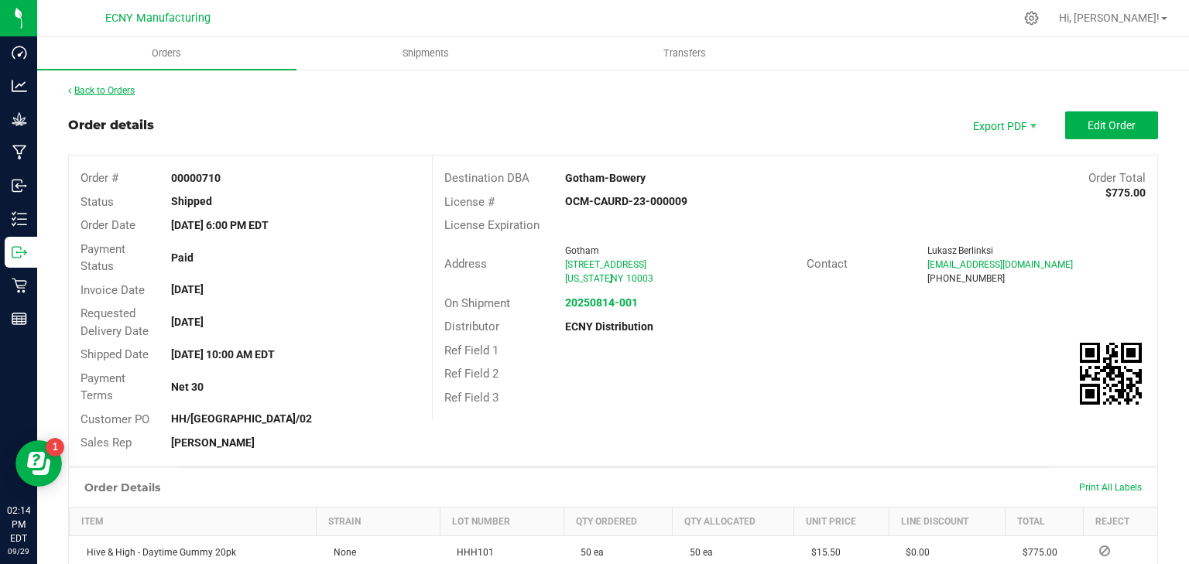
click at [94, 91] on link "Back to Orders" at bounding box center [101, 90] width 67 height 11
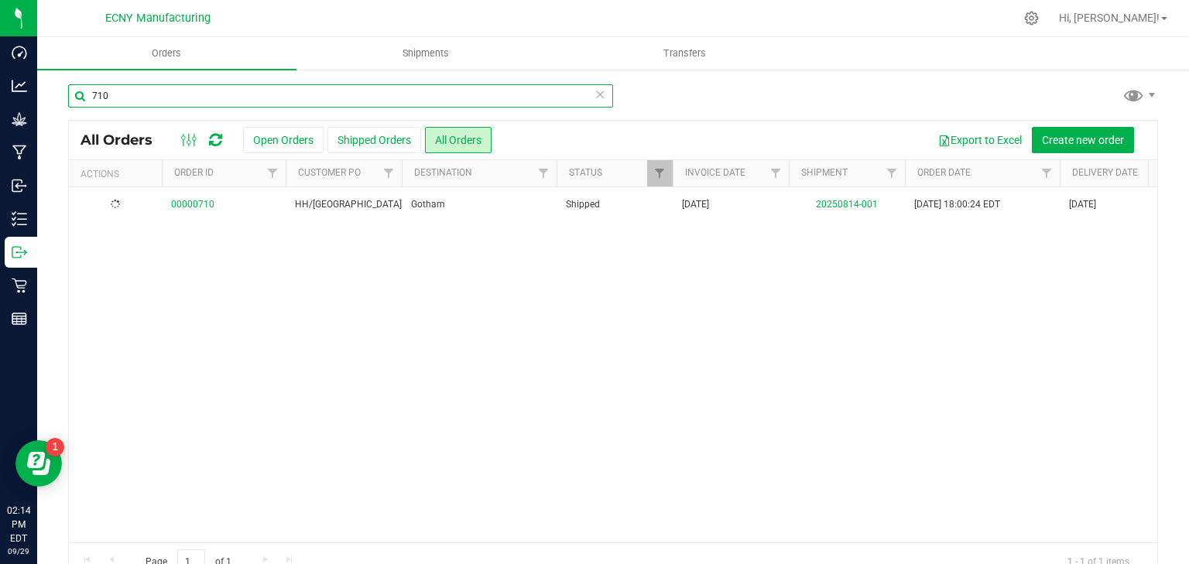
click at [143, 95] on input "710" at bounding box center [340, 95] width 545 height 23
type input "719"
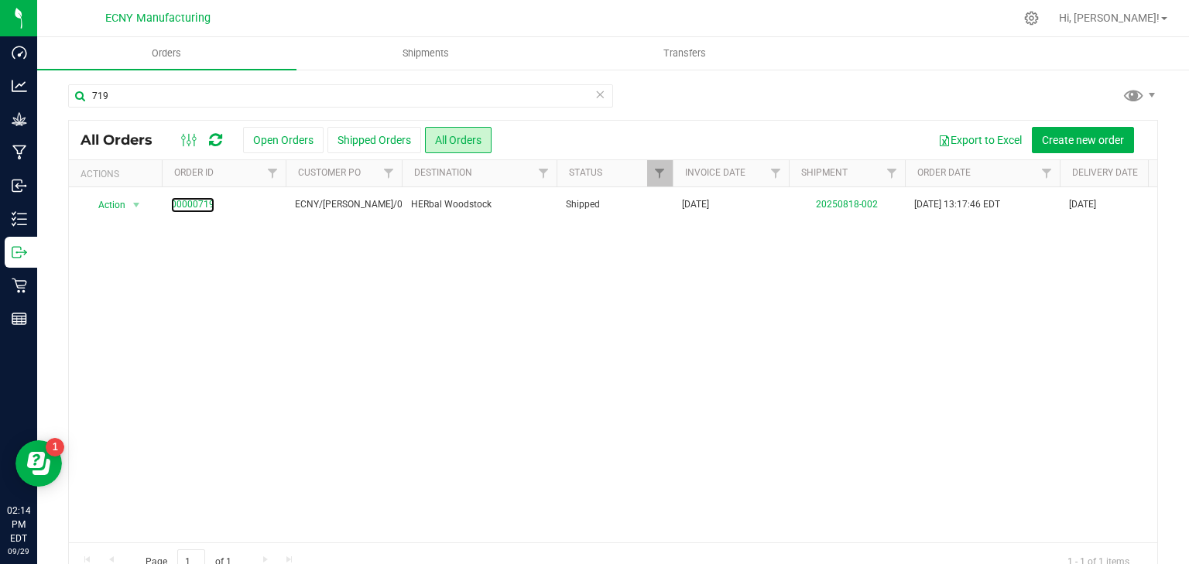
click at [198, 204] on link "00000719" at bounding box center [192, 204] width 43 height 15
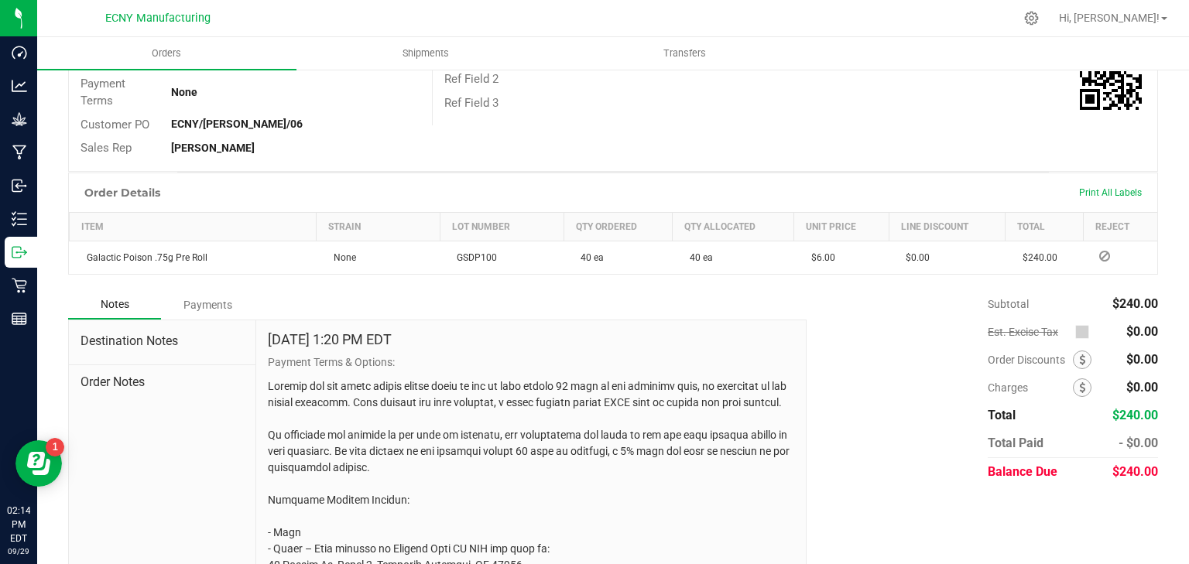
scroll to position [310, 0]
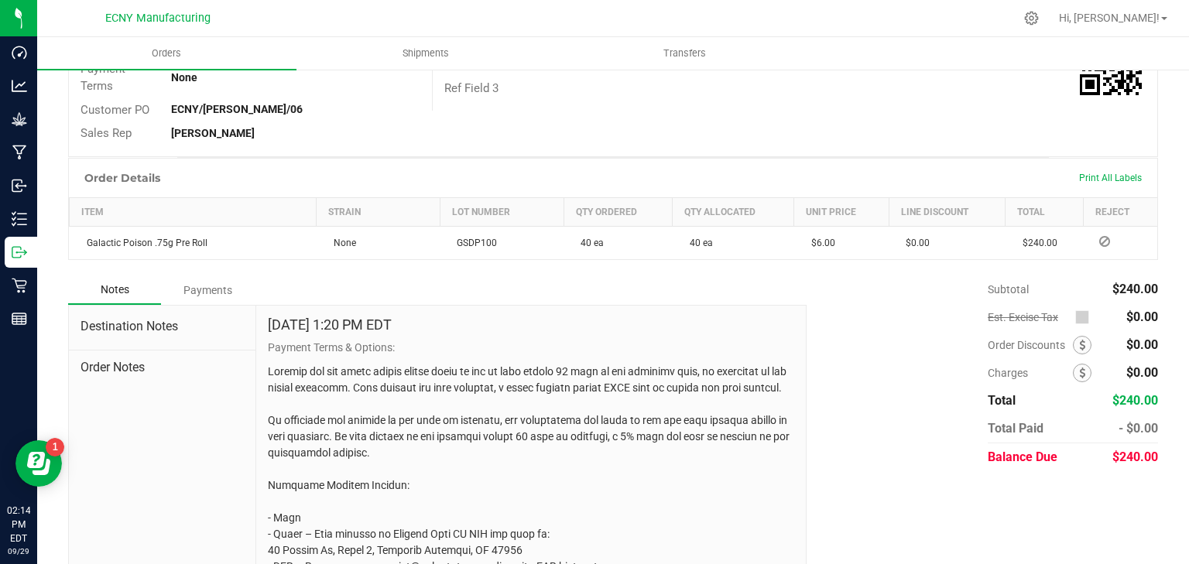
click at [198, 290] on div "Payments" at bounding box center [207, 290] width 93 height 28
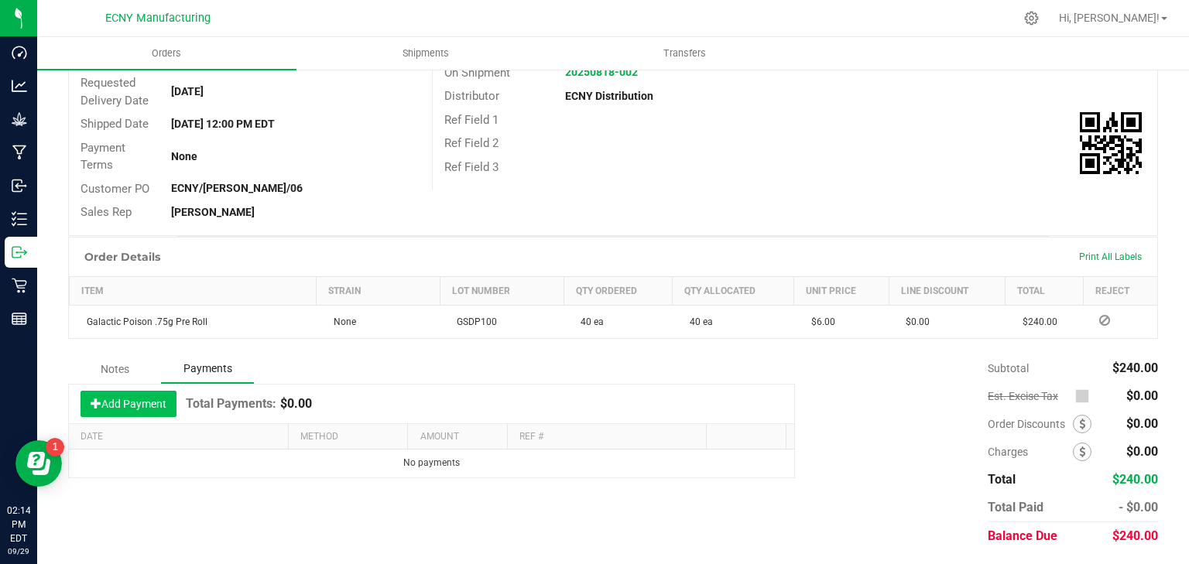
click at [126, 396] on button "Add Payment" at bounding box center [129, 404] width 96 height 26
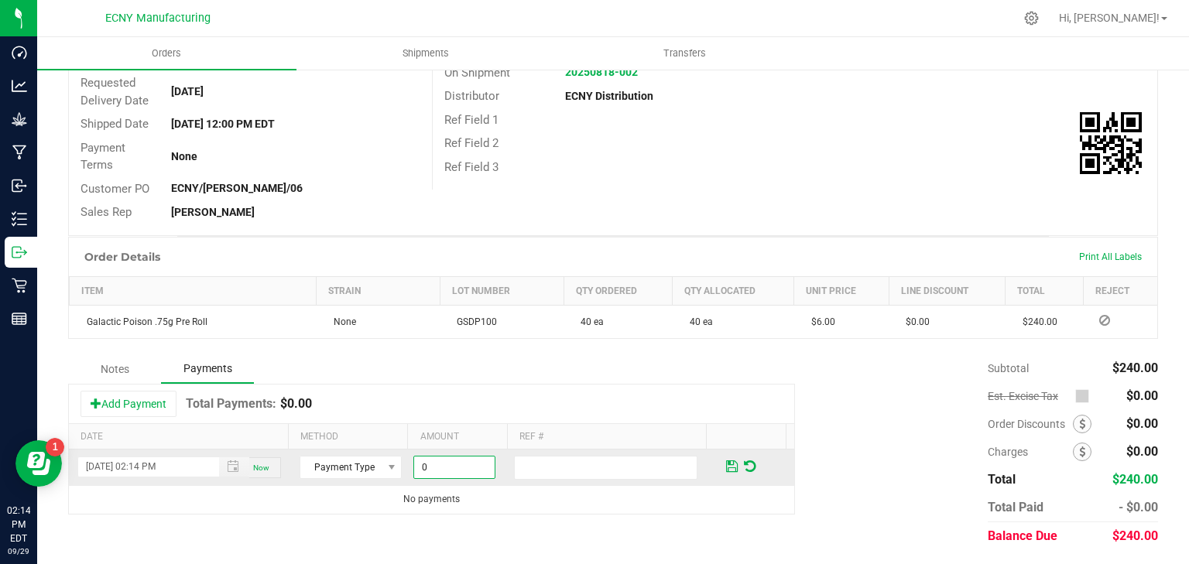
click at [428, 464] on input "0" at bounding box center [454, 468] width 81 height 22
click at [324, 465] on span "Payment Type" at bounding box center [340, 468] width 81 height 22
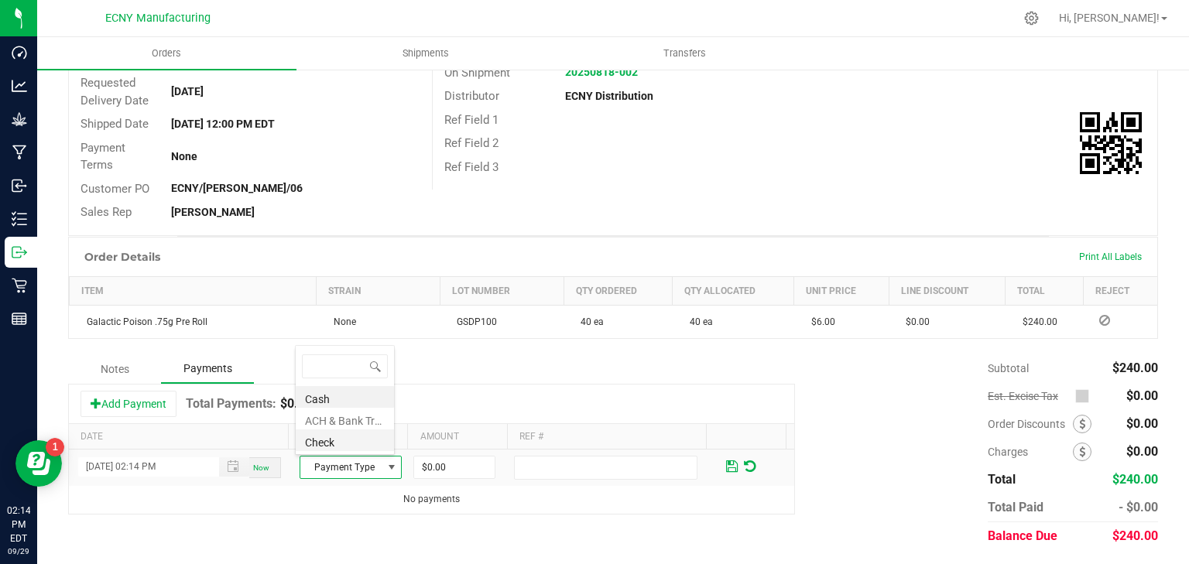
scroll to position [22, 99]
click at [338, 419] on li "ACH & Bank Transfer" at bounding box center [345, 419] width 98 height 22
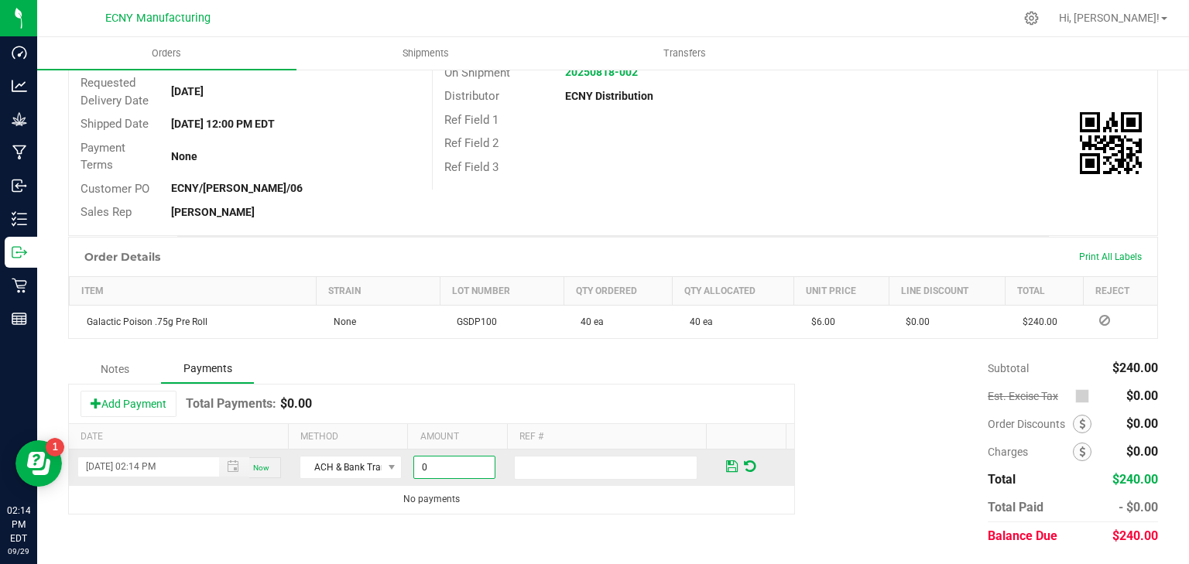
click at [439, 462] on input "0" at bounding box center [454, 468] width 81 height 22
type input "$240.00"
type input "ACH PD by [PERSON_NAME]"
click at [726, 461] on span at bounding box center [732, 467] width 12 height 14
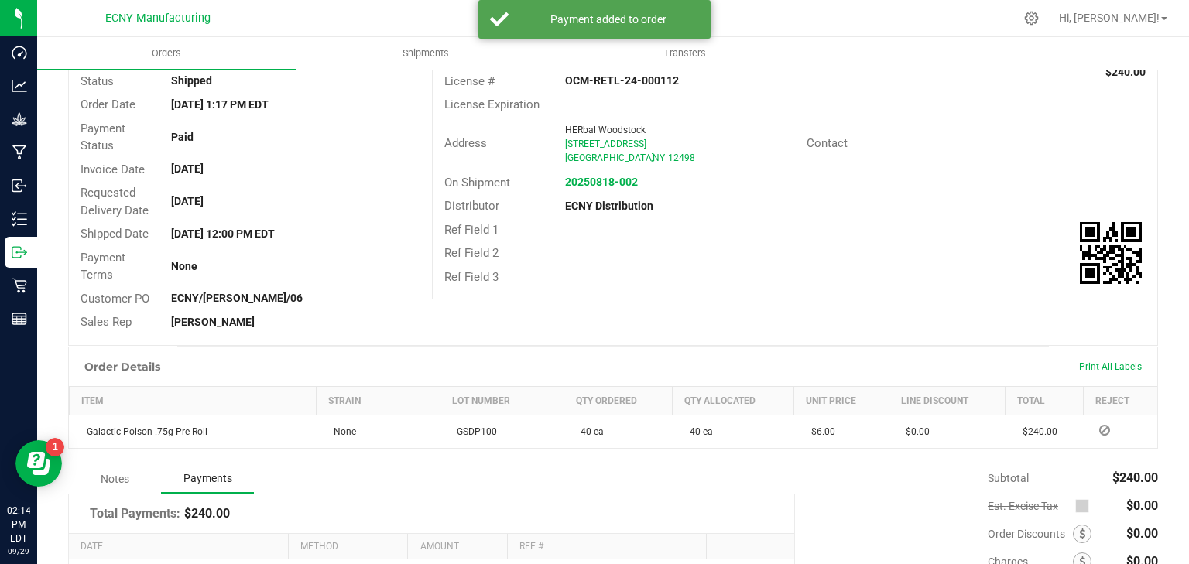
scroll to position [0, 0]
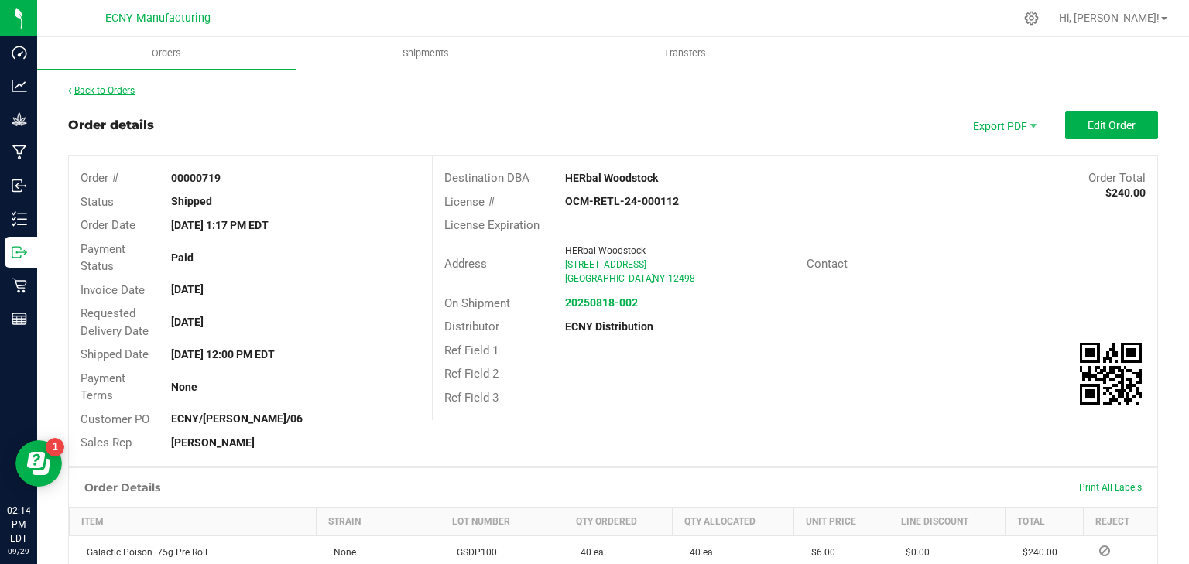
click at [116, 85] on link "Back to Orders" at bounding box center [101, 90] width 67 height 11
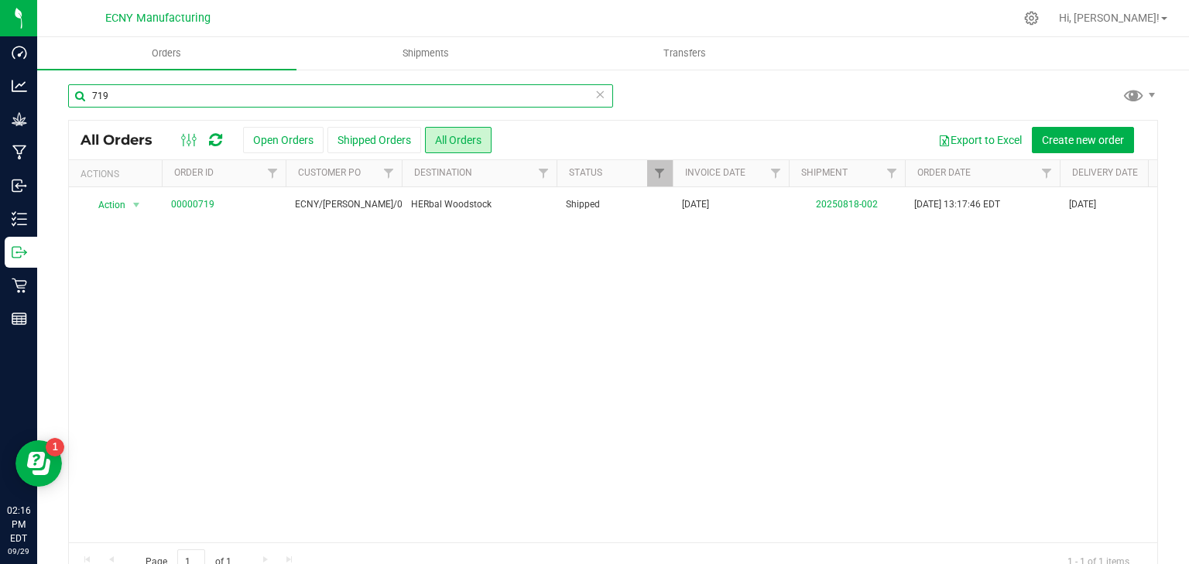
click at [173, 93] on input "719" at bounding box center [340, 95] width 545 height 23
type input "HERbal"
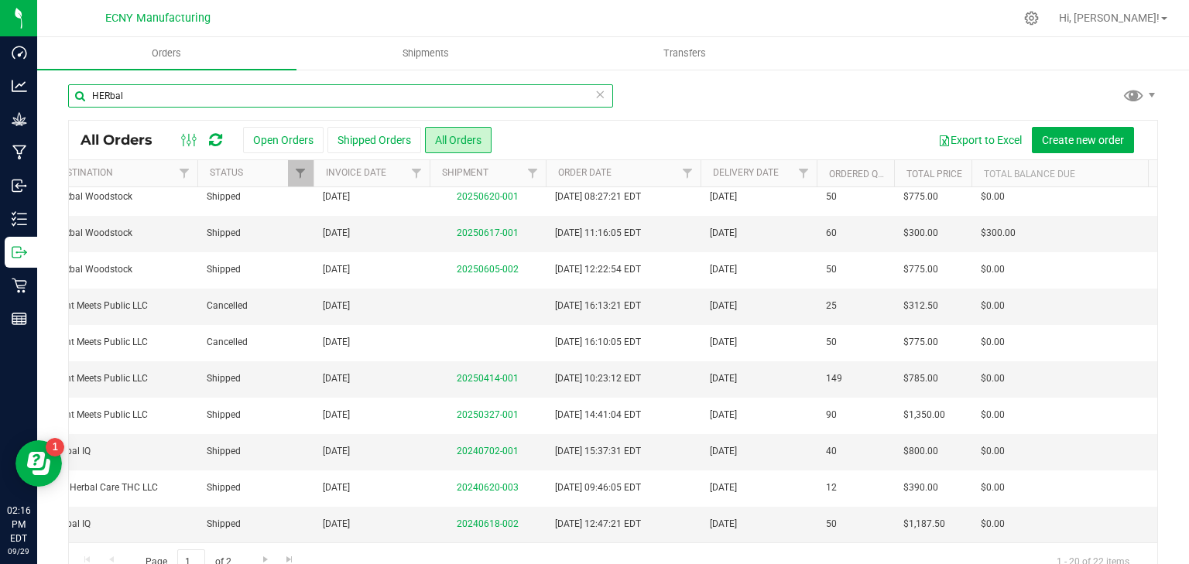
scroll to position [0, 176]
